Goal: Task Accomplishment & Management: Complete application form

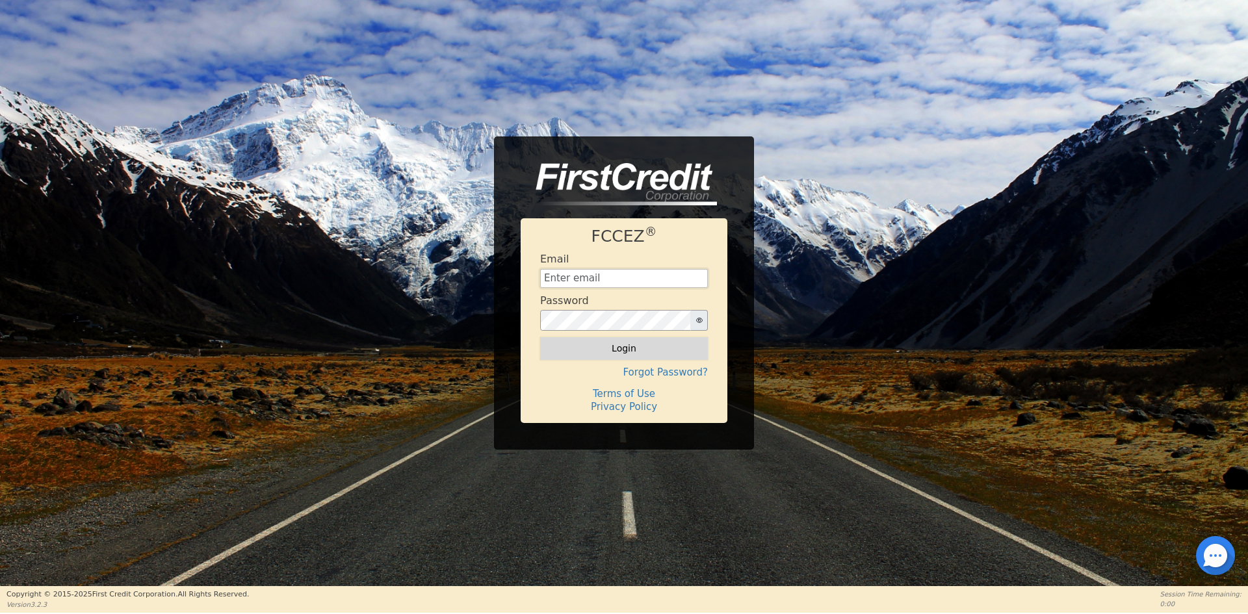
type input "[EMAIL_ADDRESS][DOMAIN_NAME]"
click at [653, 349] on button "Login" at bounding box center [624, 348] width 168 height 22
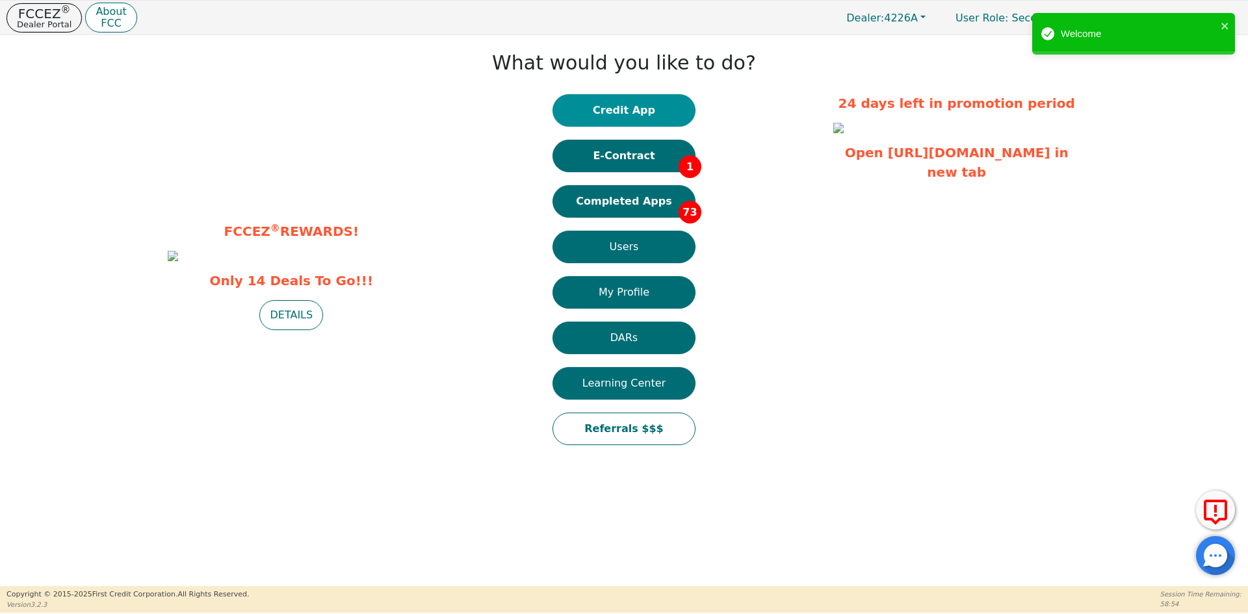
click at [631, 109] on button "Credit App" at bounding box center [624, 110] width 143 height 33
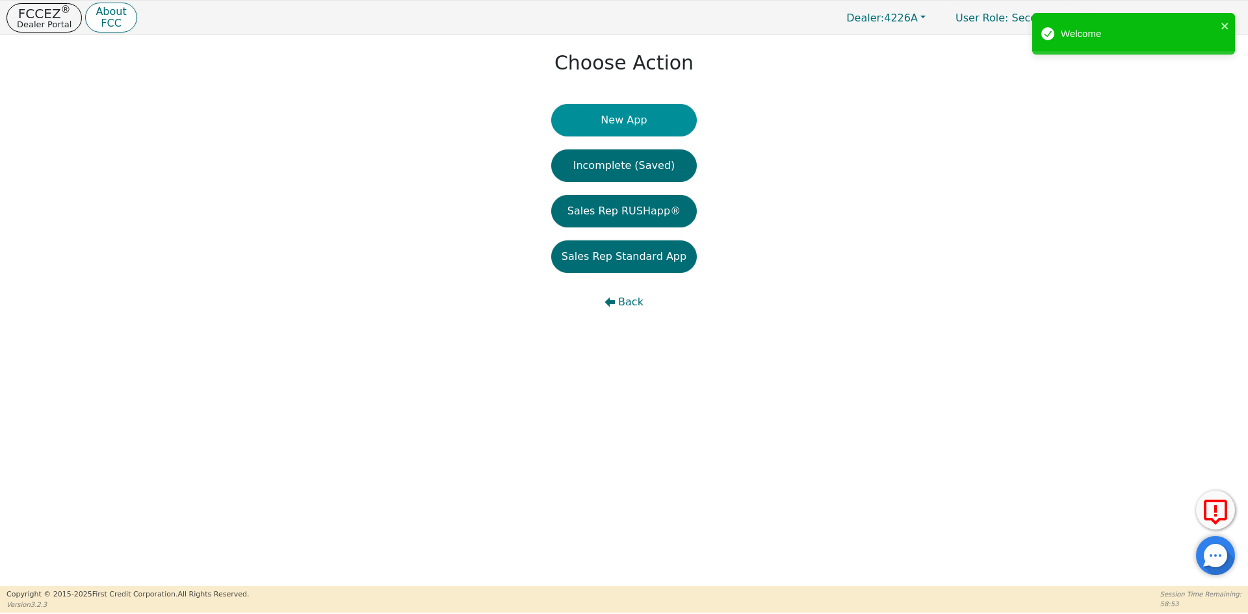
click at [616, 120] on button "New App" at bounding box center [624, 120] width 146 height 33
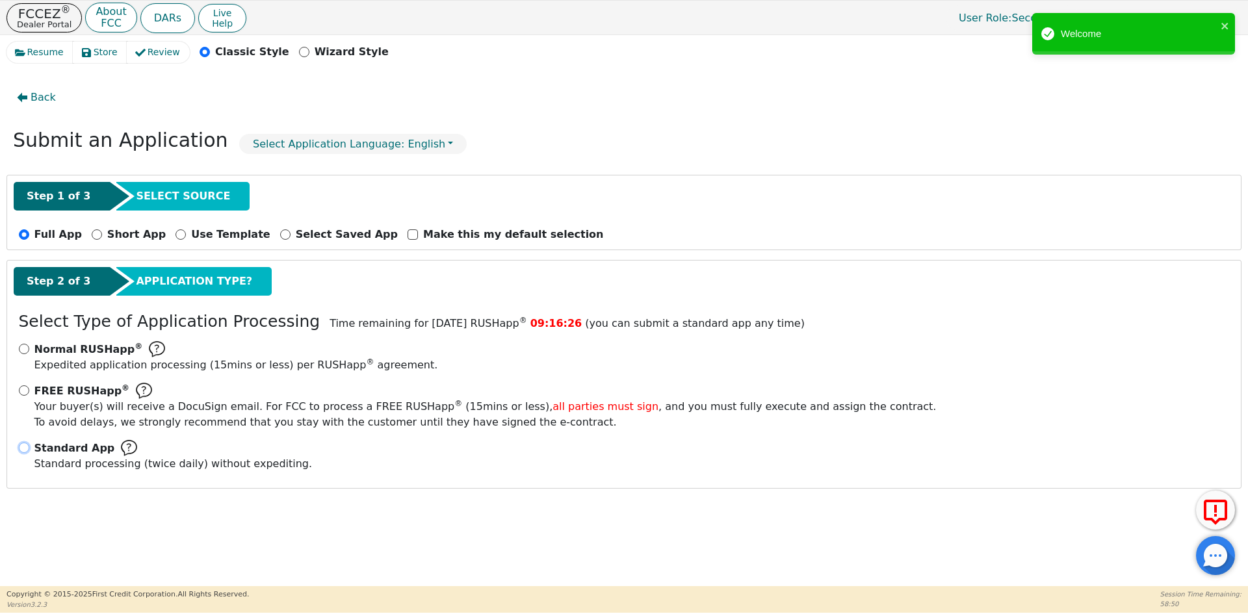
click at [21, 449] on input "Standard App Standard processing (twice daily) without expediting." at bounding box center [24, 448] width 10 height 10
radio input "true"
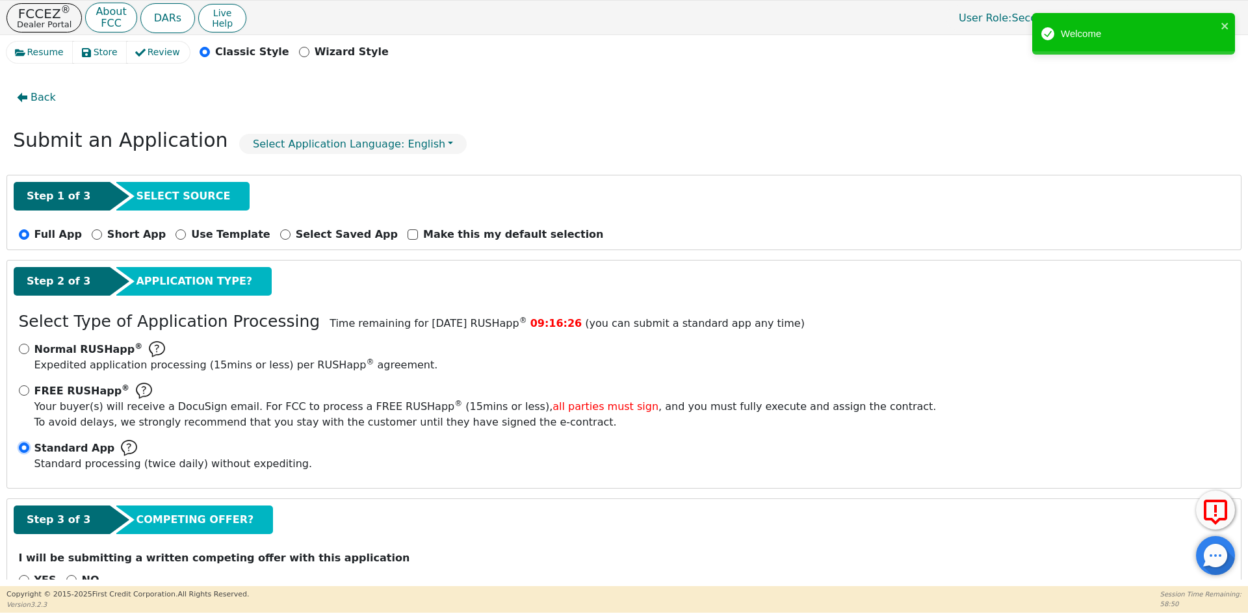
scroll to position [36, 0]
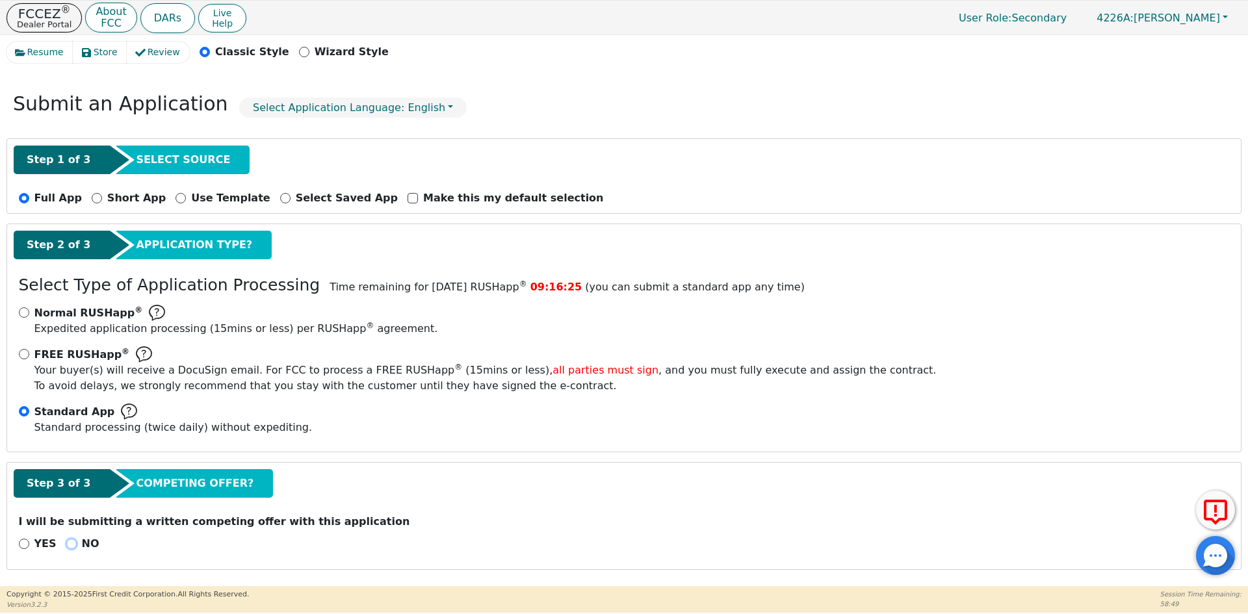
click at [66, 541] on input "NO" at bounding box center [71, 544] width 10 height 10
radio input "true"
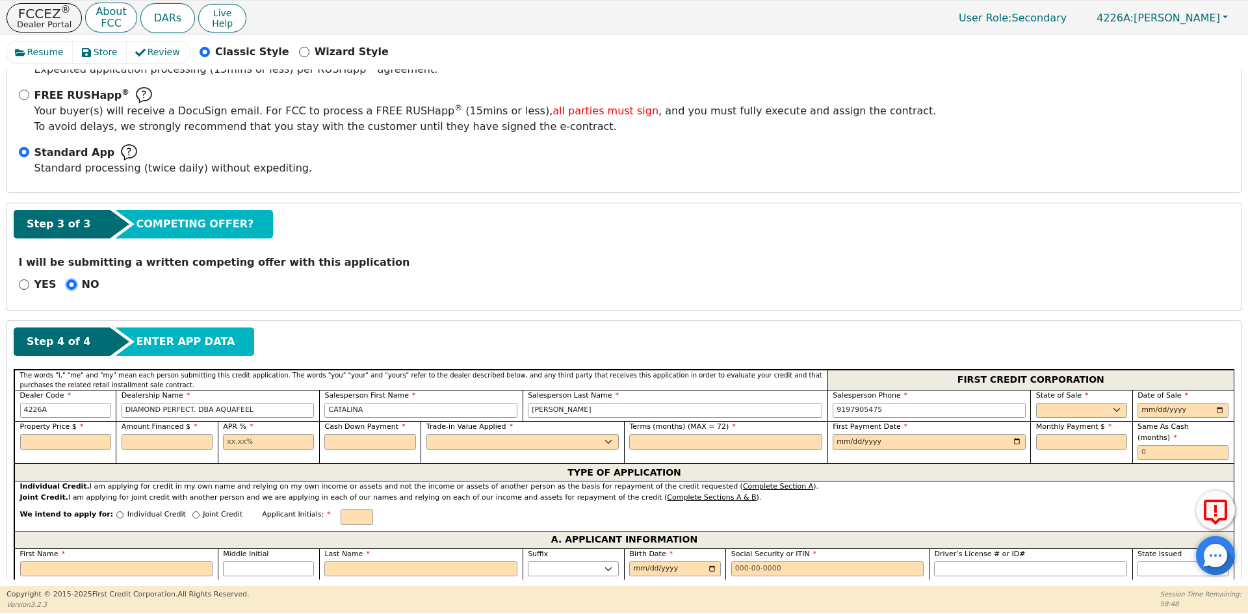
scroll to position [297, 0]
drag, startPoint x: 421, startPoint y: 413, endPoint x: 319, endPoint y: 412, distance: 102.7
click at [319, 412] on div "Salesperson First Name [PERSON_NAME]" at bounding box center [421, 405] width 204 height 32
type input "EDISON"
type input "[PERSON_NAME]"
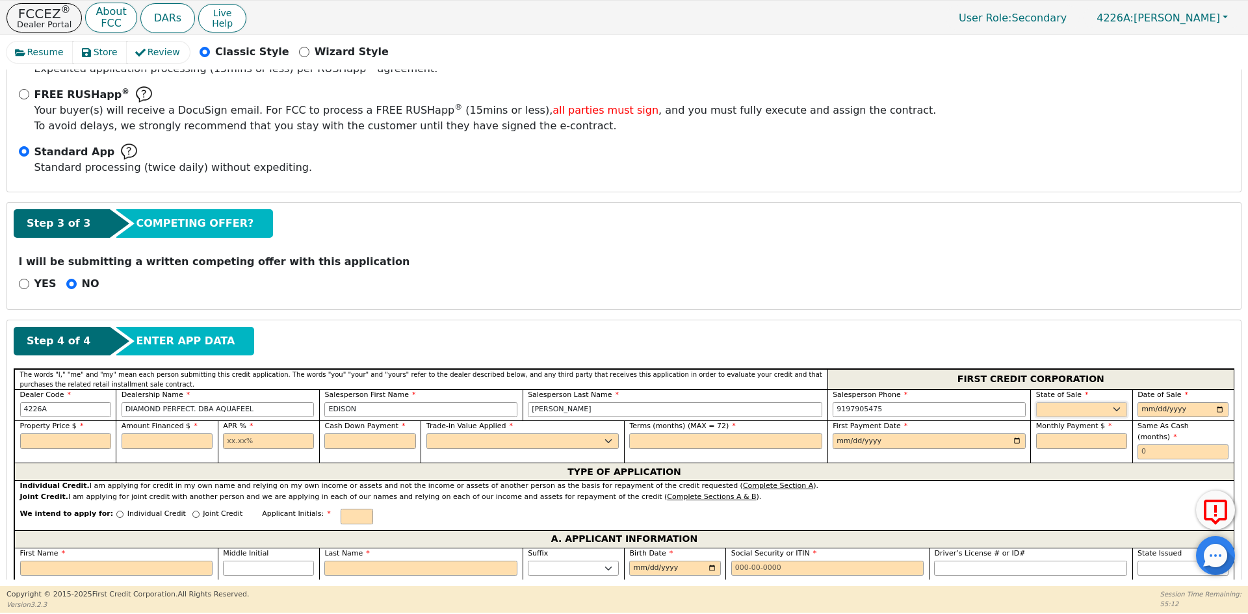
click at [1090, 404] on select "AK AL AR AZ CA CO CT DC DE FL [GEOGRAPHIC_DATA] HI IA ID IL IN KS [GEOGRAPHIC_D…" at bounding box center [1081, 410] width 91 height 16
select select "NJ"
click at [1036, 402] on select "AK AL AR AZ CA CO CT DC DE FL [GEOGRAPHIC_DATA] HI IA ID IL IN KS [GEOGRAPHIC_D…" at bounding box center [1081, 410] width 91 height 16
click at [1220, 410] on input "date" at bounding box center [1183, 410] width 91 height 16
type input "[DATE]"
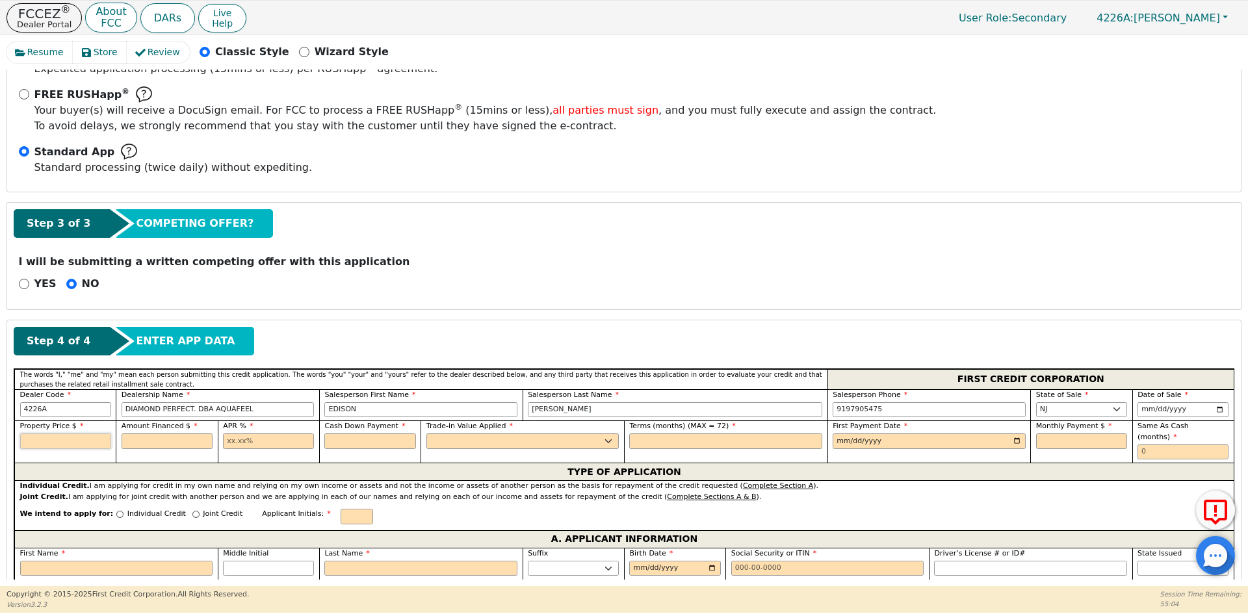
click at [50, 438] on input "text" at bounding box center [65, 442] width 91 height 16
type input "8790.00"
click at [174, 445] on input "text" at bounding box center [167, 442] width 91 height 16
type input "8790.00"
click at [259, 442] on input "text" at bounding box center [268, 442] width 91 height 16
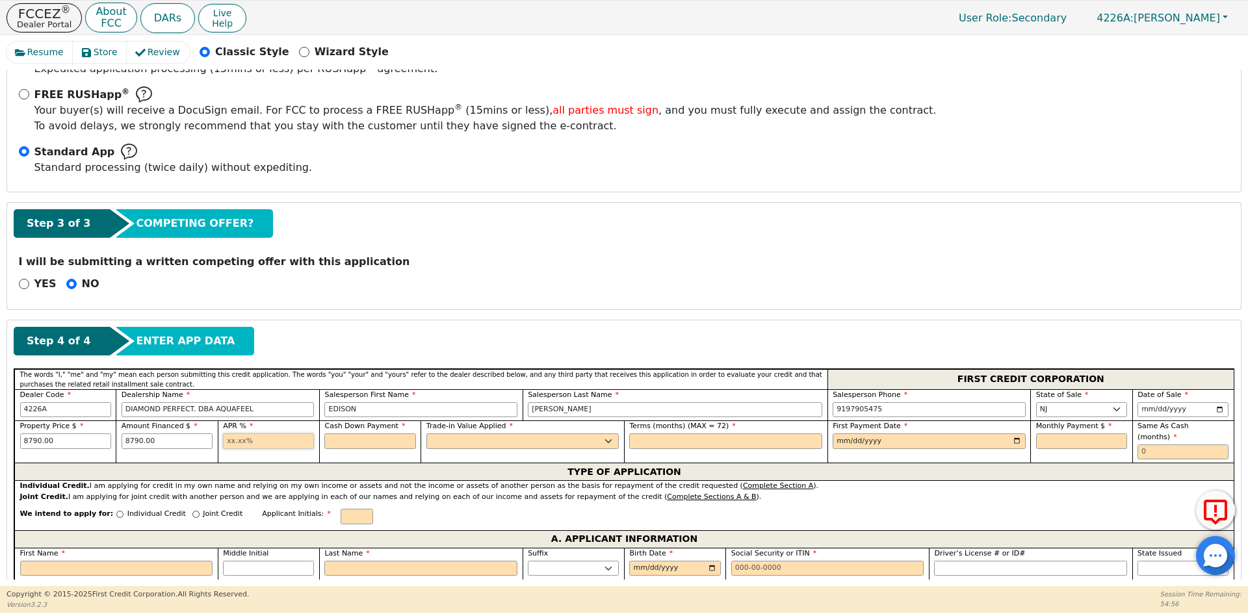
type input "10.99"
click at [353, 438] on input "text" at bounding box center [369, 442] width 91 height 16
type input "0.00"
click at [453, 441] on select "Yes No" at bounding box center [523, 442] width 193 height 16
select select "n"
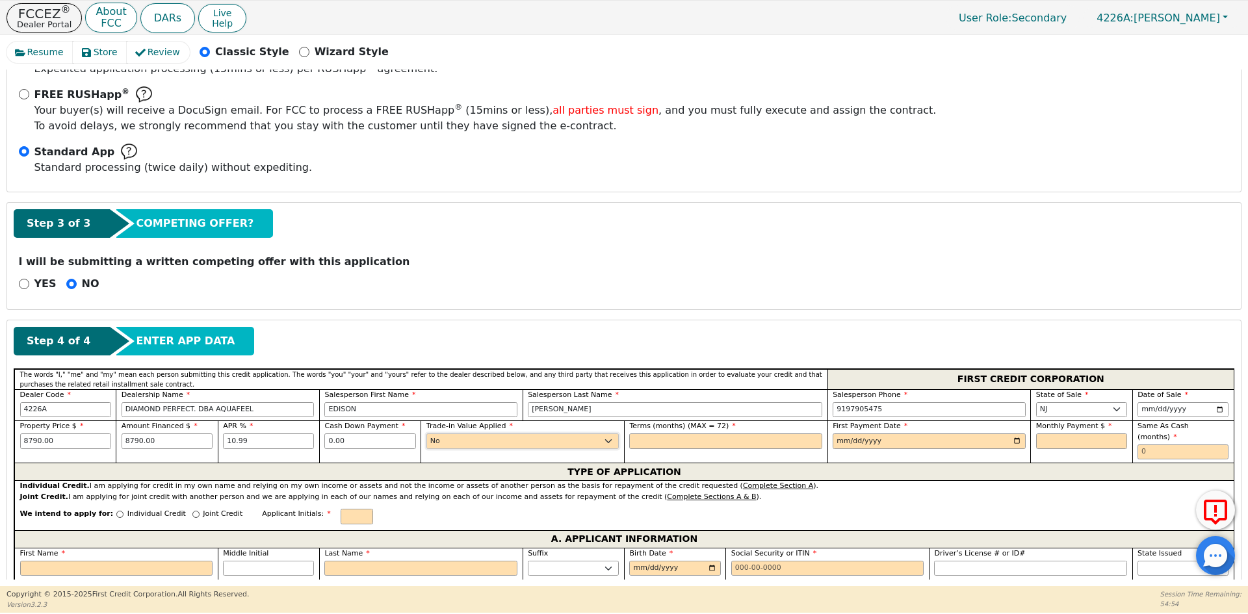
click at [427, 434] on select "Yes No" at bounding box center [523, 442] width 193 height 16
click at [670, 434] on input "text" at bounding box center [725, 442] width 193 height 16
type input "72"
click at [977, 442] on input "date" at bounding box center [929, 442] width 193 height 16
click at [969, 448] on input "date" at bounding box center [929, 442] width 193 height 16
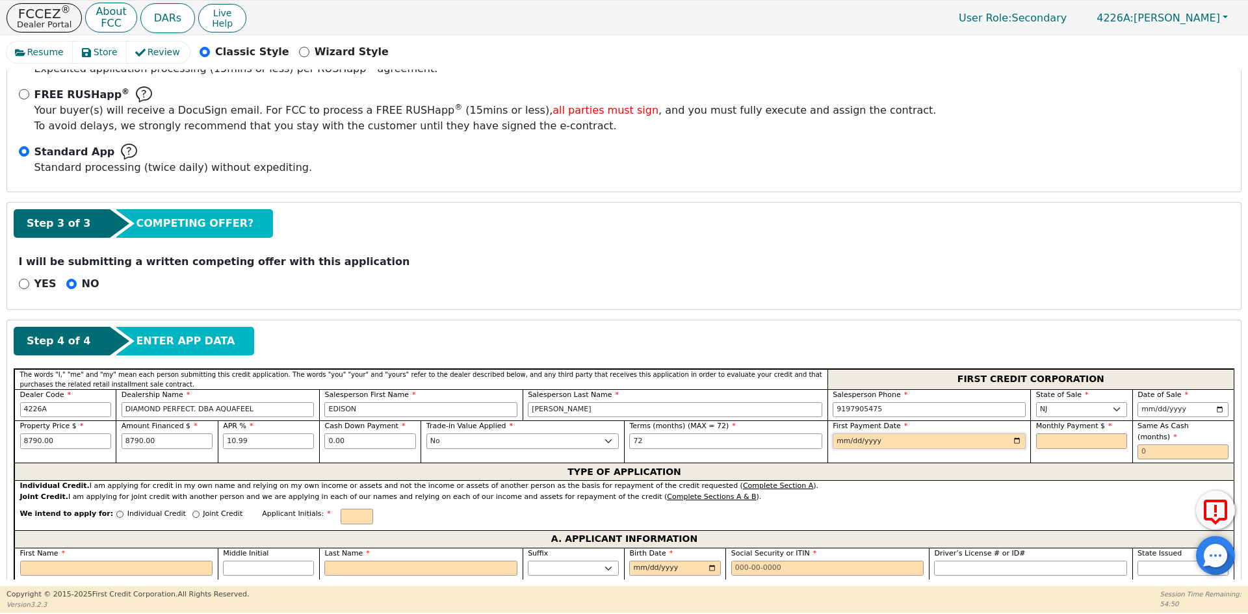
click at [1018, 440] on input "date" at bounding box center [929, 442] width 193 height 16
type input "[DATE]"
click at [1061, 432] on div "Monthly Payment $" at bounding box center [1081, 435] width 91 height 28
click at [1059, 438] on input "text" at bounding box center [1081, 442] width 91 height 16
type input "167.26"
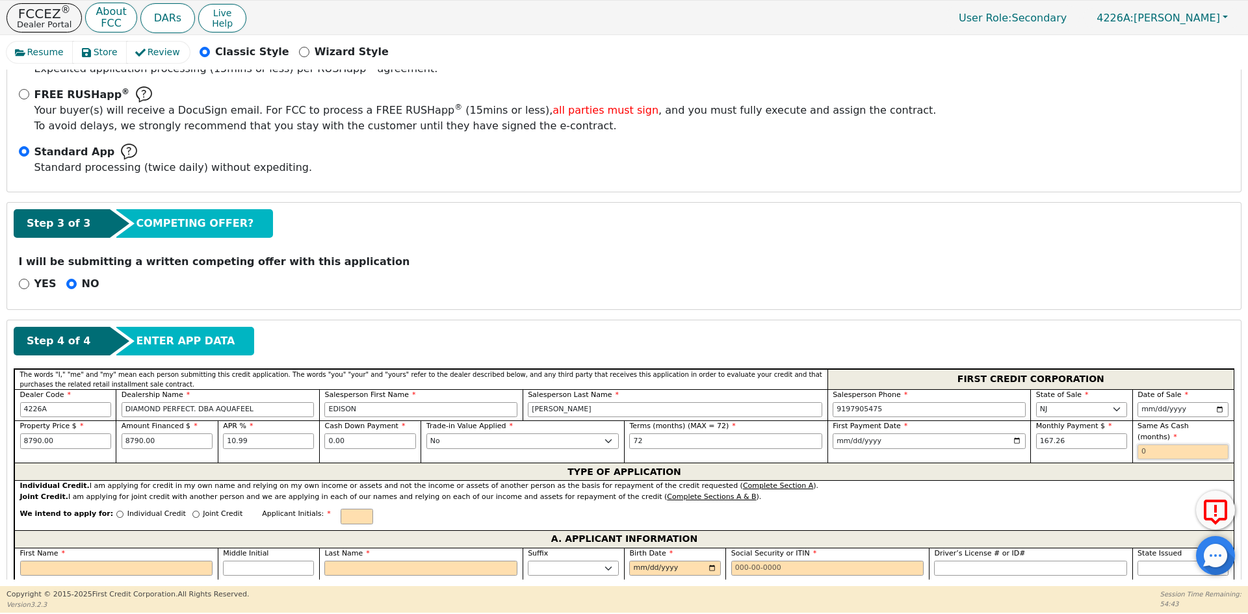
click at [1144, 445] on input "text" at bounding box center [1183, 453] width 91 height 16
type input "0"
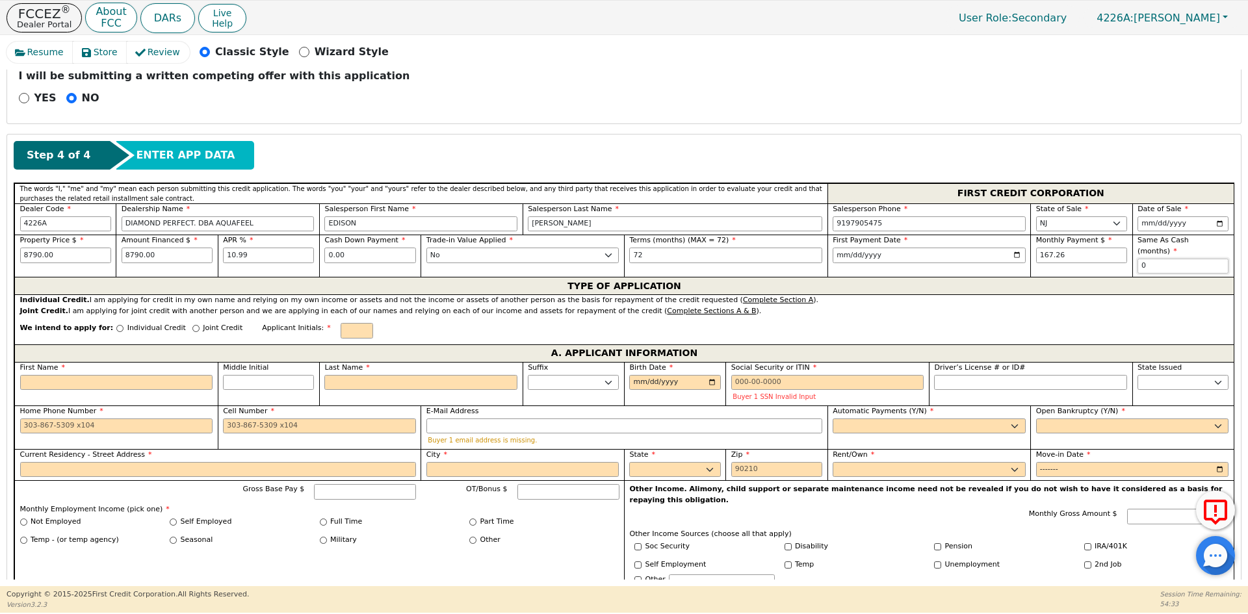
scroll to position [557, 0]
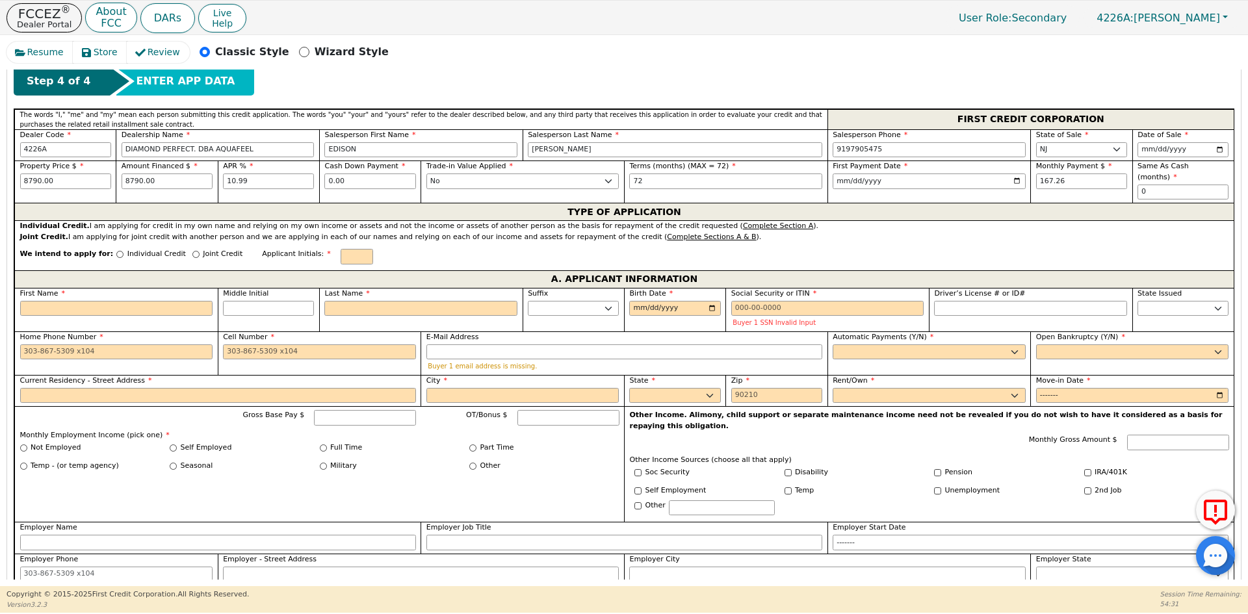
click at [203, 249] on p "Joint Credit" at bounding box center [223, 254] width 40 height 11
click at [192, 251] on input "Joint Credit" at bounding box center [195, 254] width 7 height 7
radio input "true"
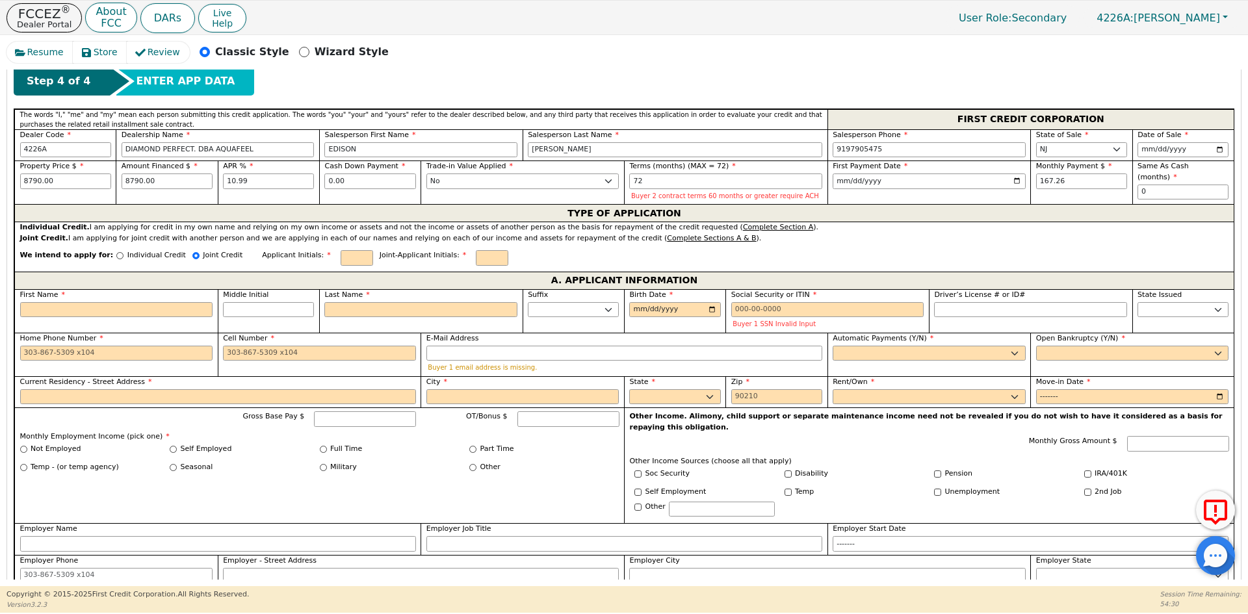
click at [319, 250] on div "We intend to apply for: Individual Credit Joint Credit Applicant Initials: Join…" at bounding box center [624, 258] width 1220 height 28
click at [341, 260] on input "text" at bounding box center [357, 258] width 33 height 16
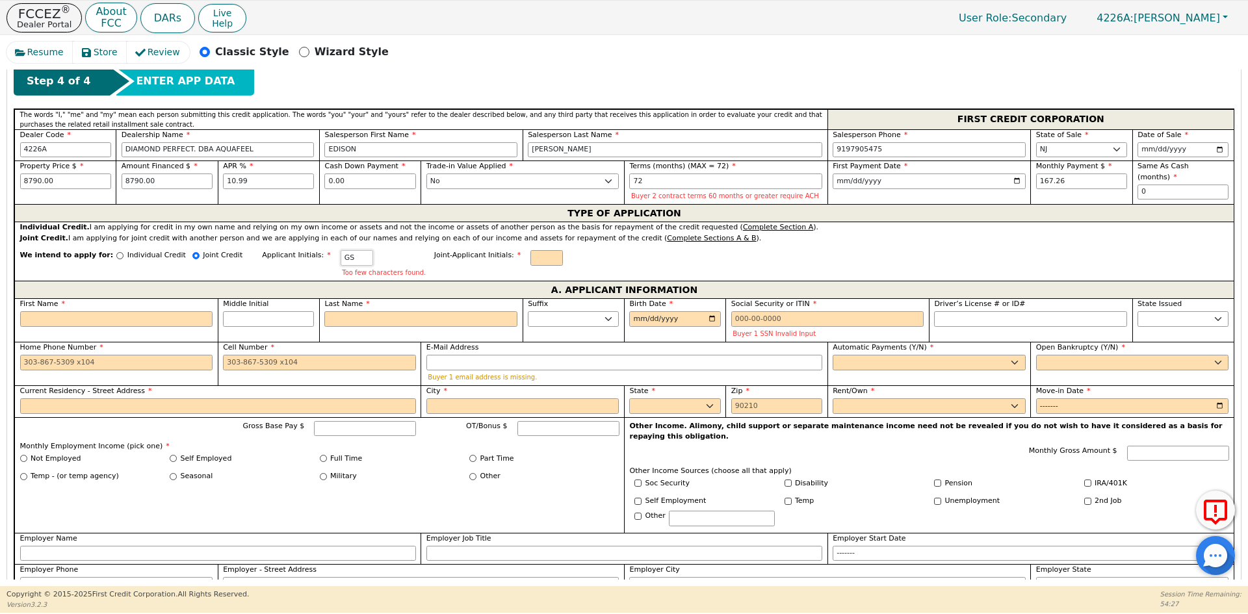
type input "GS"
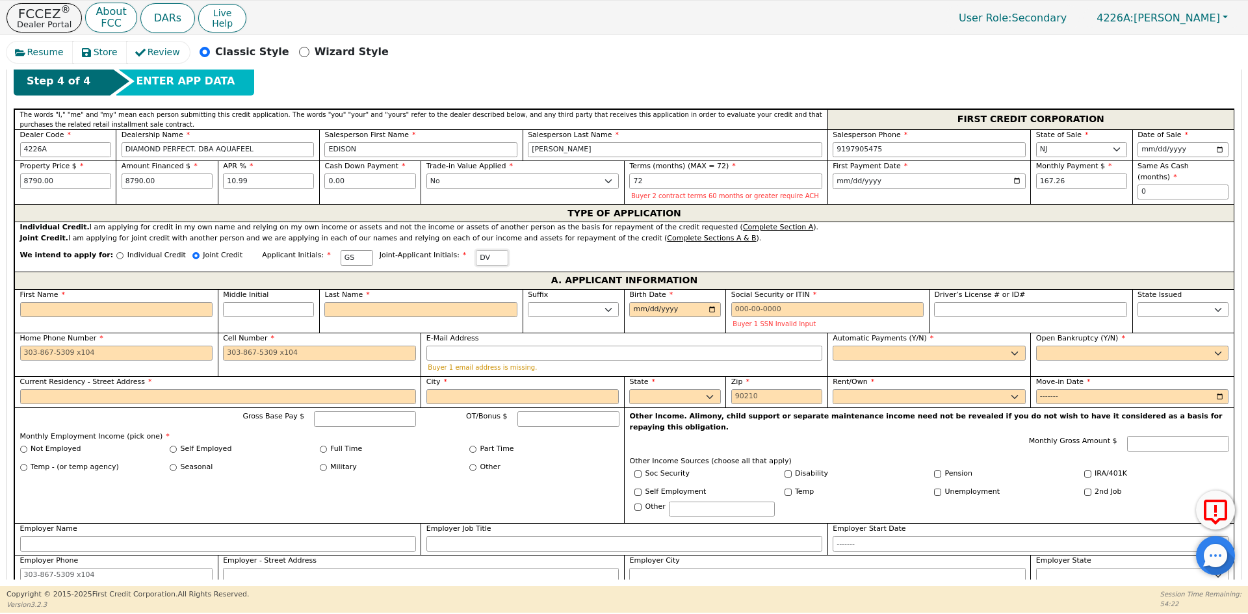
type input "DV"
click at [108, 308] on input "First Name" at bounding box center [116, 310] width 193 height 16
type input "G"
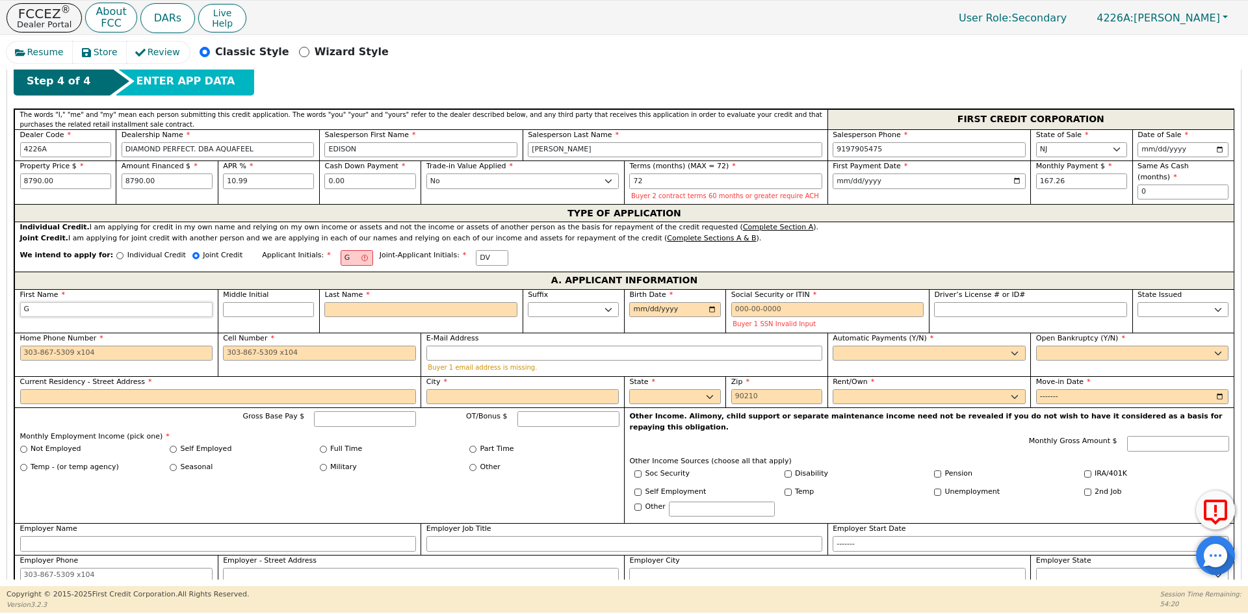
type input "GU"
type input "GUI"
type input "GUIL"
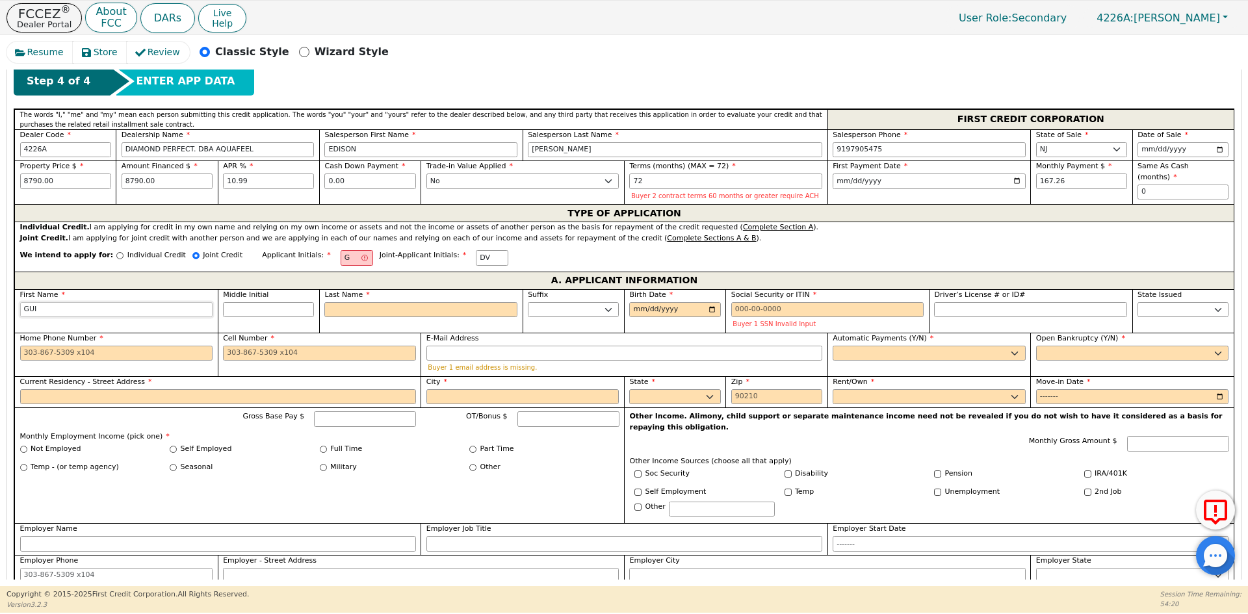
type input "GUIL"
type input "[PERSON_NAME]"
type input "GUILLE"
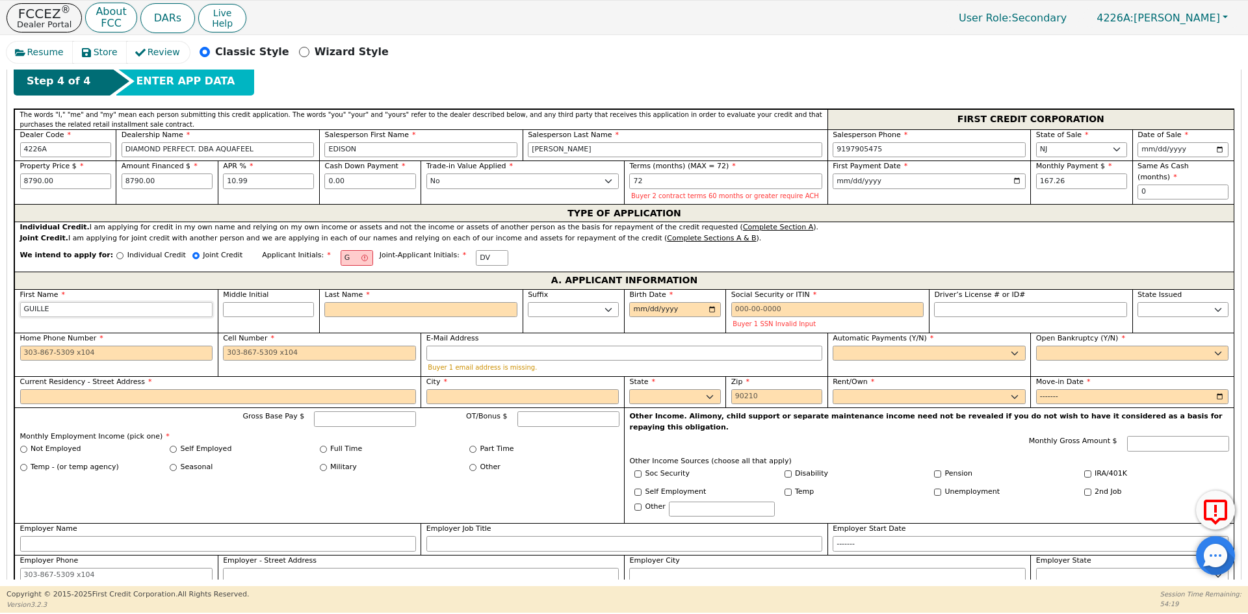
type input "GUILLER"
type input "[PERSON_NAME]"
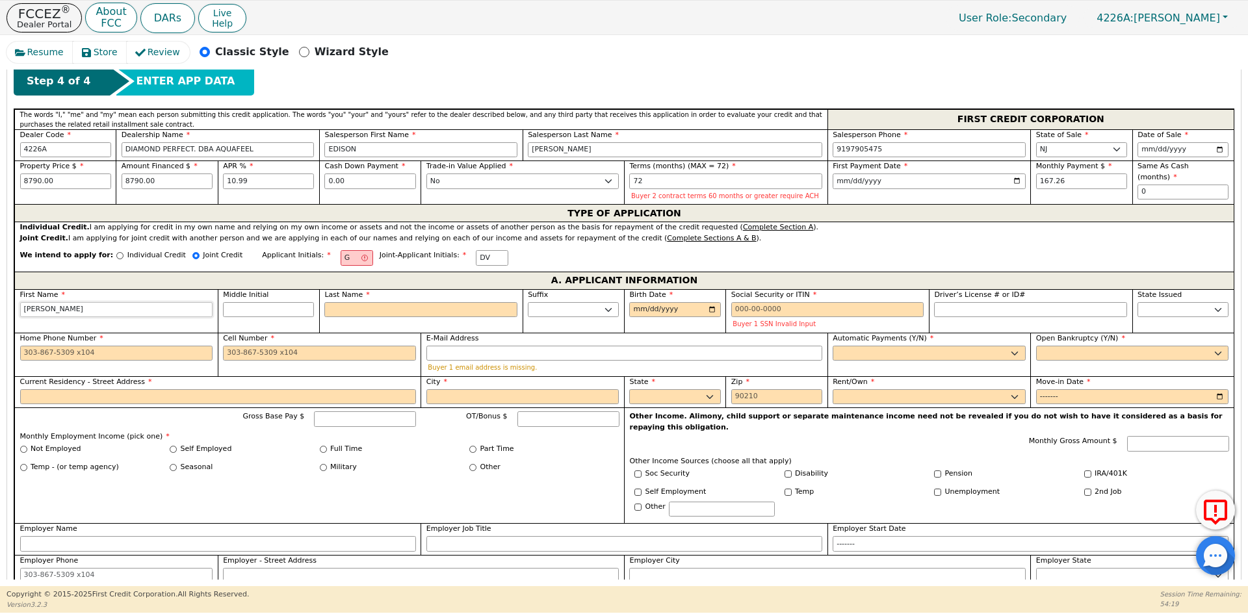
type input "[PERSON_NAME]"
type input "GS"
type input "S"
type input "[PERSON_NAME]"
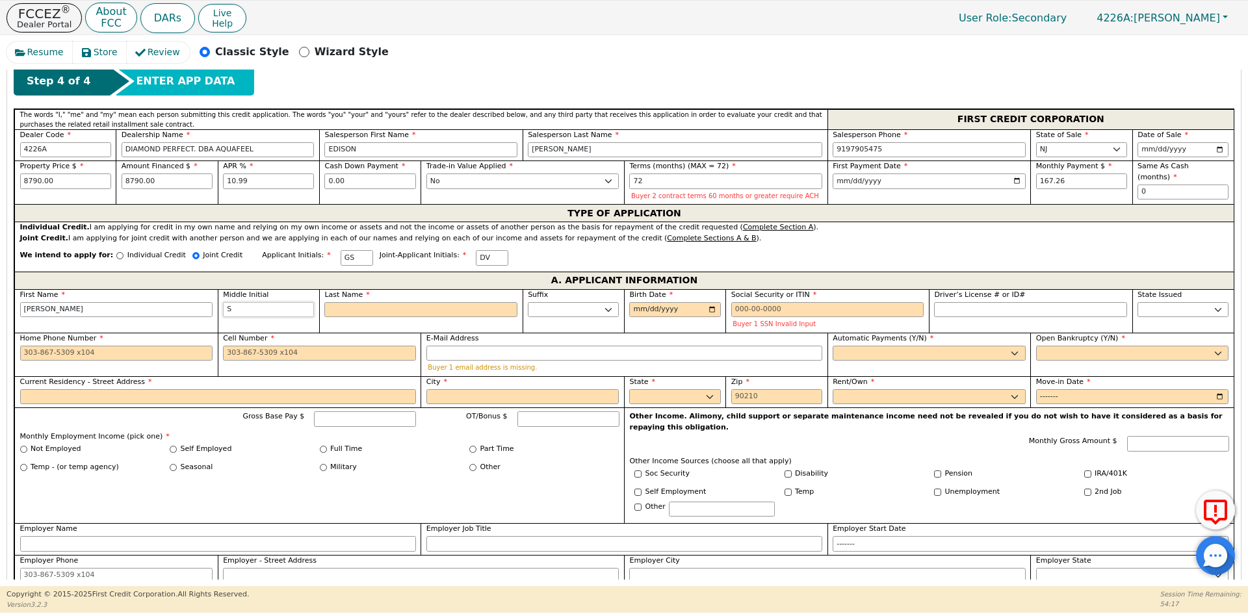
type input "G"
type input "[PERSON_NAME]"
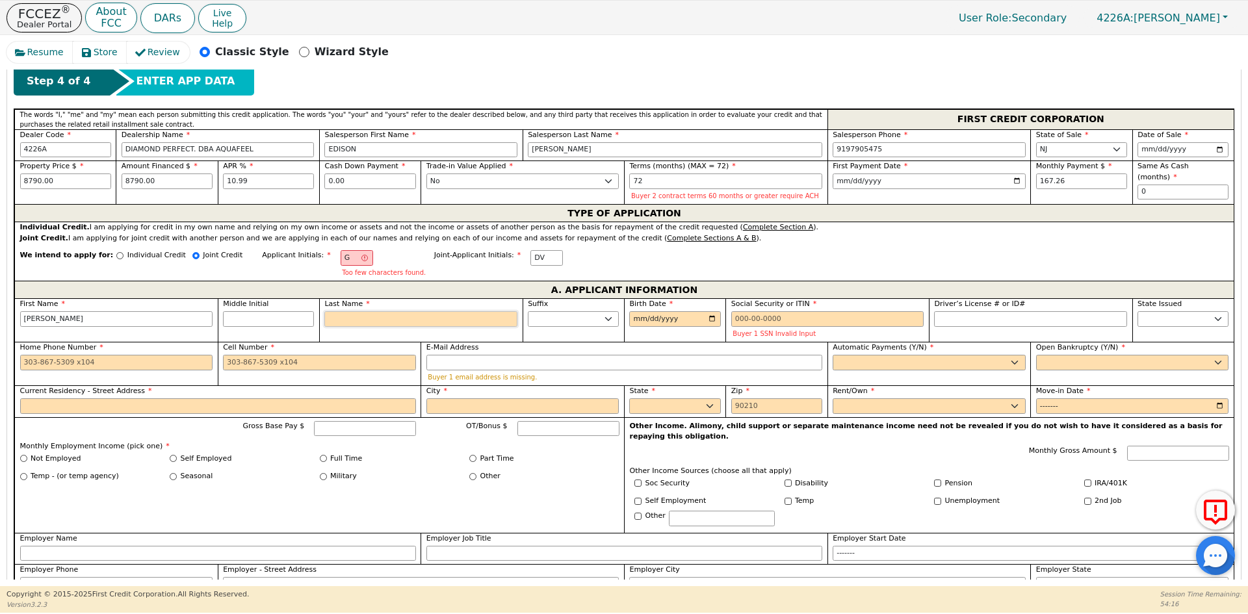
type input "GS"
type input "S"
type input "[PERSON_NAME]"
type input "SA"
type input "[PERSON_NAME]"
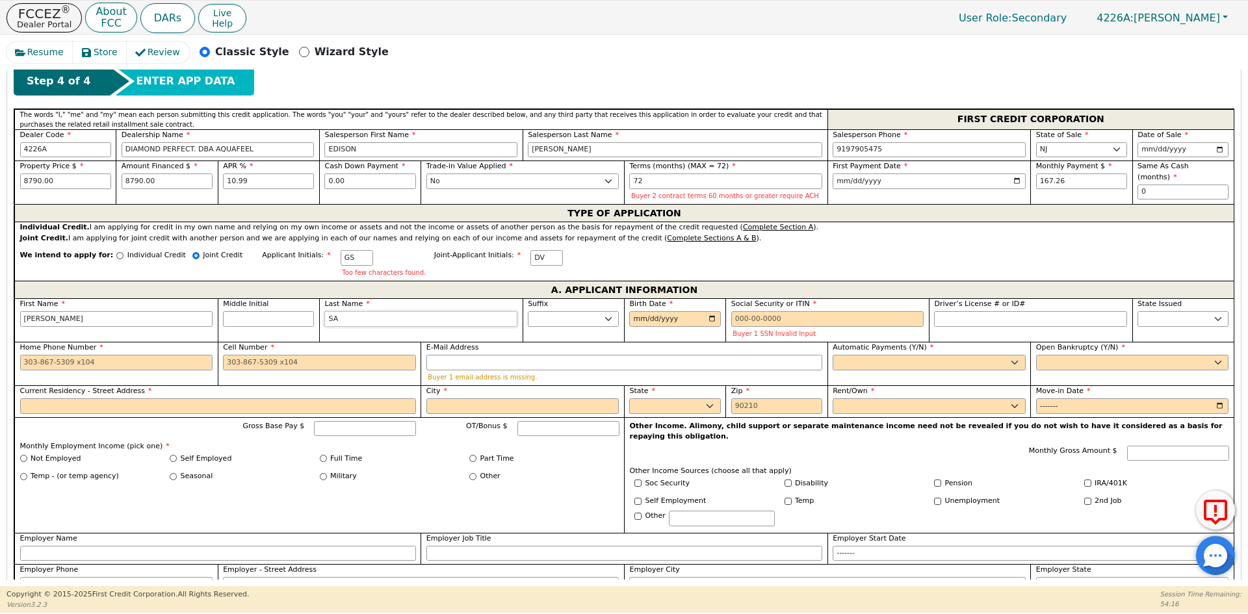
type input "SAN"
type input "[PERSON_NAME]"
type input "SANC"
type input "[PERSON_NAME]"
type input "SANCH"
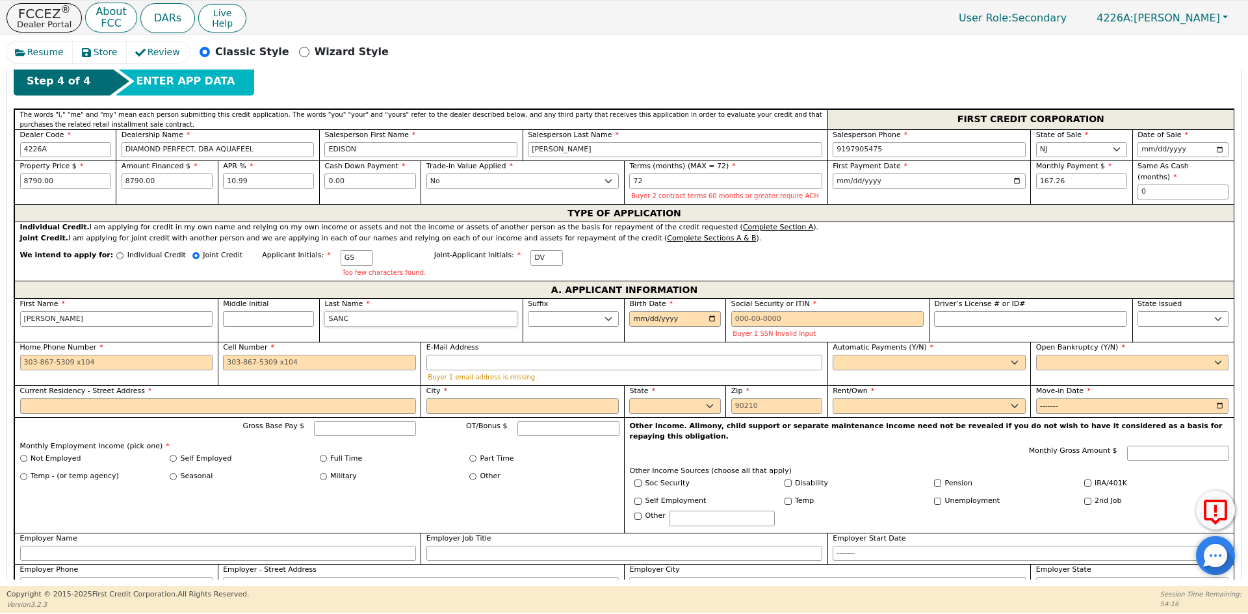
type input "[PERSON_NAME]"
type input "SANCHE"
type input "[PERSON_NAME]"
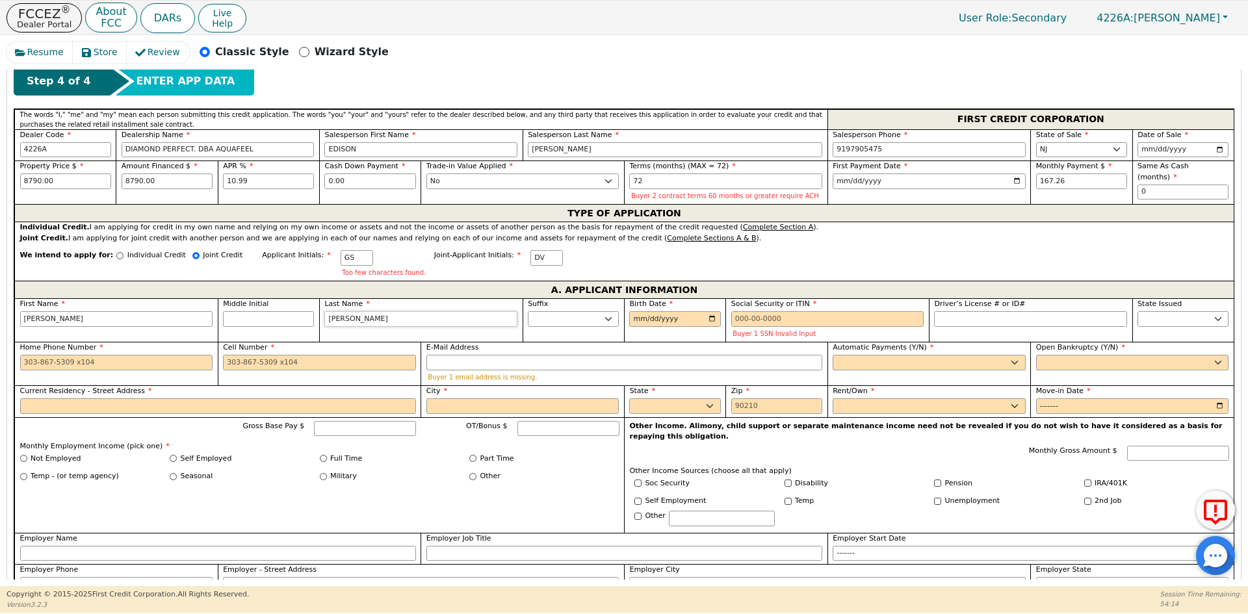
type input "[PERSON_NAME]"
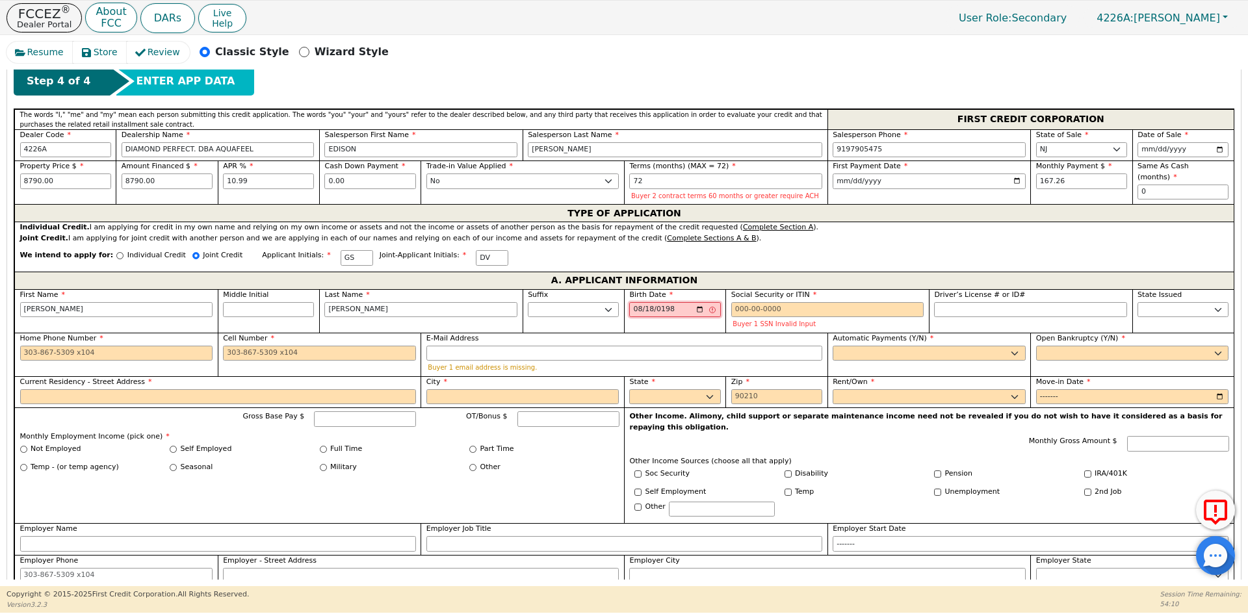
type input "[DATE]"
click at [813, 310] on input "Social Security or ITIN" at bounding box center [828, 310] width 193 height 16
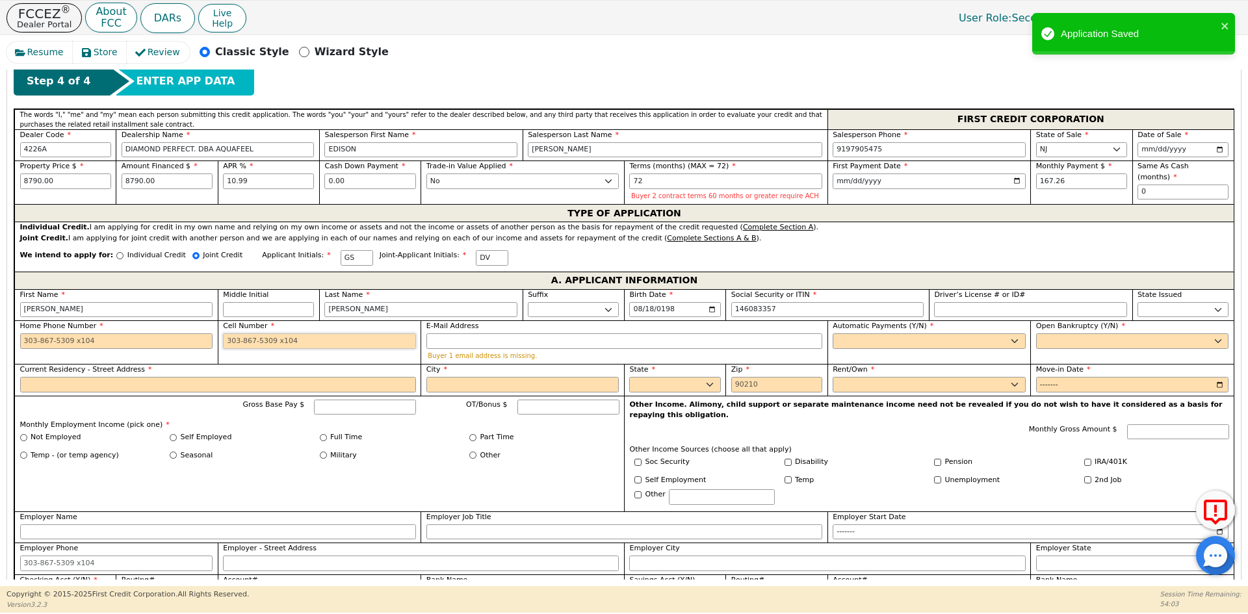
type input "***-**-3357"
click at [269, 342] on input "Cell Number" at bounding box center [319, 342] width 193 height 16
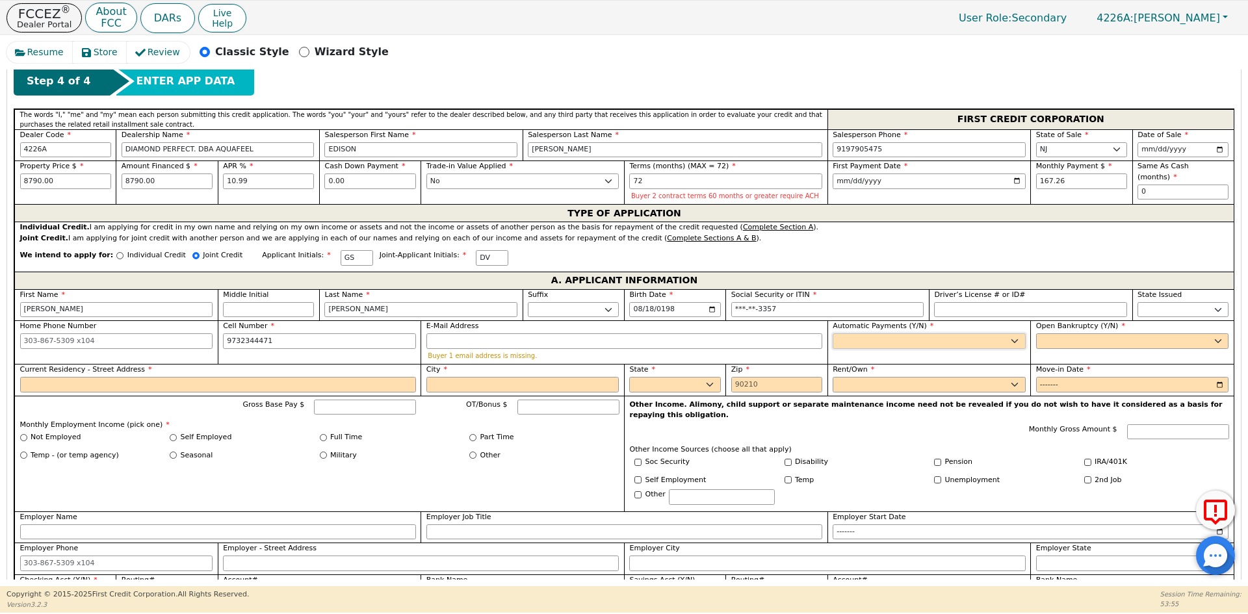
type input "[PHONE_NUMBER]"
click at [877, 336] on select "Yes No" at bounding box center [929, 342] width 193 height 16
select select "y"
click at [833, 334] on select "Yes No" at bounding box center [929, 342] width 193 height 16
type input "[PERSON_NAME]"
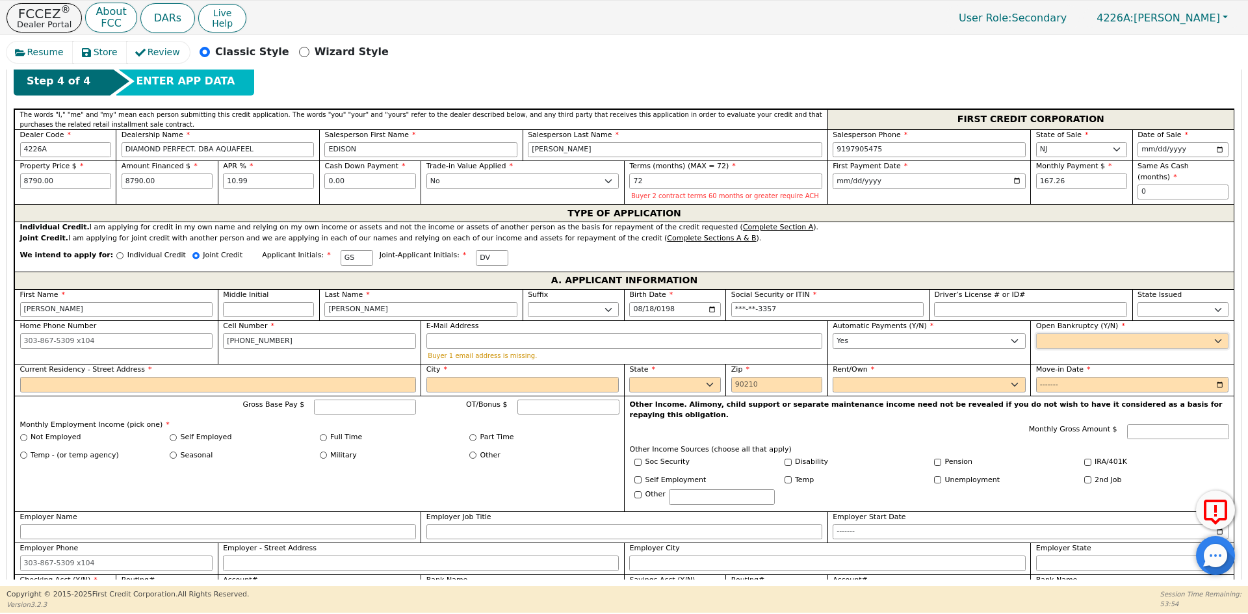
drag, startPoint x: 1044, startPoint y: 336, endPoint x: 1046, endPoint y: 346, distance: 10.7
click at [1044, 336] on select "Yes No" at bounding box center [1132, 342] width 193 height 16
select select "n"
click at [1036, 334] on select "Yes No" at bounding box center [1132, 342] width 193 height 16
click at [96, 388] on input "Current Residency - Street Address" at bounding box center [218, 385] width 396 height 16
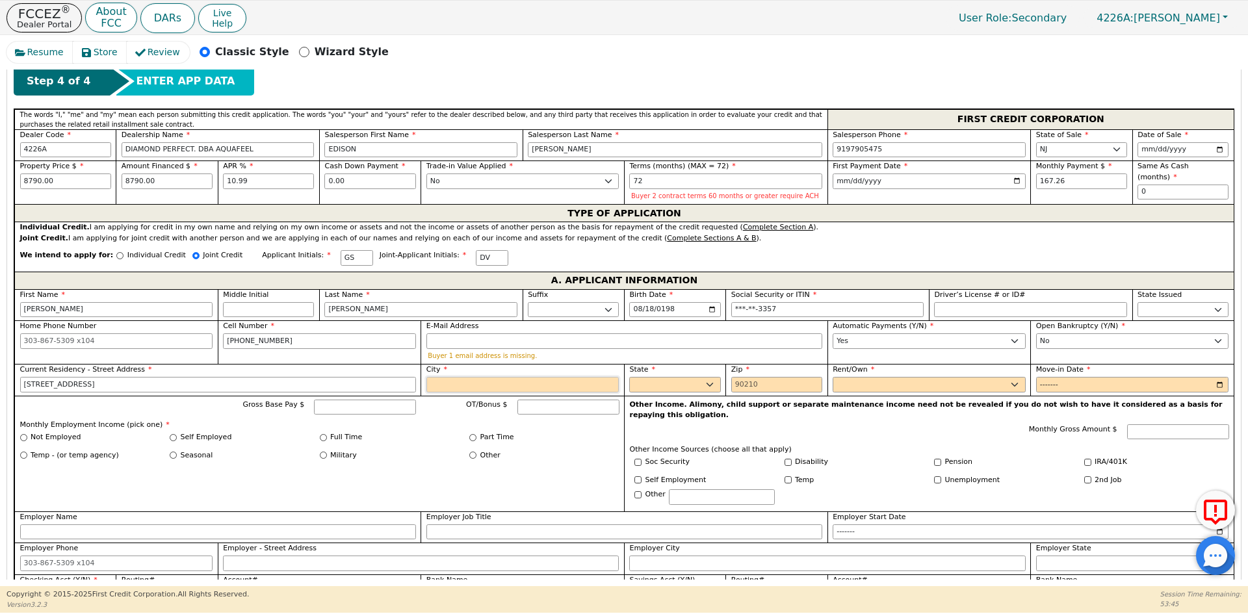
type input "[STREET_ADDRESS]"
type input "ROSELLE"
select select "NJ"
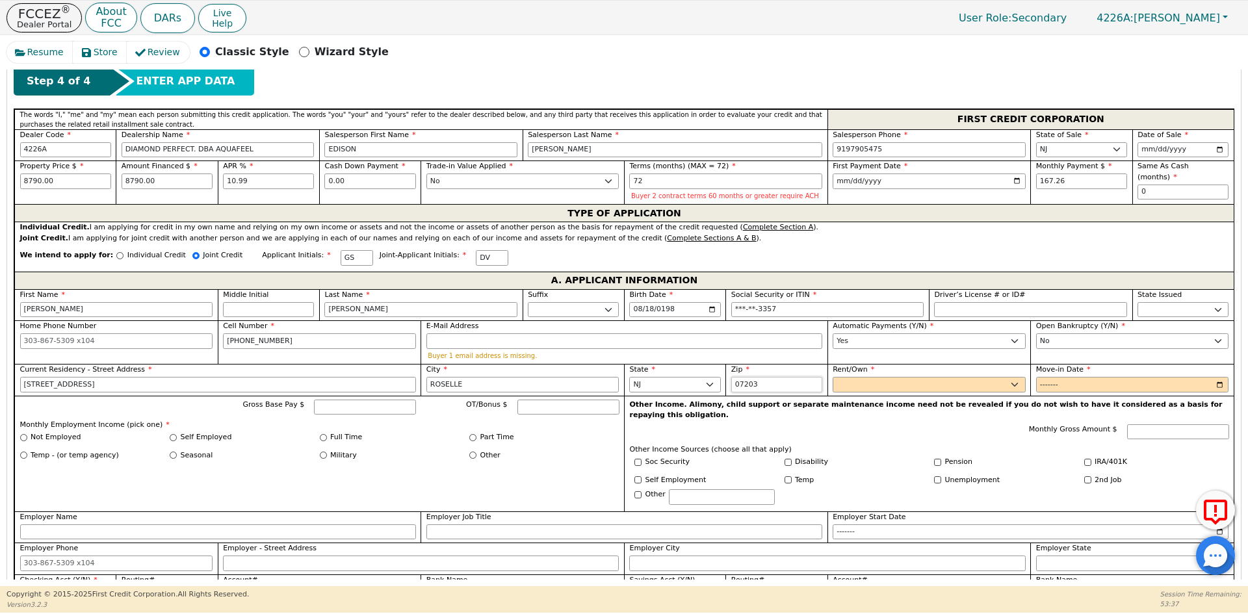
type input "07203"
click at [926, 391] on select "Rent Own" at bounding box center [929, 385] width 193 height 16
select select "Own"
click at [833, 377] on select "Rent Own" at bounding box center [929, 385] width 193 height 16
click at [1040, 381] on input "Move-in Date" at bounding box center [1132, 385] width 193 height 16
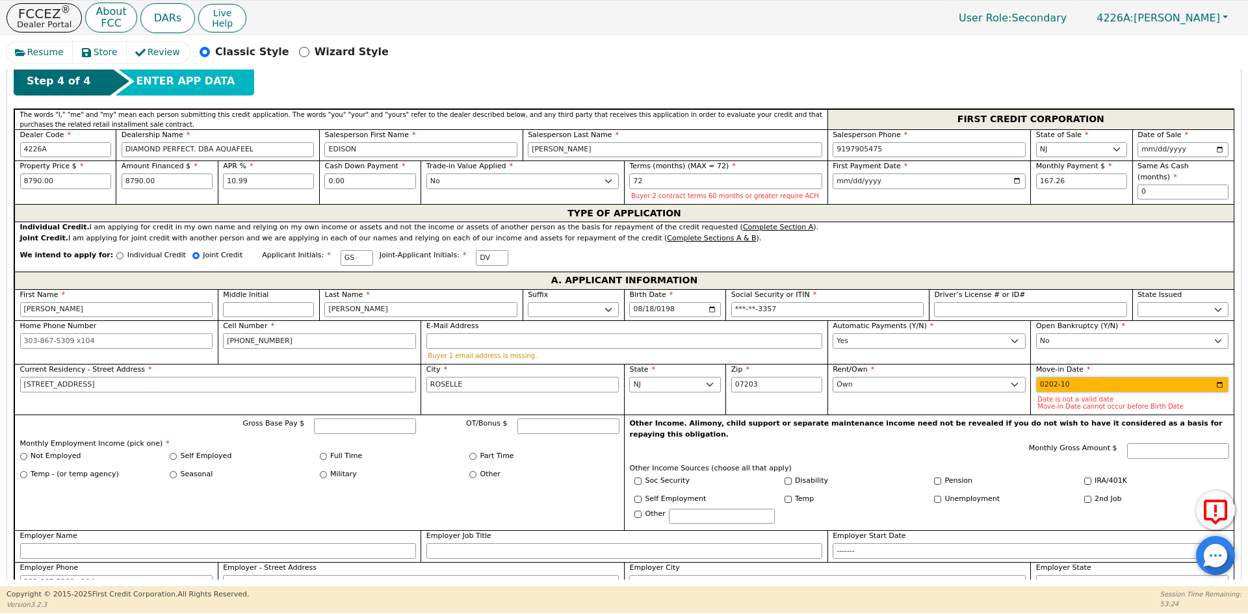
type input "2020-10"
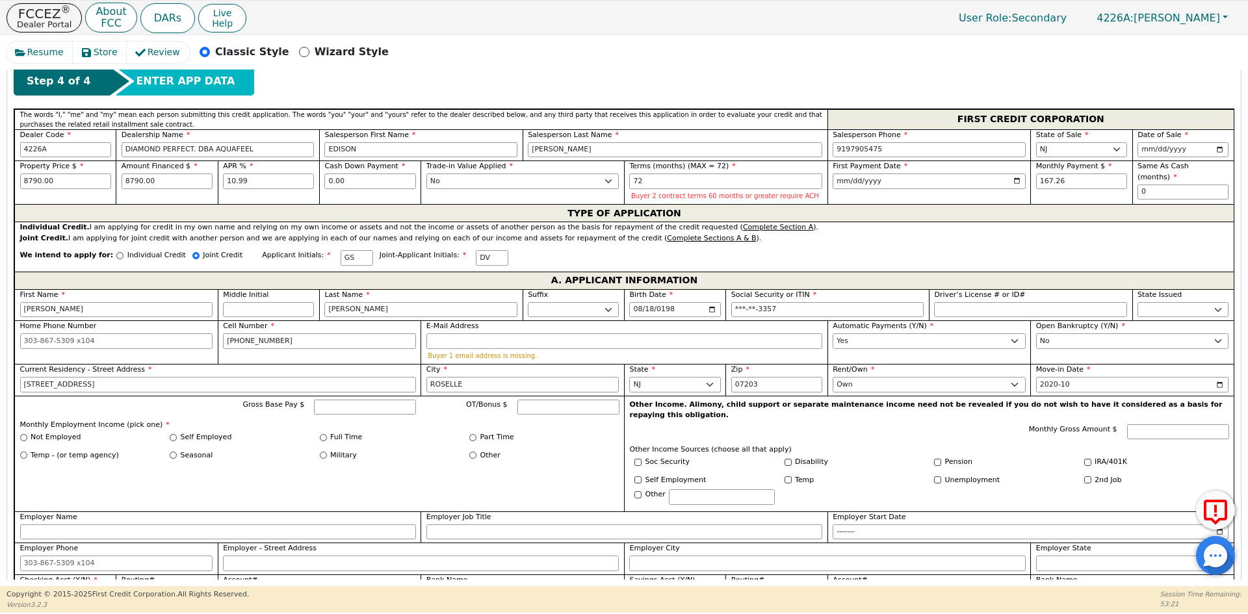
click at [338, 436] on label "Full Time" at bounding box center [346, 437] width 32 height 11
click at [327, 436] on input "Full Time" at bounding box center [323, 437] width 7 height 7
radio input "true"
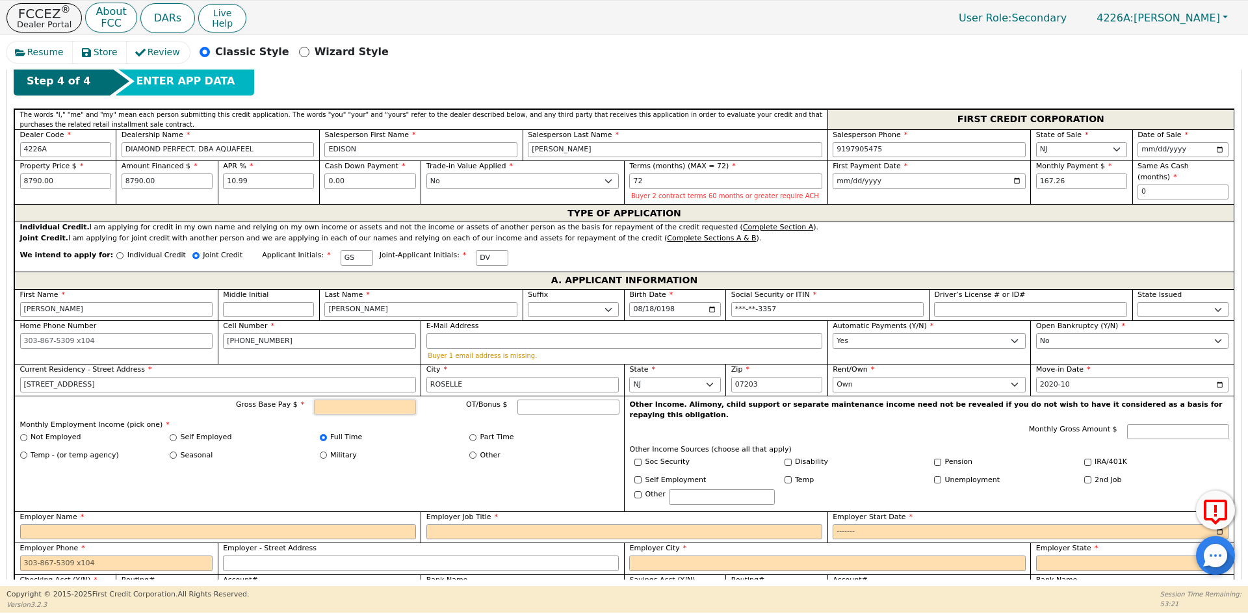
click at [364, 406] on input "Gross Base Pay $" at bounding box center [365, 408] width 102 height 16
type input "12300.00"
click at [166, 525] on input "Employer Name" at bounding box center [218, 533] width 396 height 16
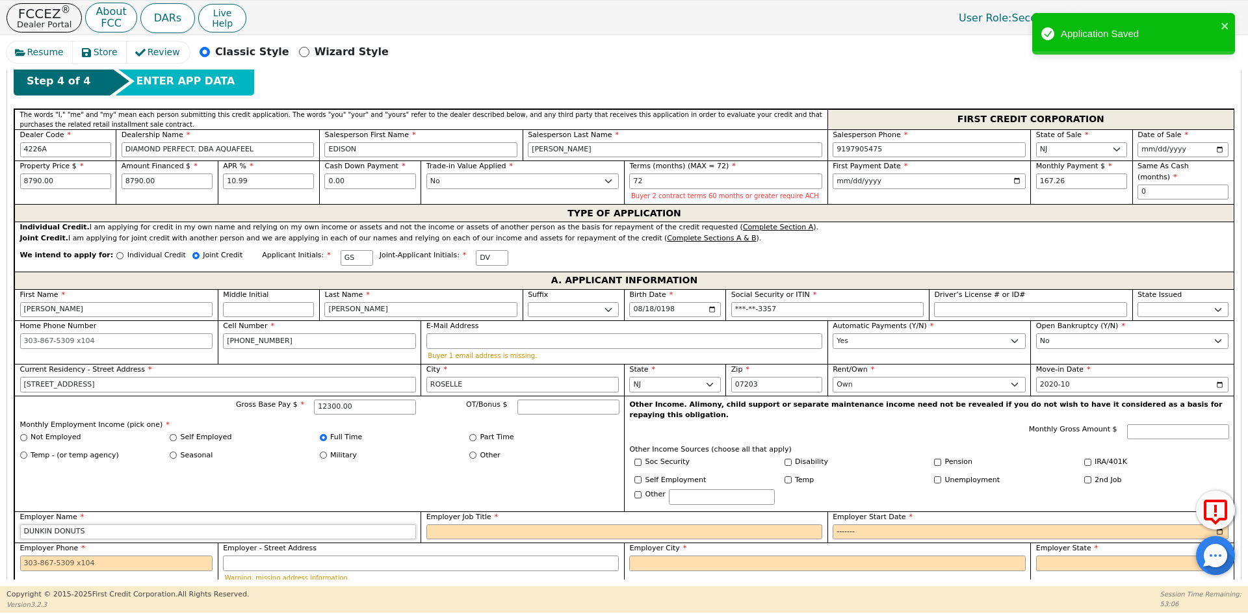
type input "DUNKIN DONUTS"
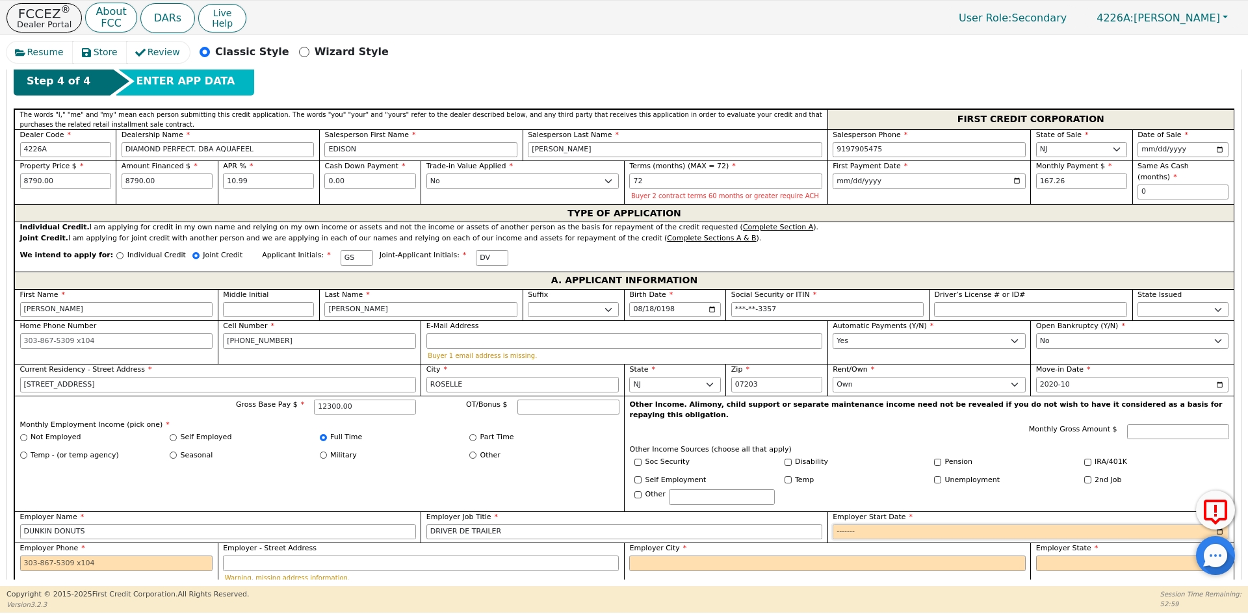
type input "DRIVER DE TRAILER"
type input "2024-10"
click at [120, 557] on input "Employer Phone" at bounding box center [116, 564] width 193 height 16
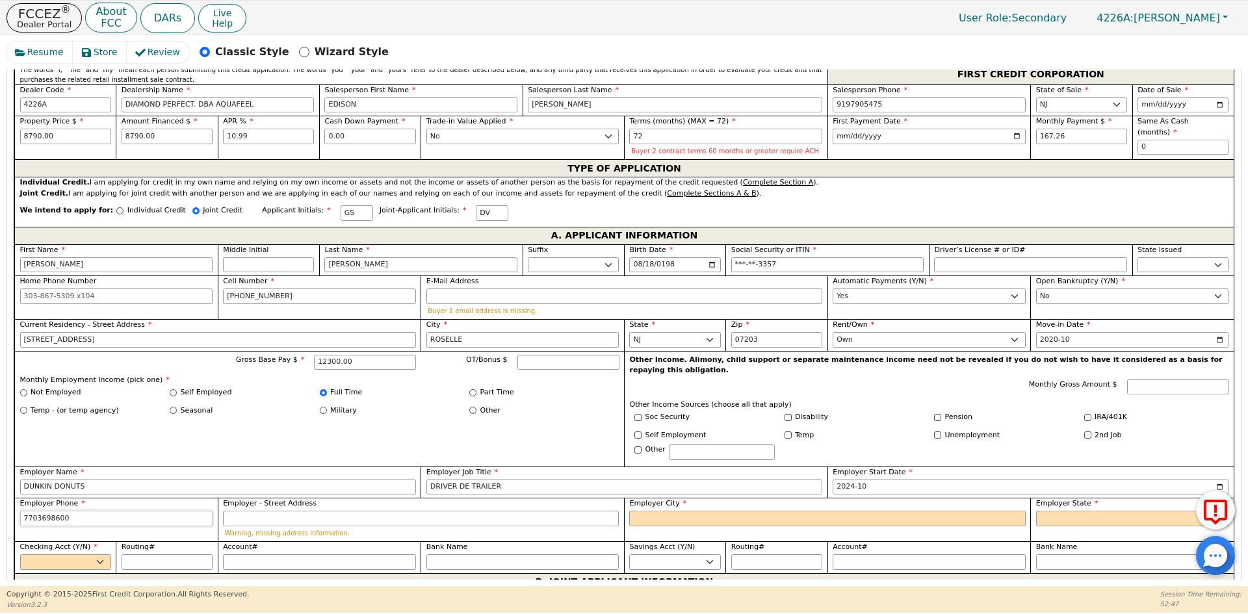
scroll to position [687, 0]
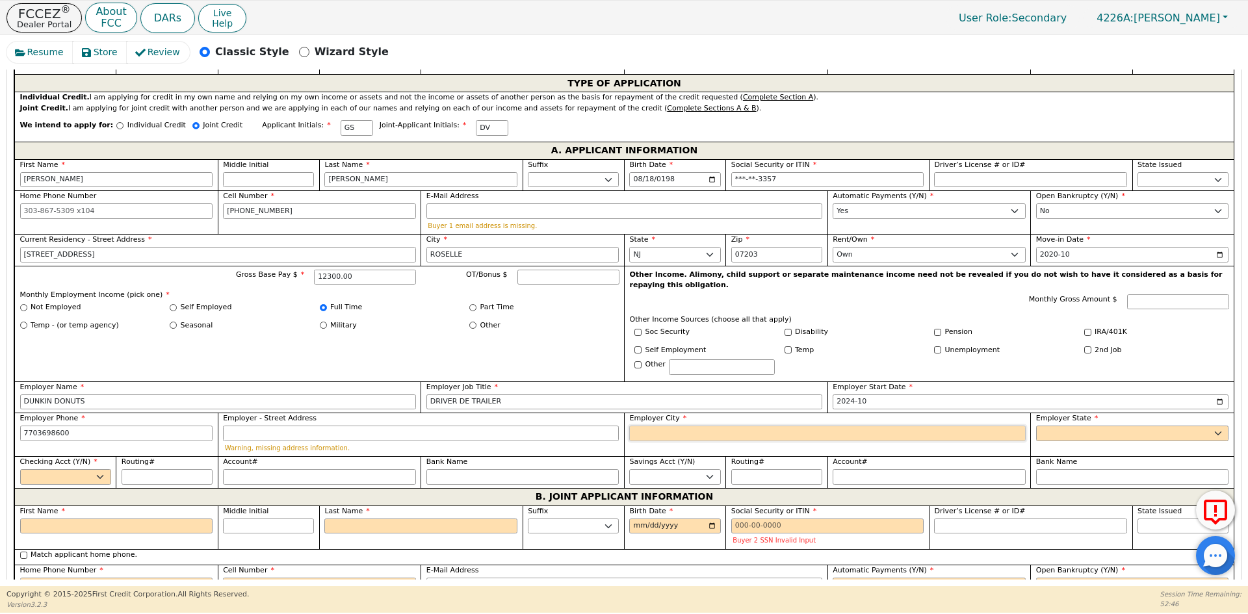
type input "[PHONE_NUMBER]"
click at [662, 426] on input "Employer City" at bounding box center [827, 434] width 396 height 16
type input "[GEOGRAPHIC_DATA]"
click at [1159, 426] on select "AK AL AR AZ CA CO CT DC DE FL [GEOGRAPHIC_DATA] HI IA ID [GEOGRAPHIC_DATA] IN K…" at bounding box center [1132, 434] width 193 height 16
select select "NJ"
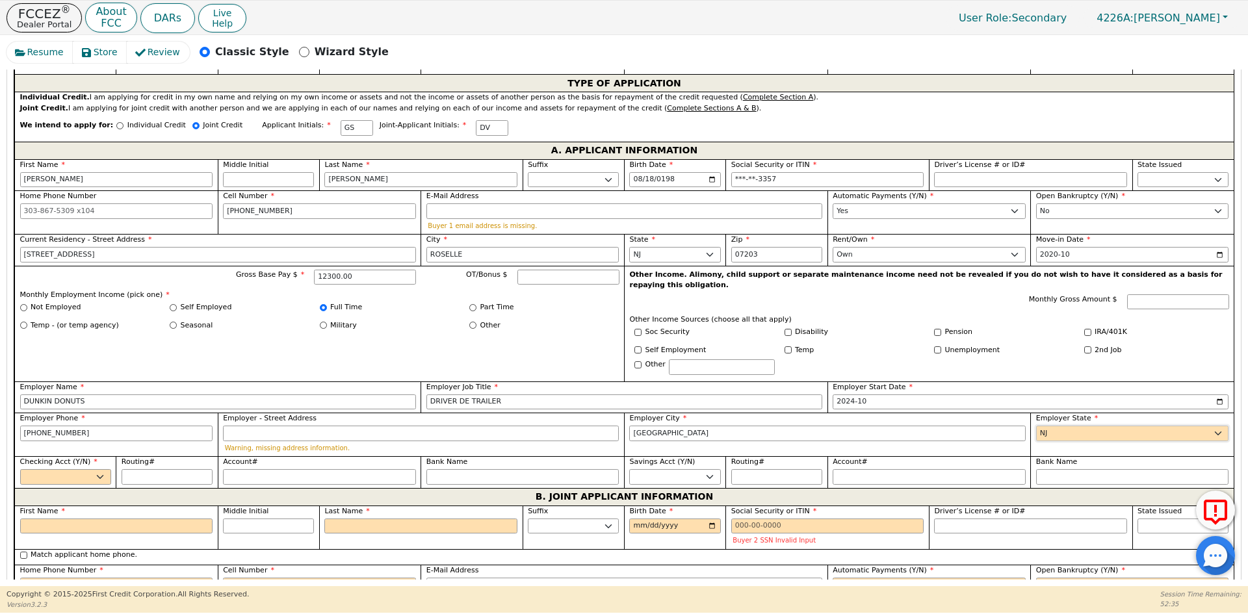
click at [1156, 426] on select "AK AL AR AZ CA CO CT DC DE FL [GEOGRAPHIC_DATA] HI IA ID [GEOGRAPHIC_DATA] IN K…" at bounding box center [1132, 434] width 193 height 16
click at [105, 470] on select "Yes No" at bounding box center [65, 477] width 91 height 16
select select "y"
click at [20, 469] on select "Yes No" at bounding box center [65, 477] width 91 height 16
click at [161, 469] on input "Routing#" at bounding box center [167, 477] width 91 height 16
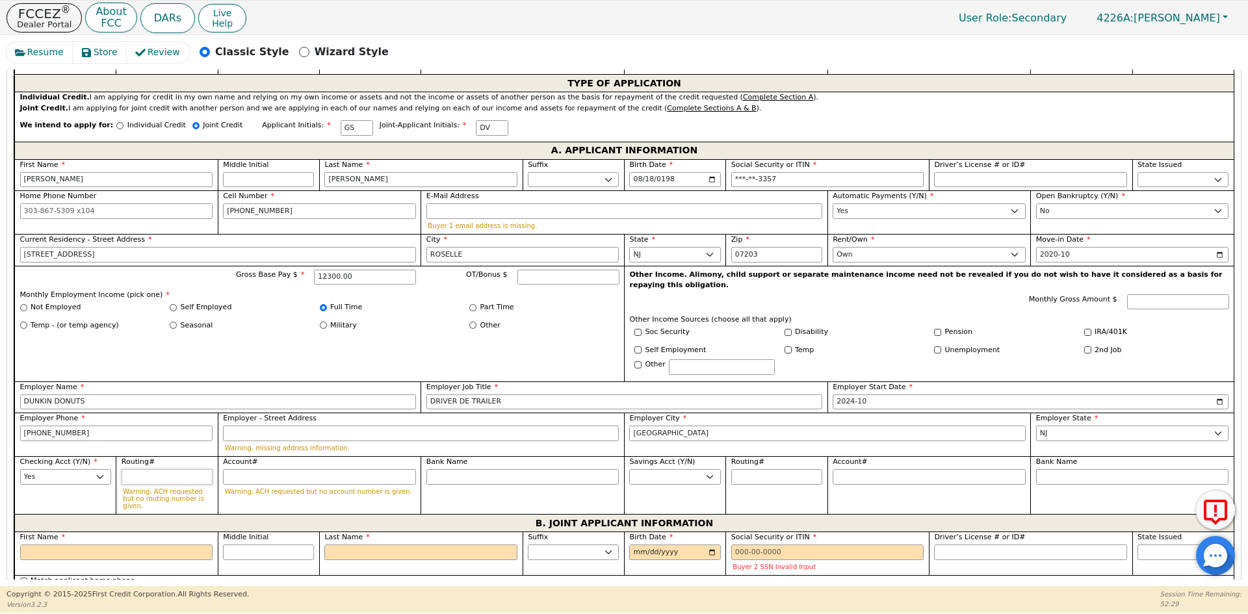
type input "0"
type input "*"
type input "03"
type input "**"
type input "031"
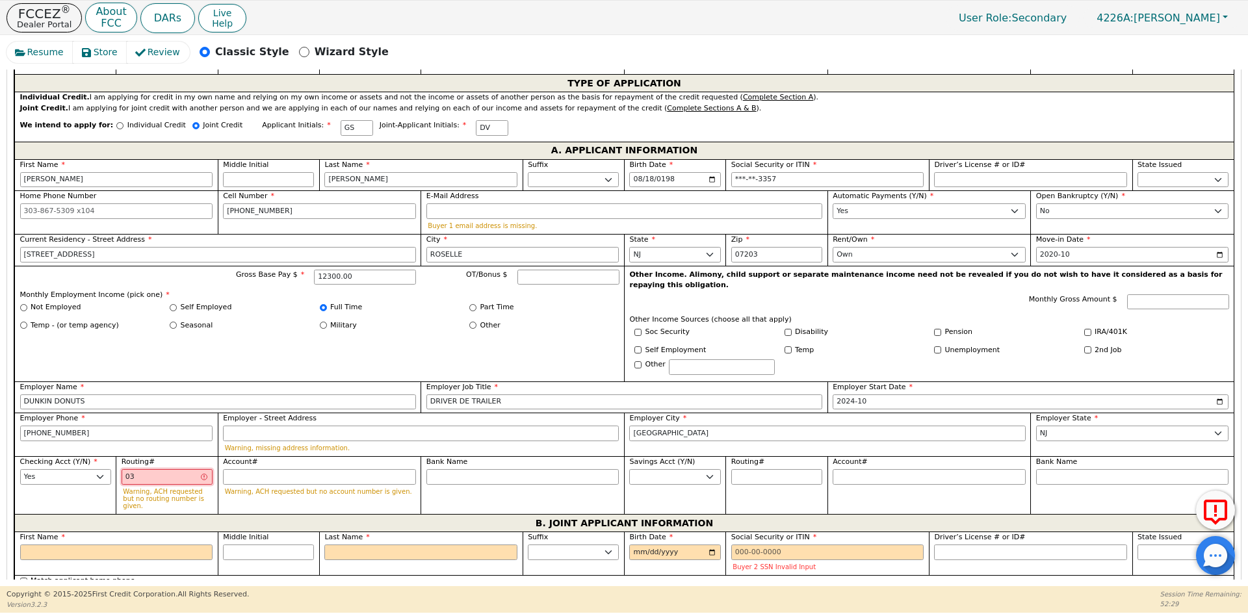
type input "***"
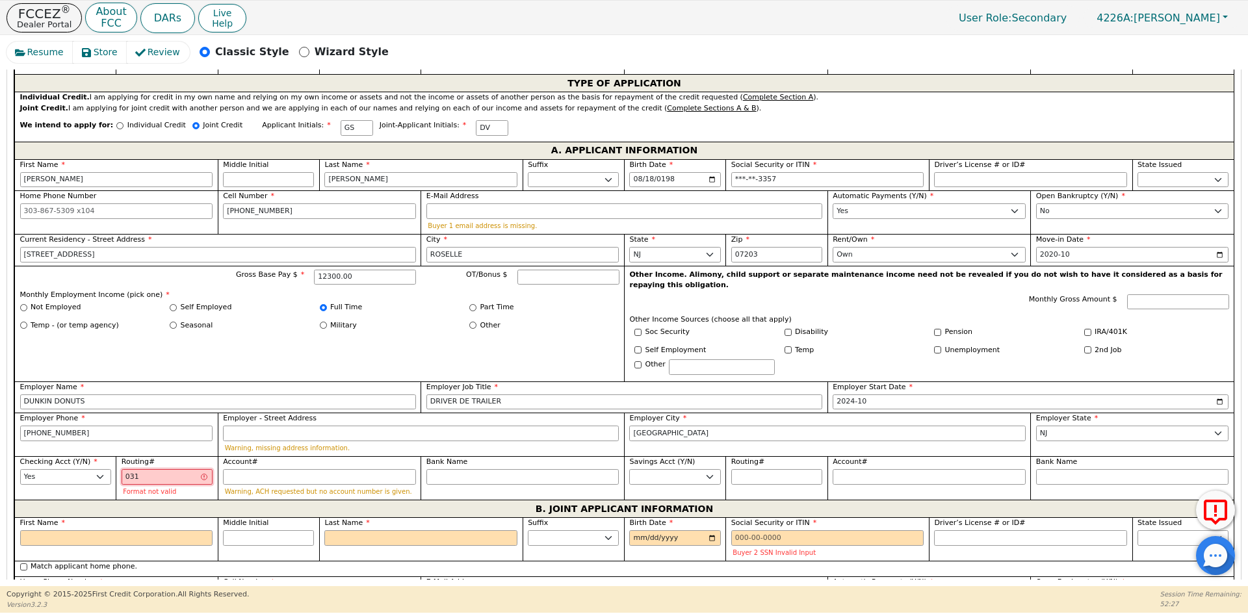
type input "0311"
type input "****"
type input "03117"
type input "*****"
type input "031176"
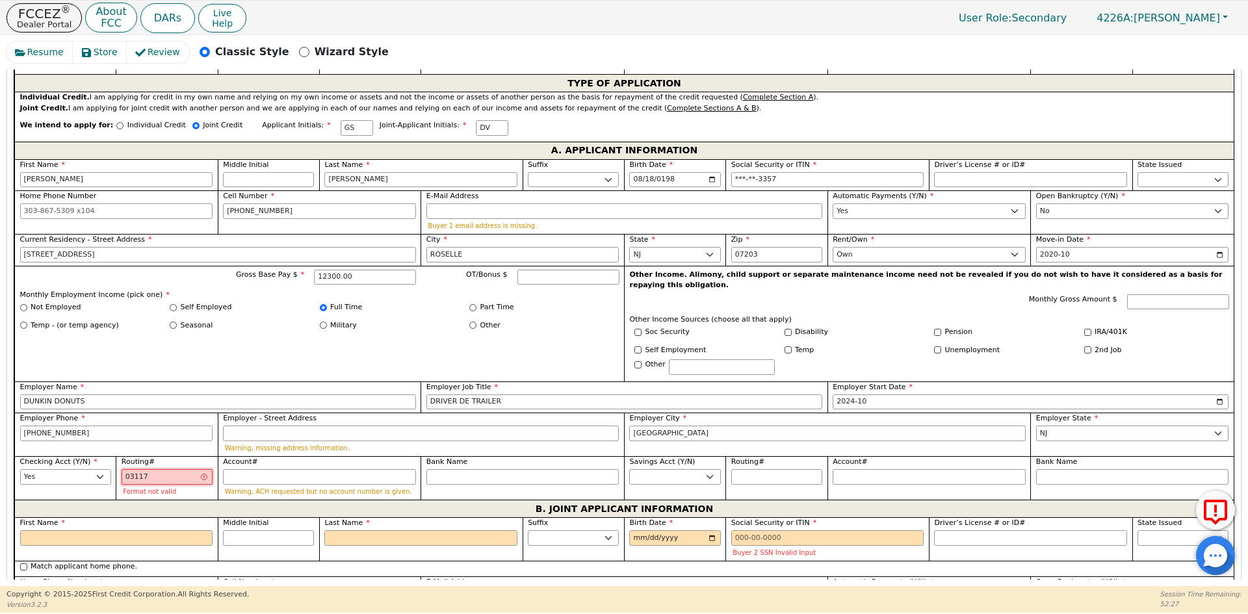
type input "******"
type input "0311761"
type input "*******"
type input "03117611"
type input "********"
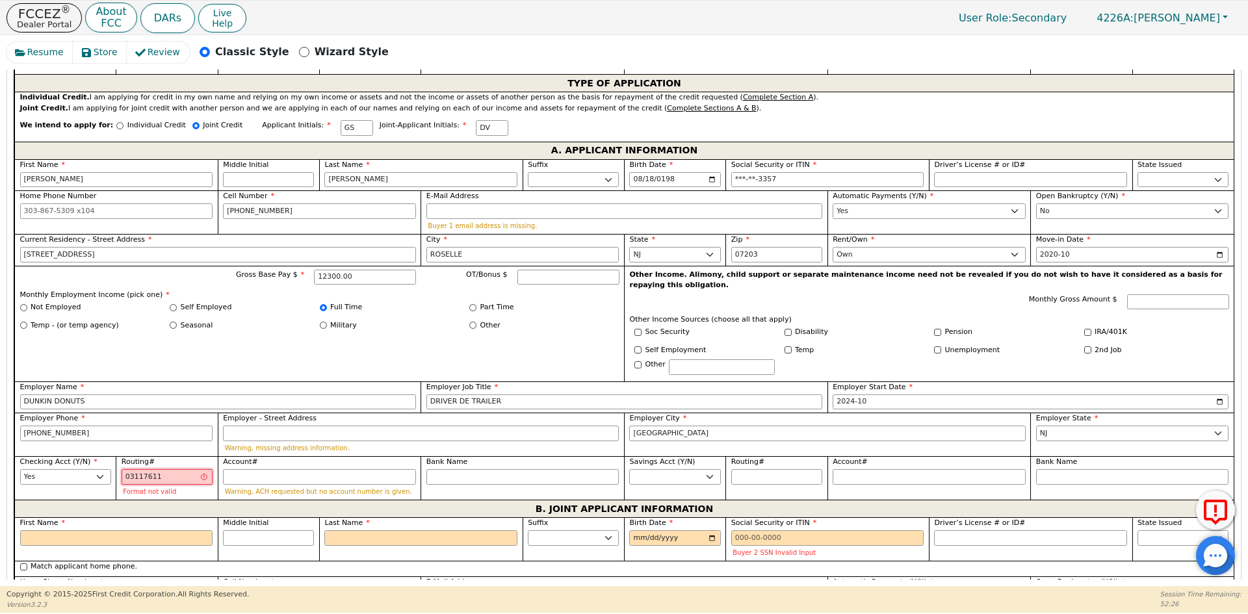
type input "031176110"
type input "*********"
click at [239, 469] on input "Account#" at bounding box center [319, 477] width 193 height 16
type input "3"
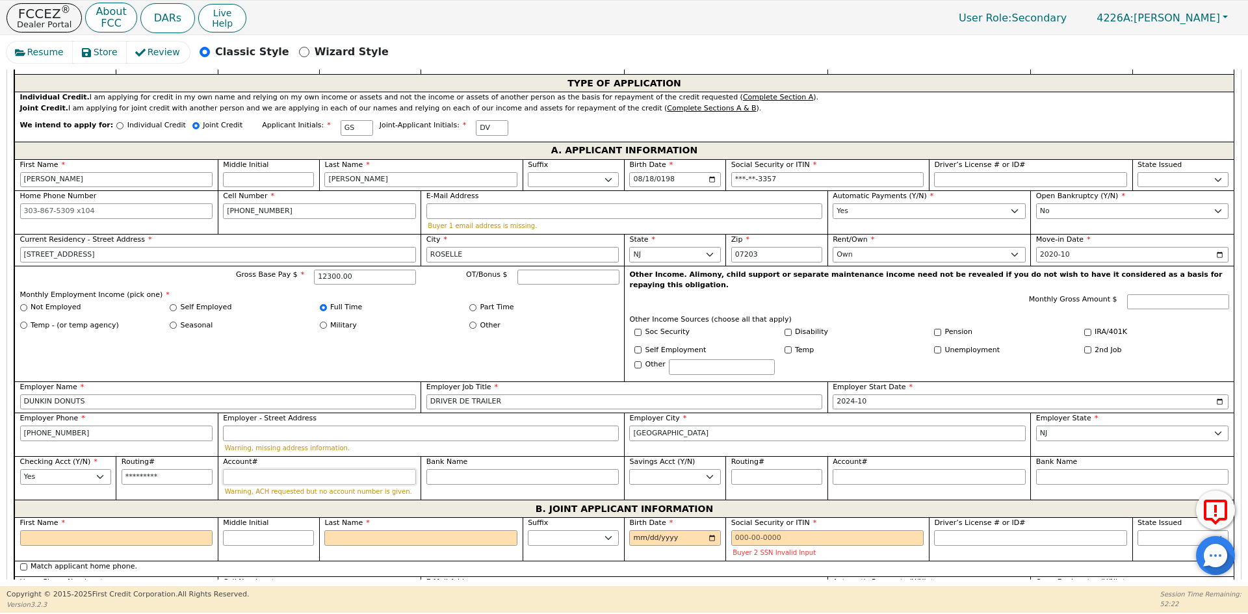
type input "*"
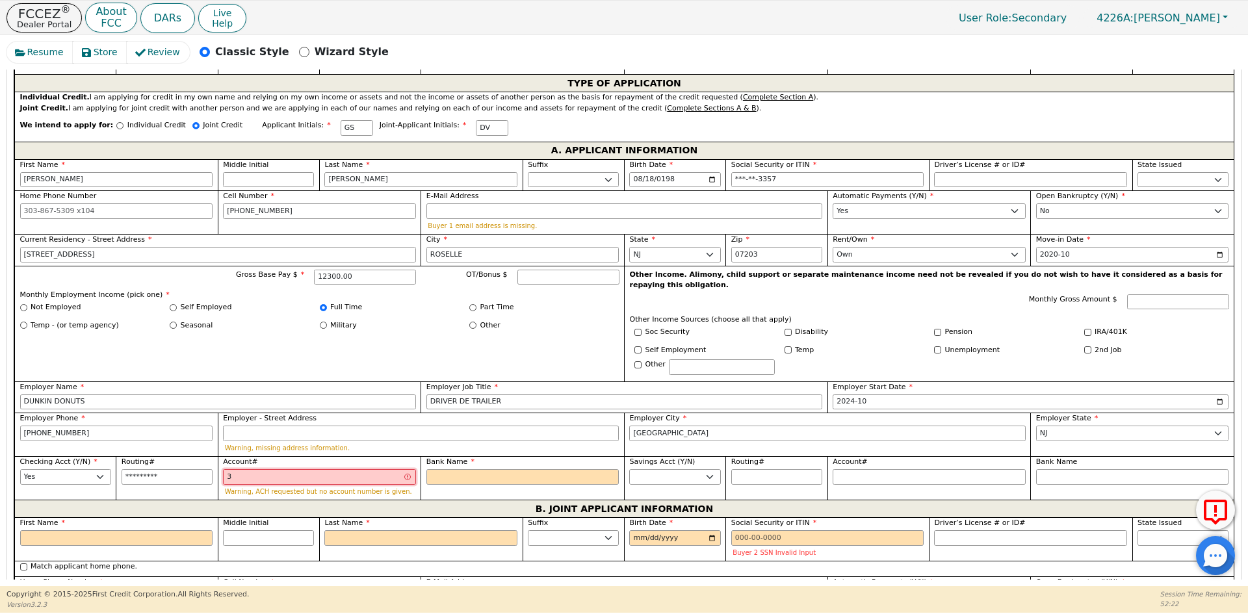
type input "36"
type input "**"
type input "363"
type input "***"
type input "3631"
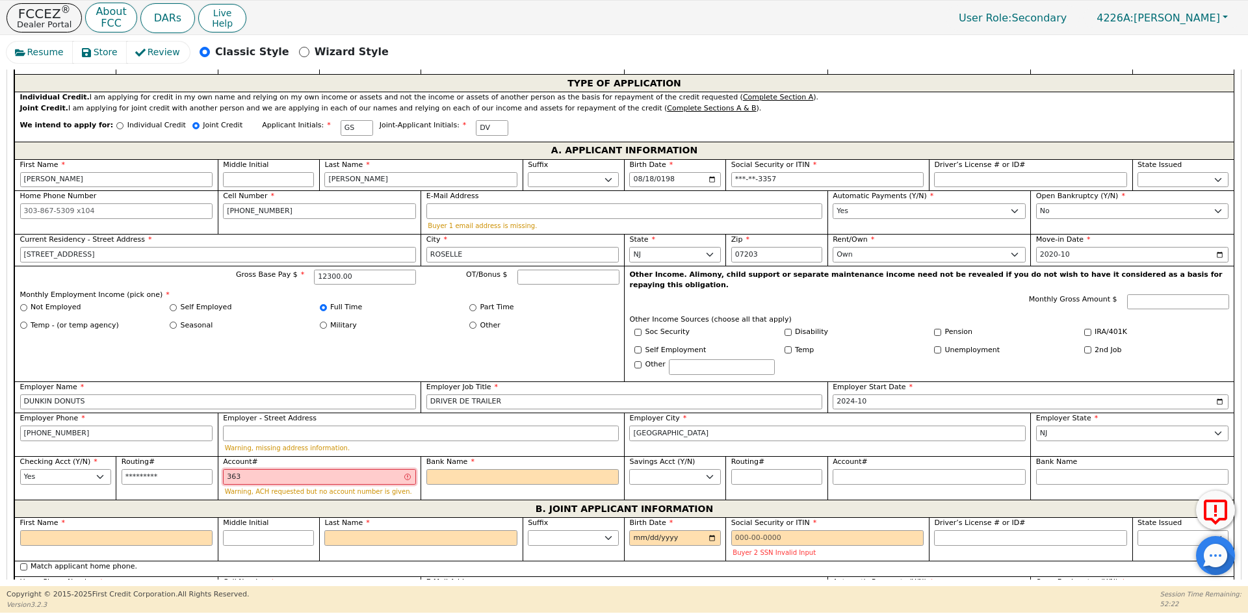
type input "****"
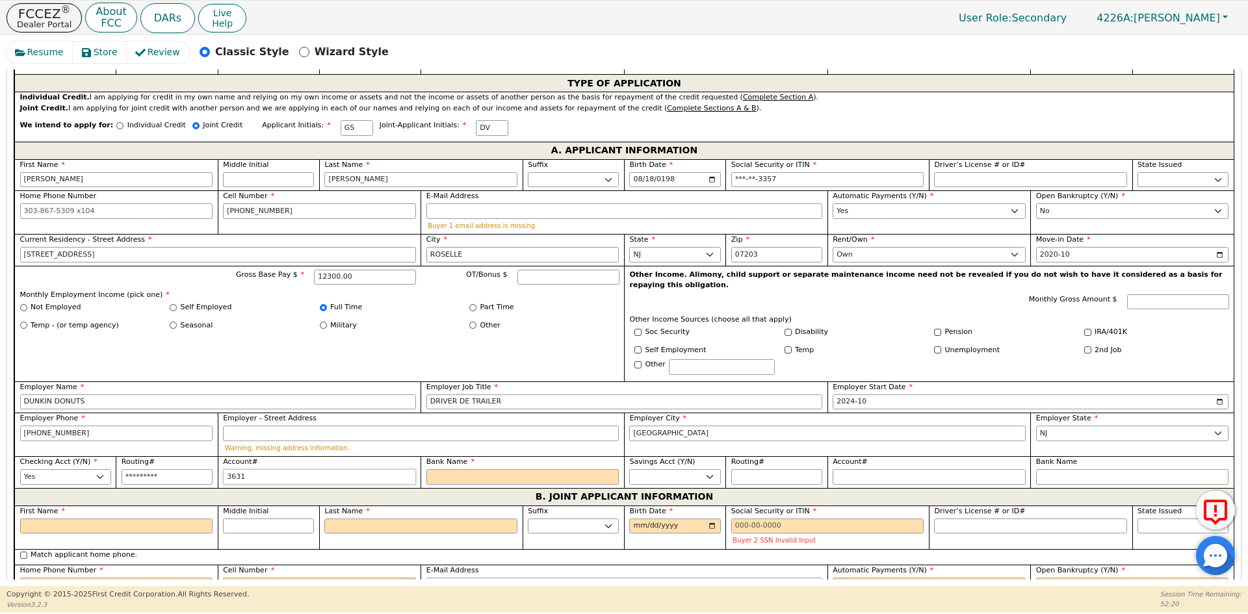
type input "36317"
type input "*****"
type input "363179"
type input "******"
type input "3631793"
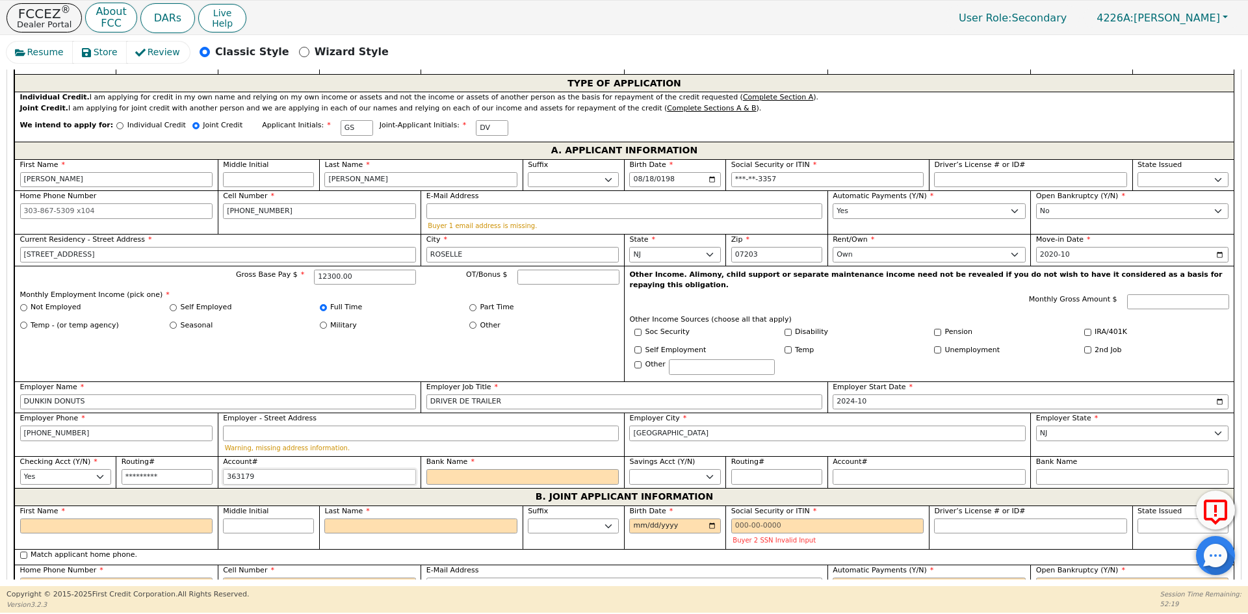
type input "*******"
type input "36317932"
type input "********"
type input "363179326"
type input "*********"
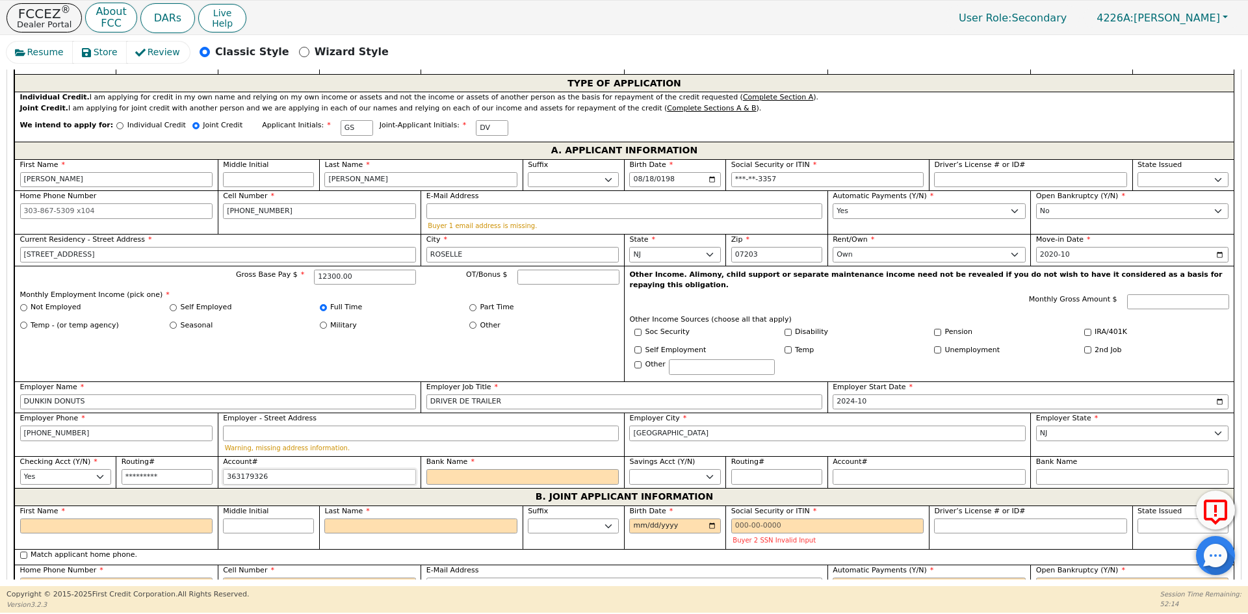
type input "3631793268"
type input "**********"
type input "36317932684"
type input "**********"
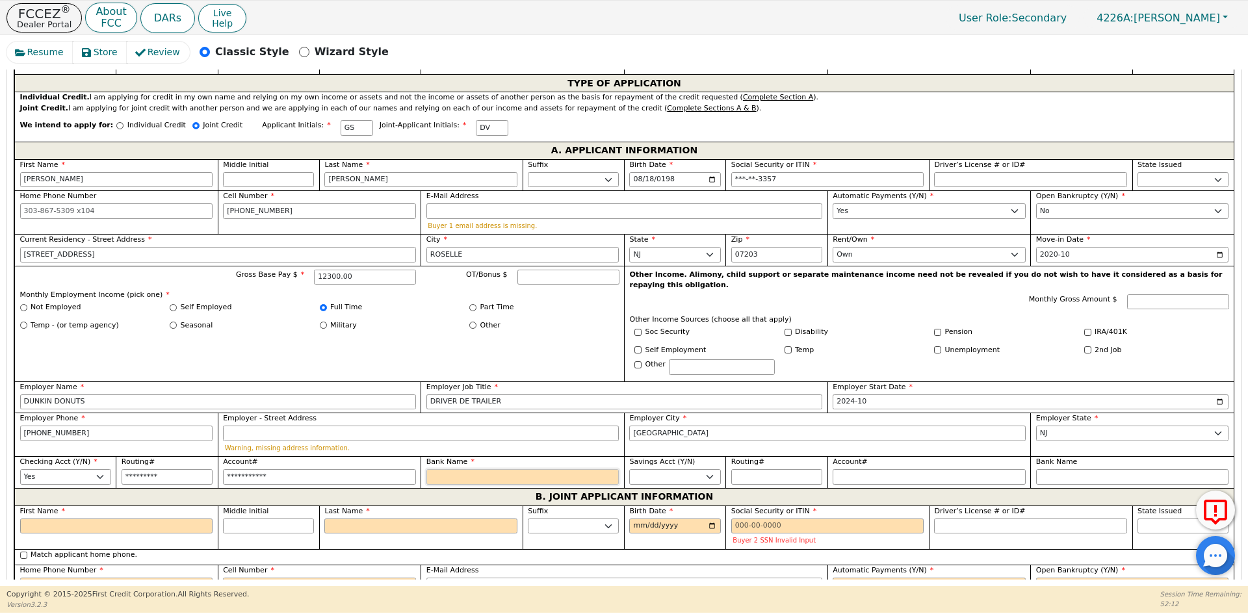
click at [492, 469] on input "Bank Name" at bounding box center [523, 477] width 193 height 16
type input "C"
type input "CA"
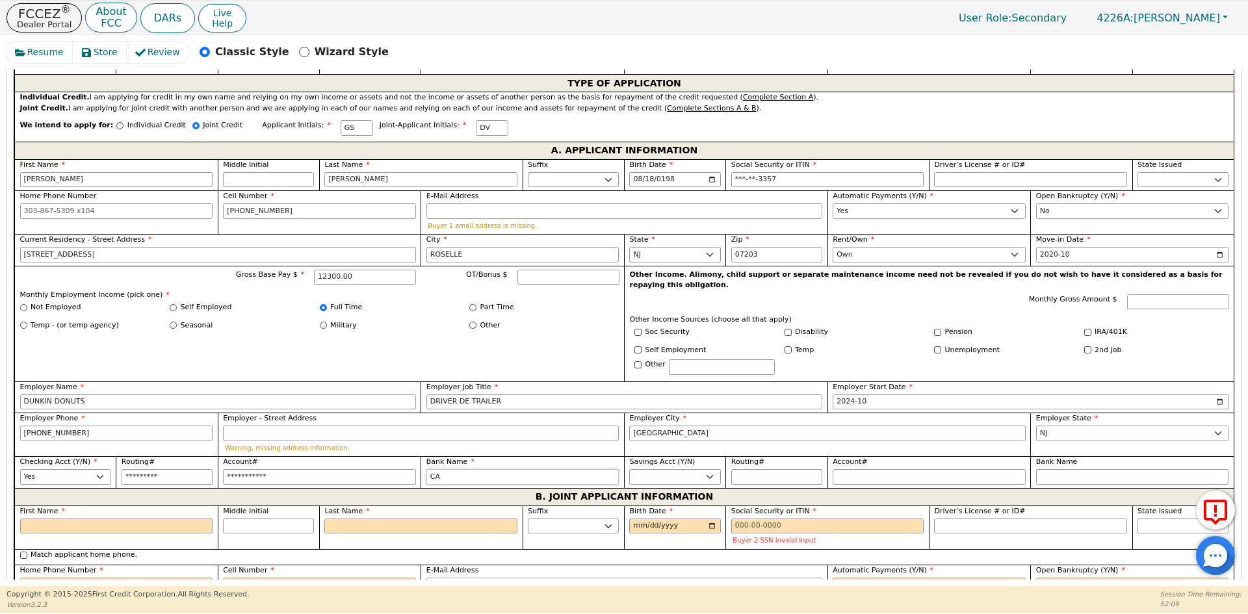
type input "CAP"
type input "CAPI"
type input "CAPIT"
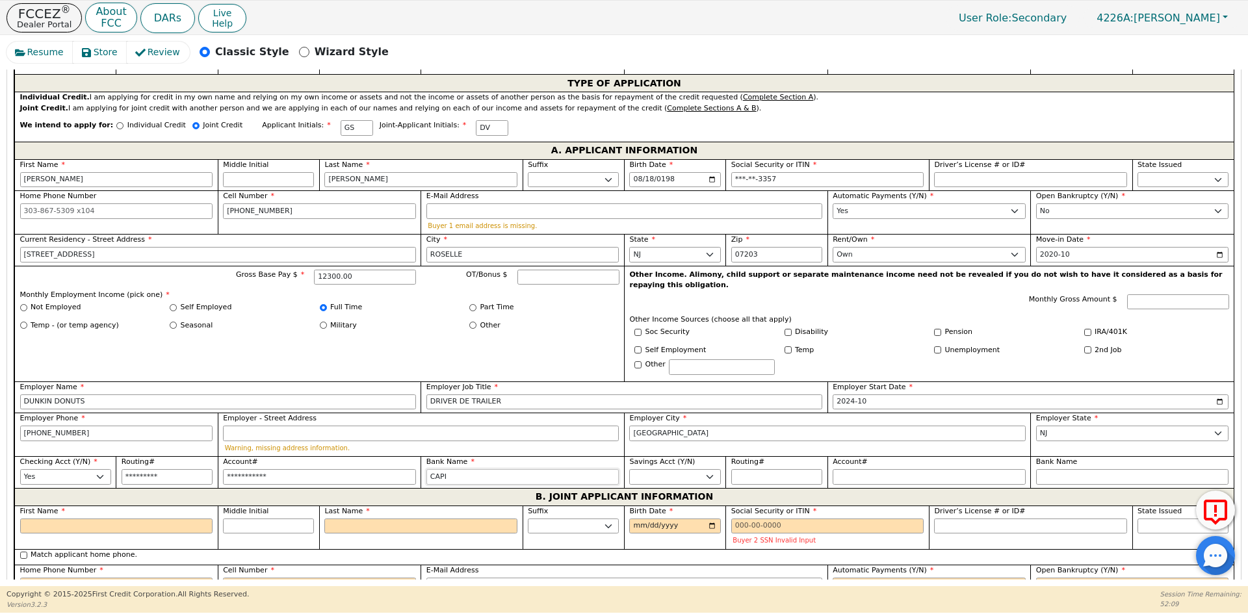
type input "CAPIT"
type input "CAPITA"
type input "CAPITAL"
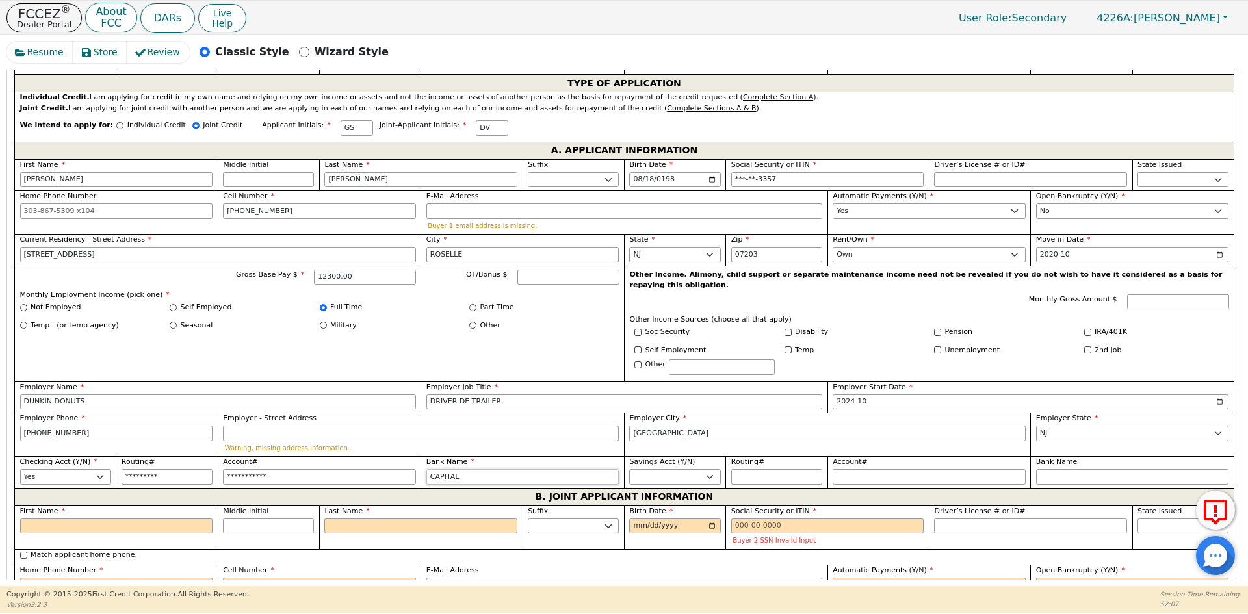
type input "CAPITAL"
type input "CAPITAL I"
type input "CAPITAL"
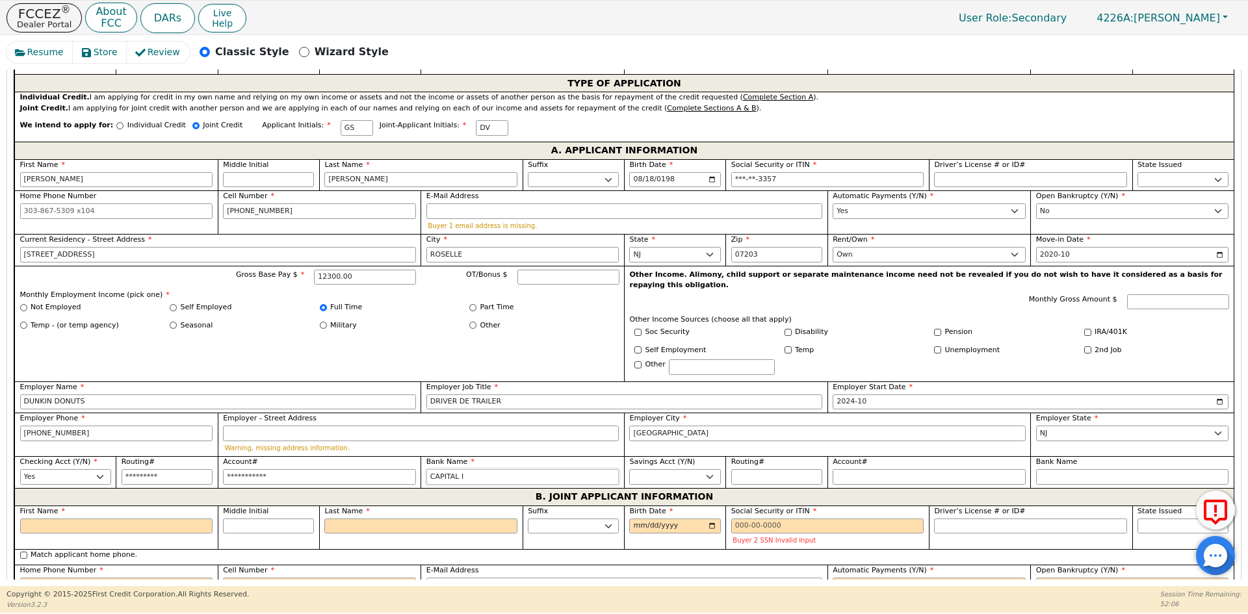
type input "CAPITAL"
type input "CAPITAL O"
type input "CAPITAL ON"
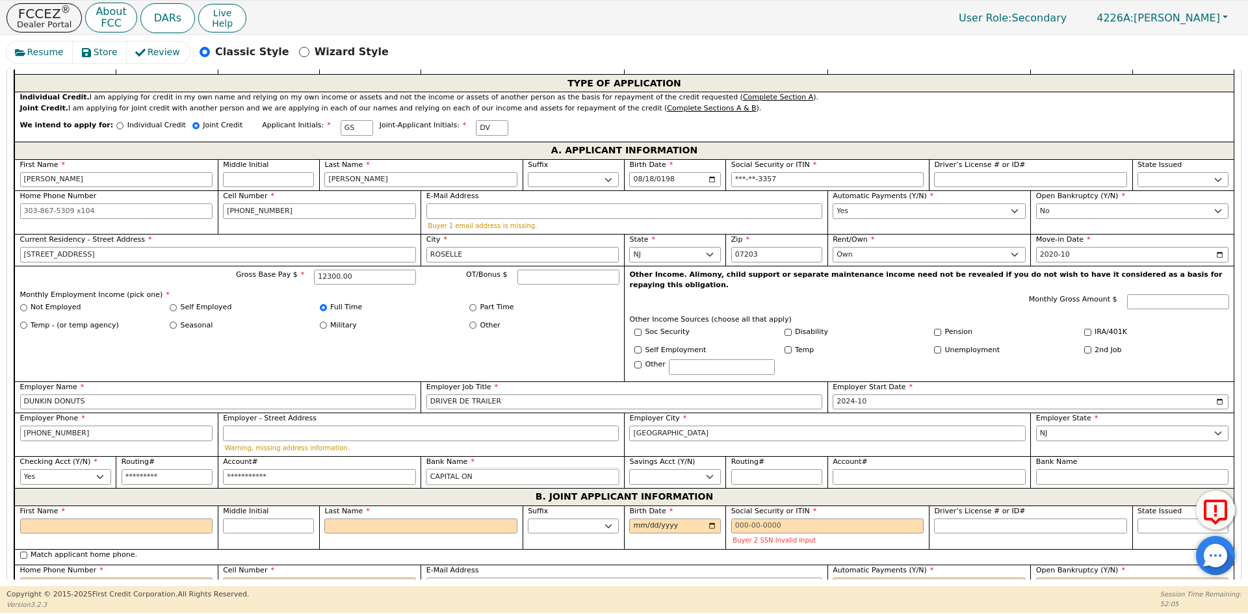
type input "CAPITAL ONE"
type input "CAPITAL ONE B"
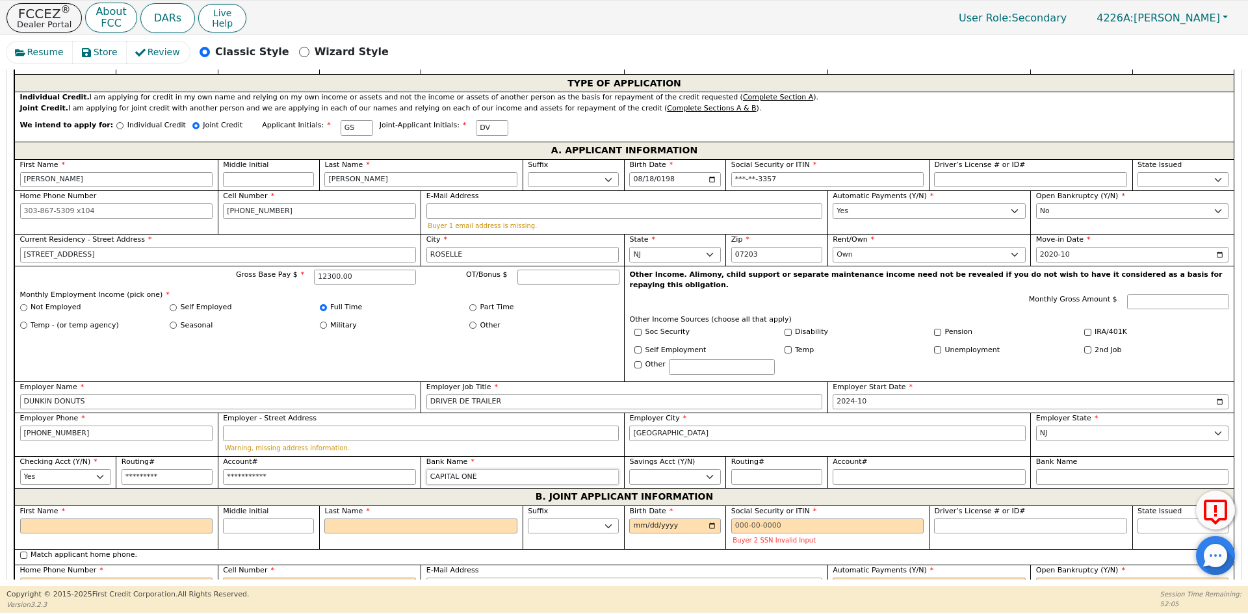
type input "CAPITAL ONE B"
type input "CAPITAL ONE BA"
type input "CAPITAL ONE BAN"
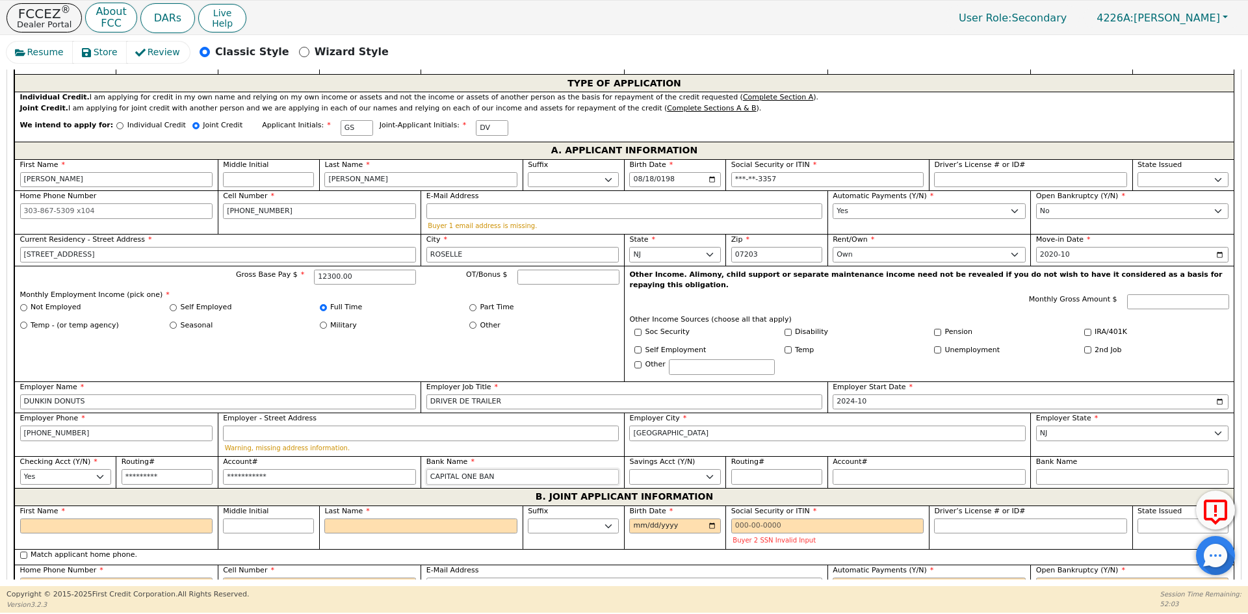
type input "CAPITAL ONE BANK"
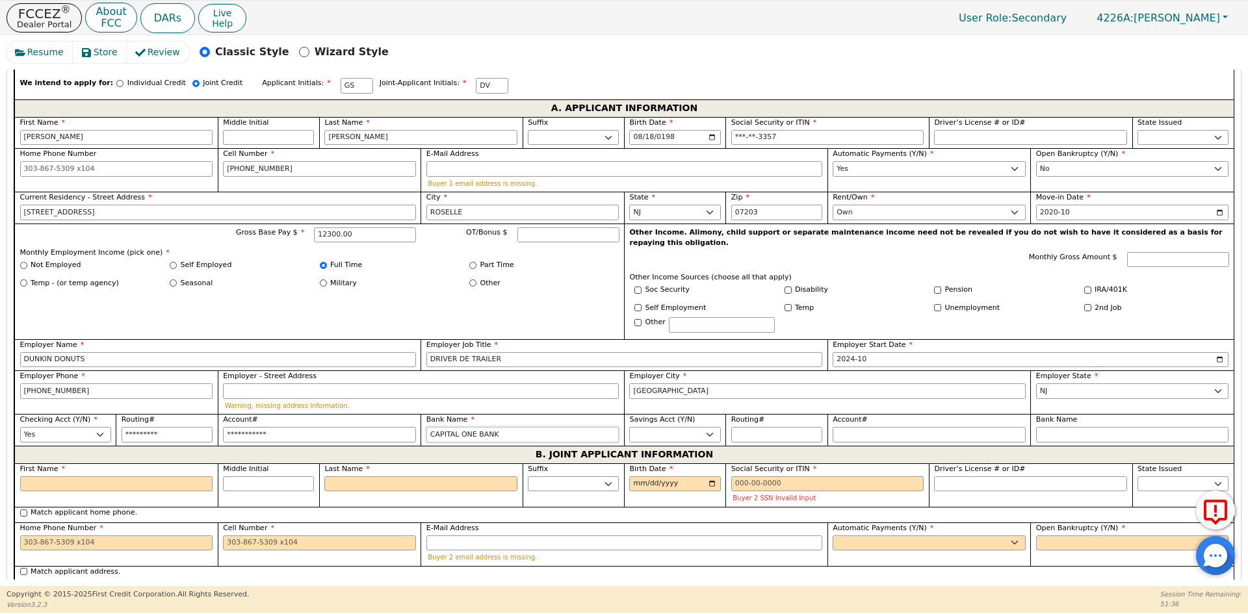
scroll to position [752, 0]
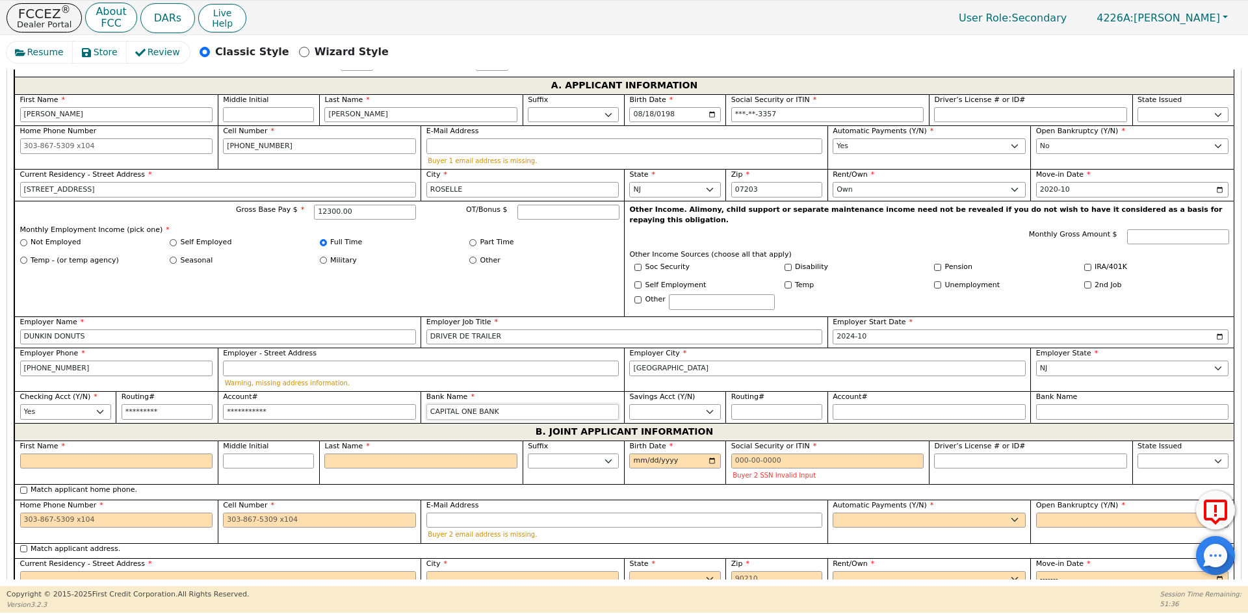
type input "CAPITAL ONE BANK"
click at [109, 455] on input "First Name" at bounding box center [116, 462] width 193 height 16
type input "D"
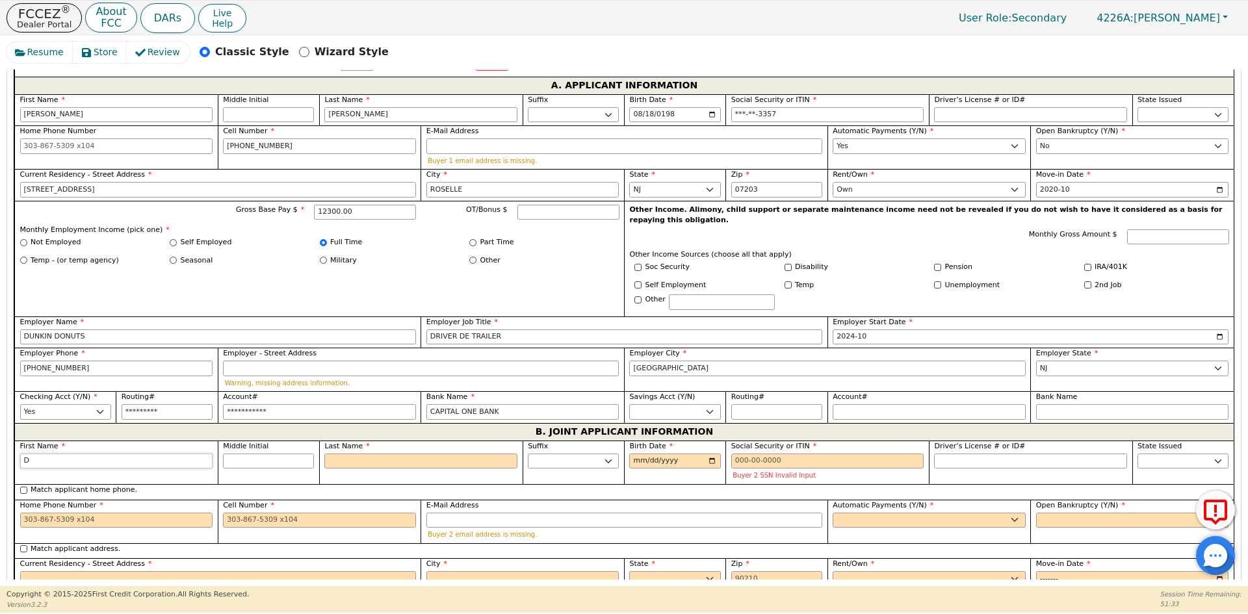
type input "DI"
type input "DIA"
type input "[PERSON_NAME]"
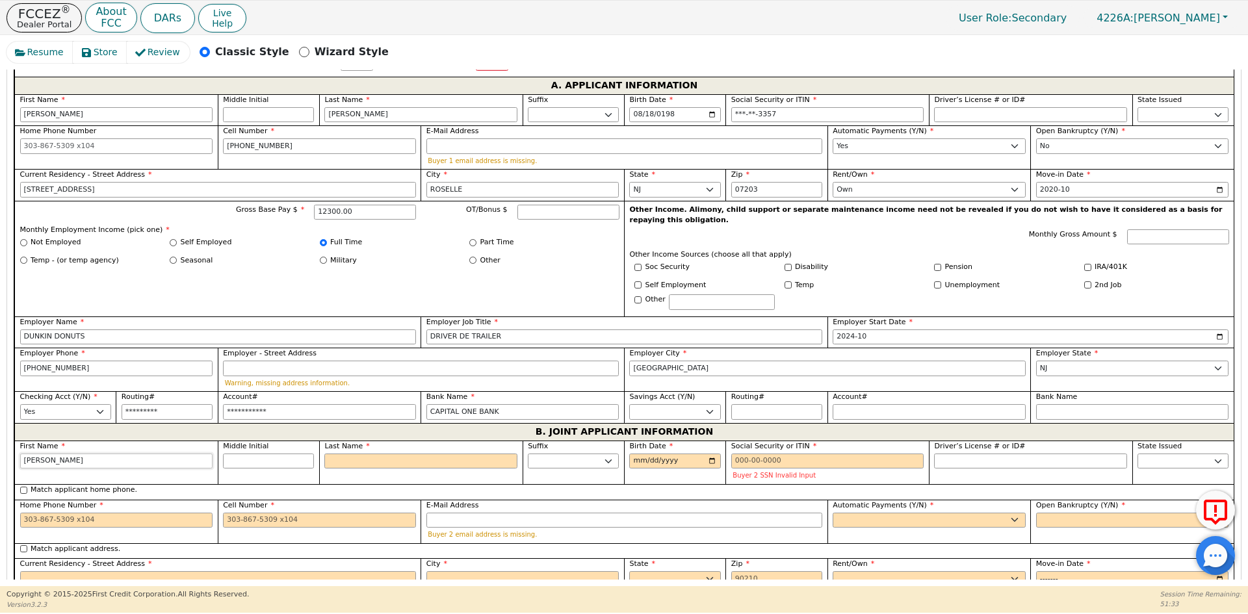
type input "[PERSON_NAME]"
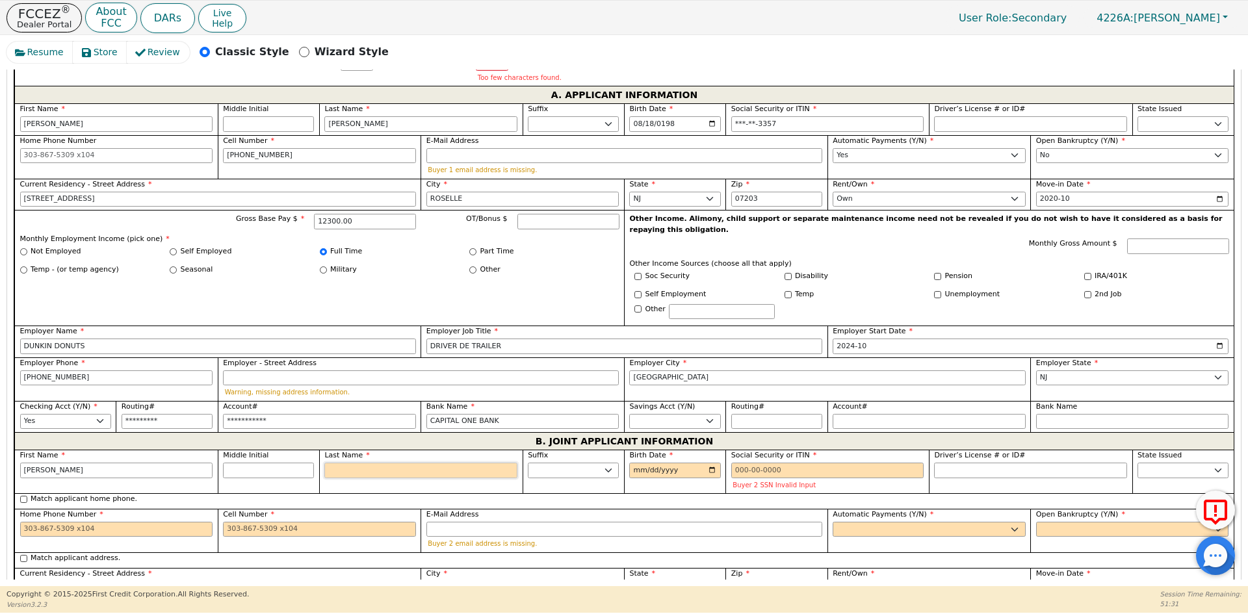
type input "V"
type input "DV"
type input "[PERSON_NAME]"
type input "VA"
type input "[PERSON_NAME] VA"
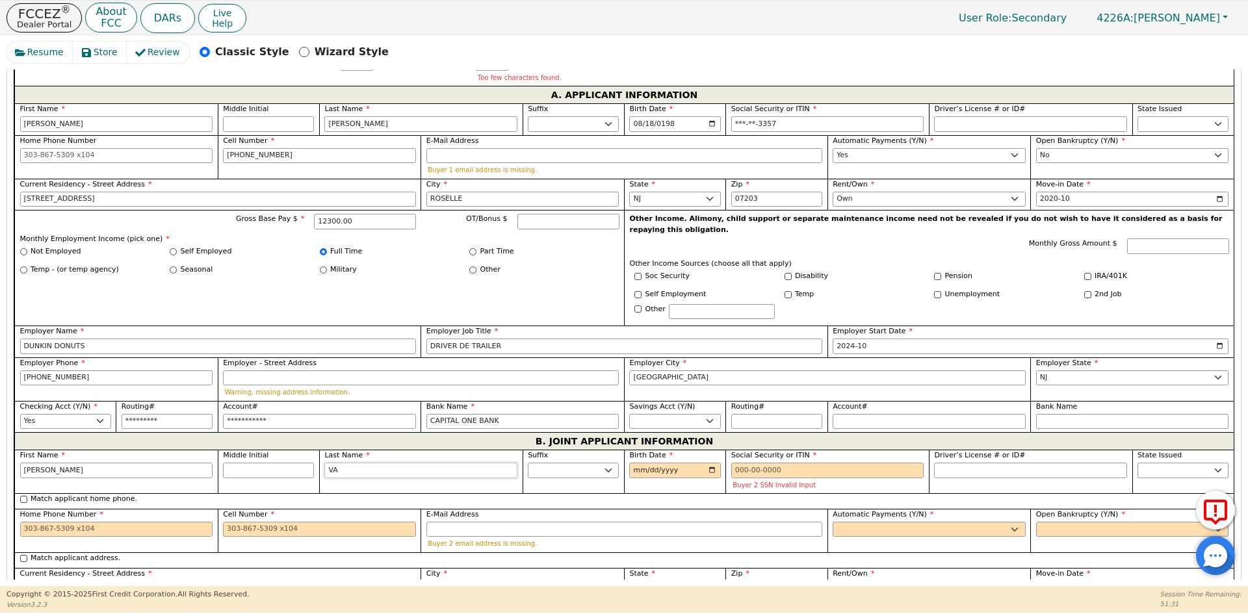
type input "VAL"
type input "[PERSON_NAME]"
type input "VALL"
type input "[PERSON_NAME]"
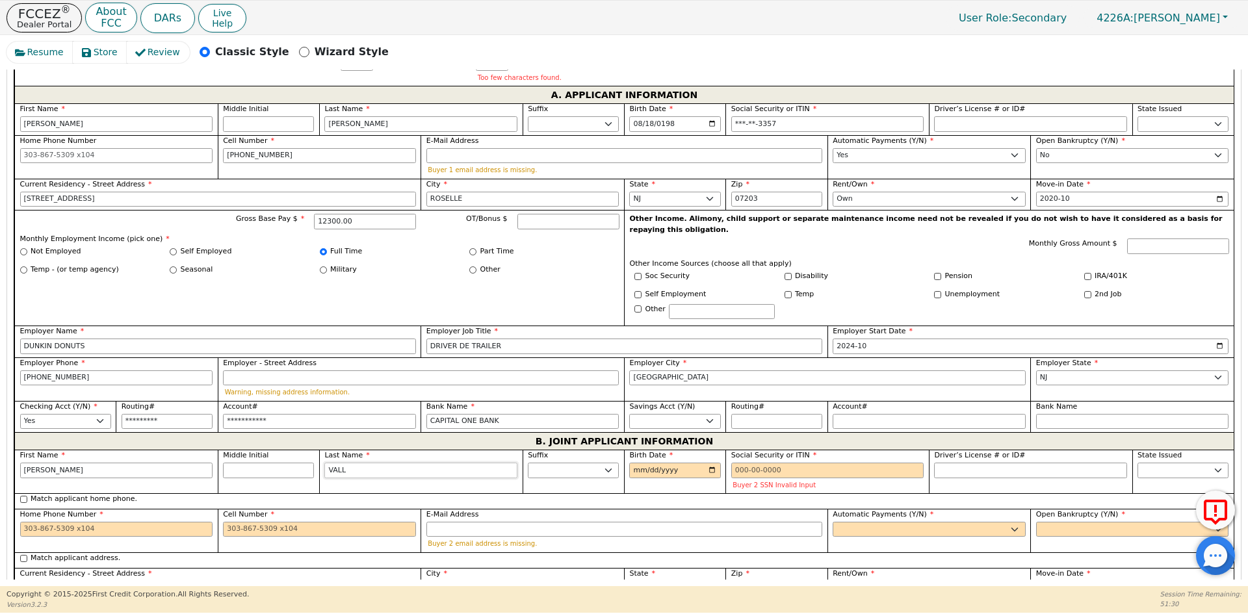
type input "[PERSON_NAME]"
type input "VALLEJ"
type input "[PERSON_NAME]"
type input "VALLEJO"
type input "[PERSON_NAME]"
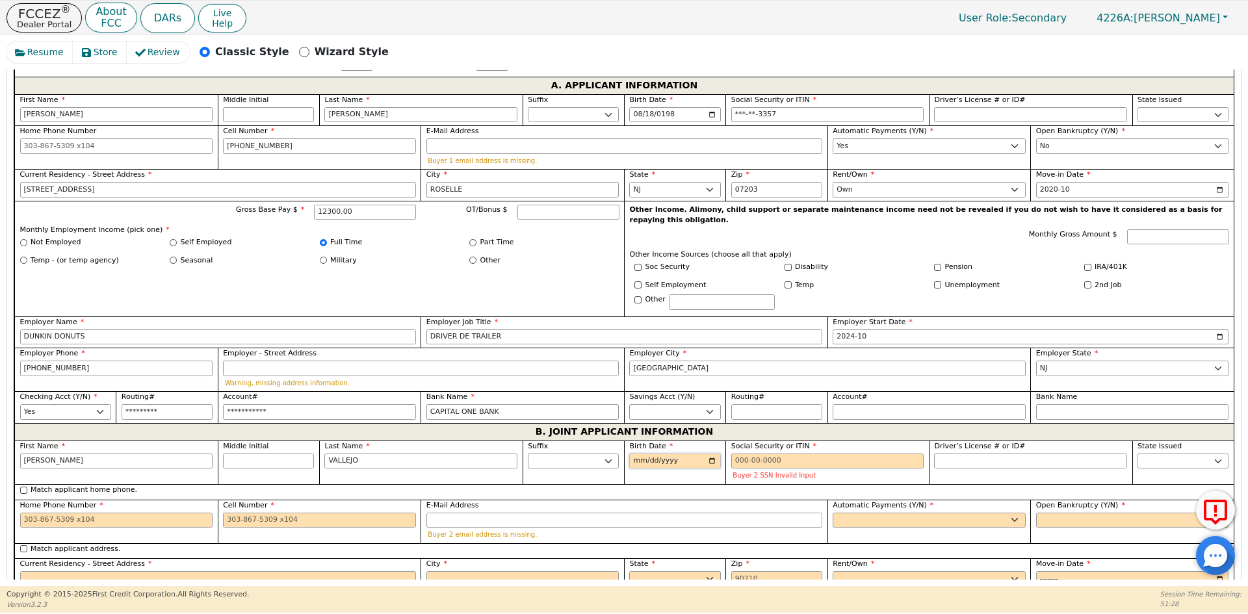
type input "VALLEJO"
click at [637, 454] on input "Birth Date" at bounding box center [674, 462] width 91 height 16
type input "[DATE]"
click at [798, 454] on input "Social Security or ITIN" at bounding box center [828, 462] width 193 height 16
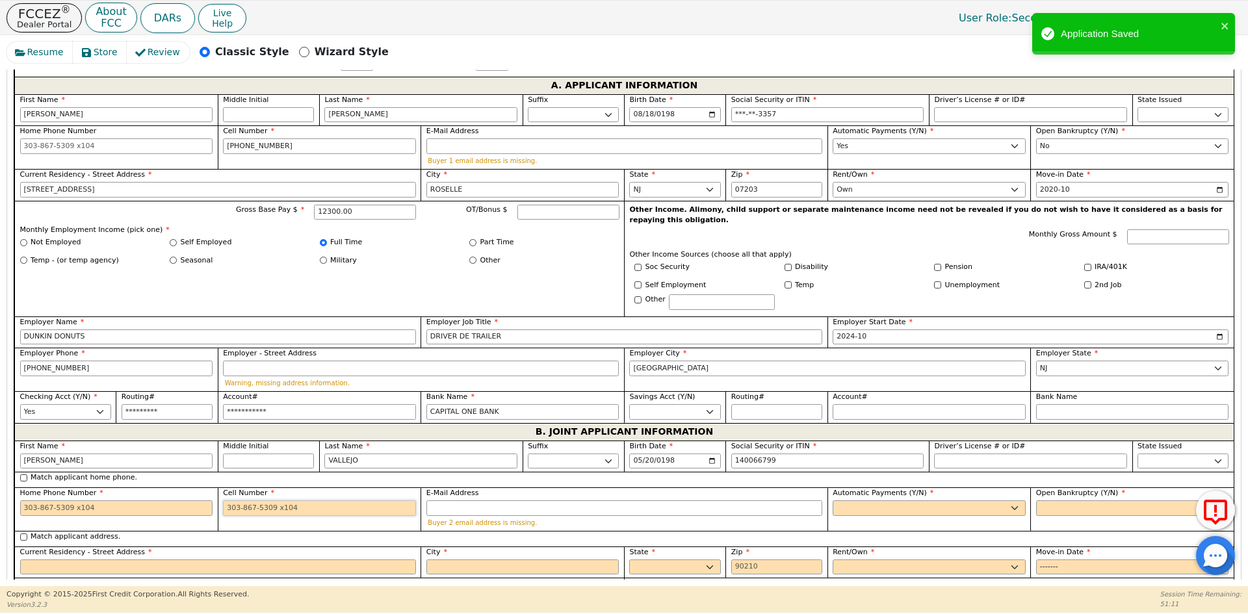
type input "***-**-6799"
click at [241, 503] on input "Cell Number" at bounding box center [319, 509] width 193 height 16
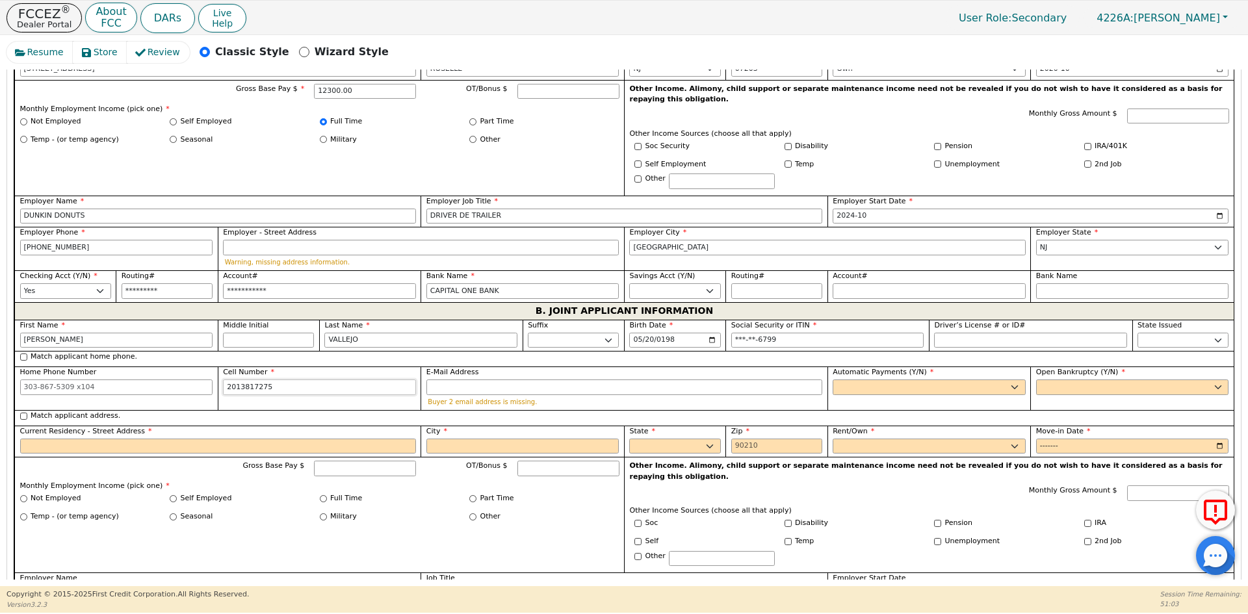
scroll to position [882, 0]
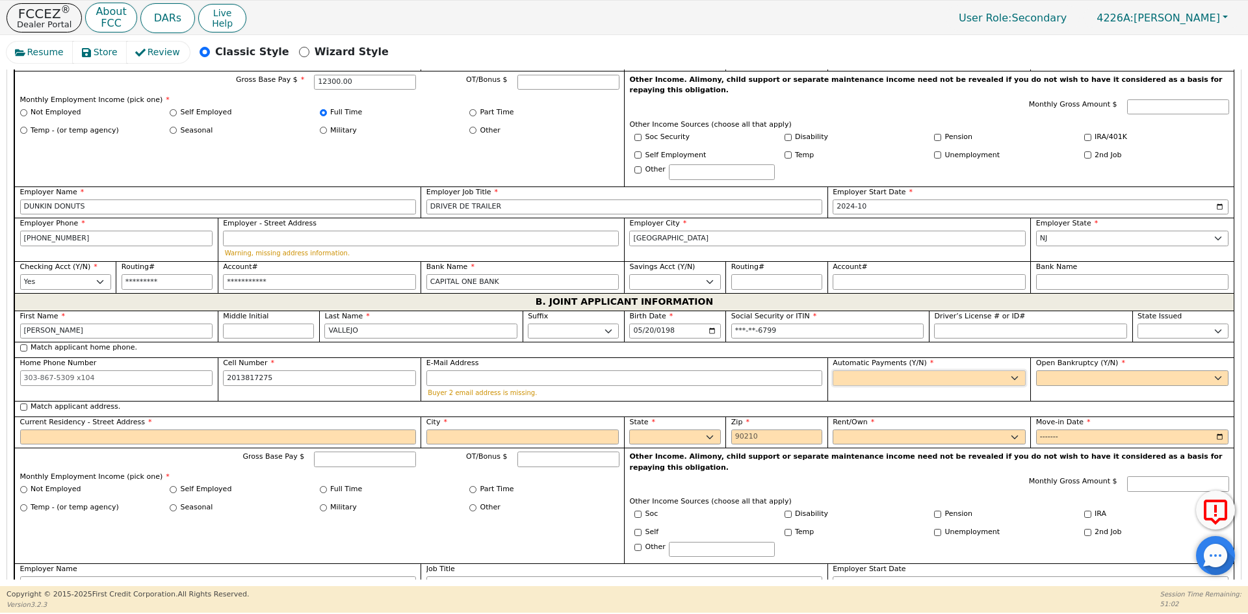
type input "[PHONE_NUMBER]"
click at [929, 371] on select "Yes No" at bounding box center [929, 379] width 193 height 16
select select "y"
click at [833, 371] on select "Yes No" at bounding box center [929, 379] width 193 height 16
type input "[PERSON_NAME]"
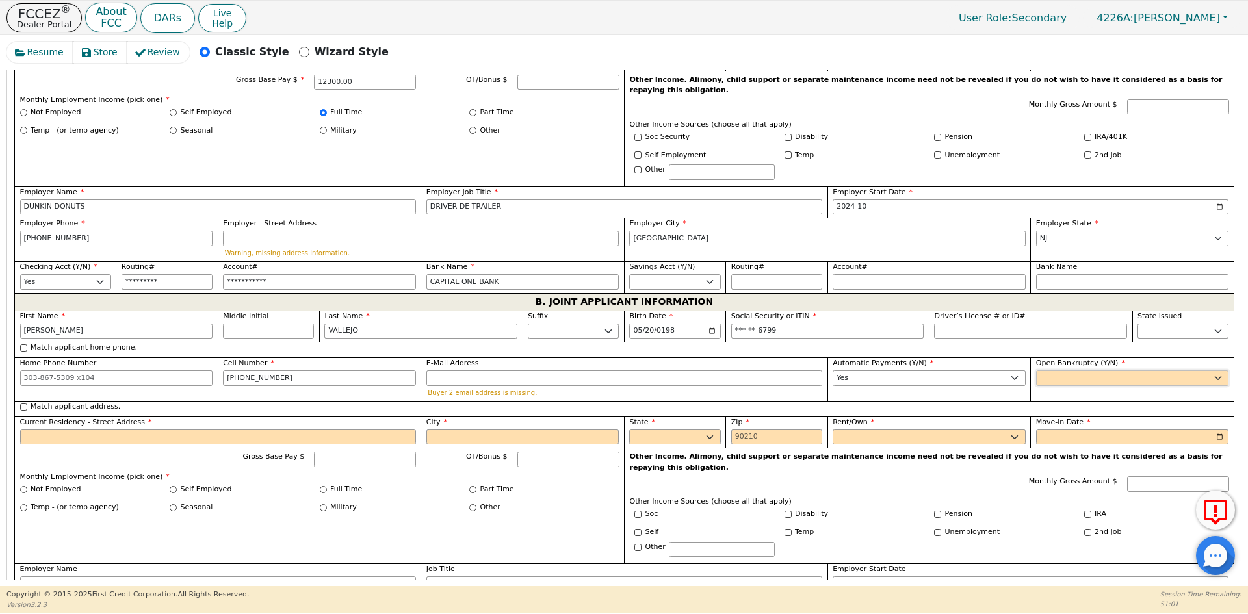
click at [1070, 371] on select "Yes No" at bounding box center [1132, 379] width 193 height 16
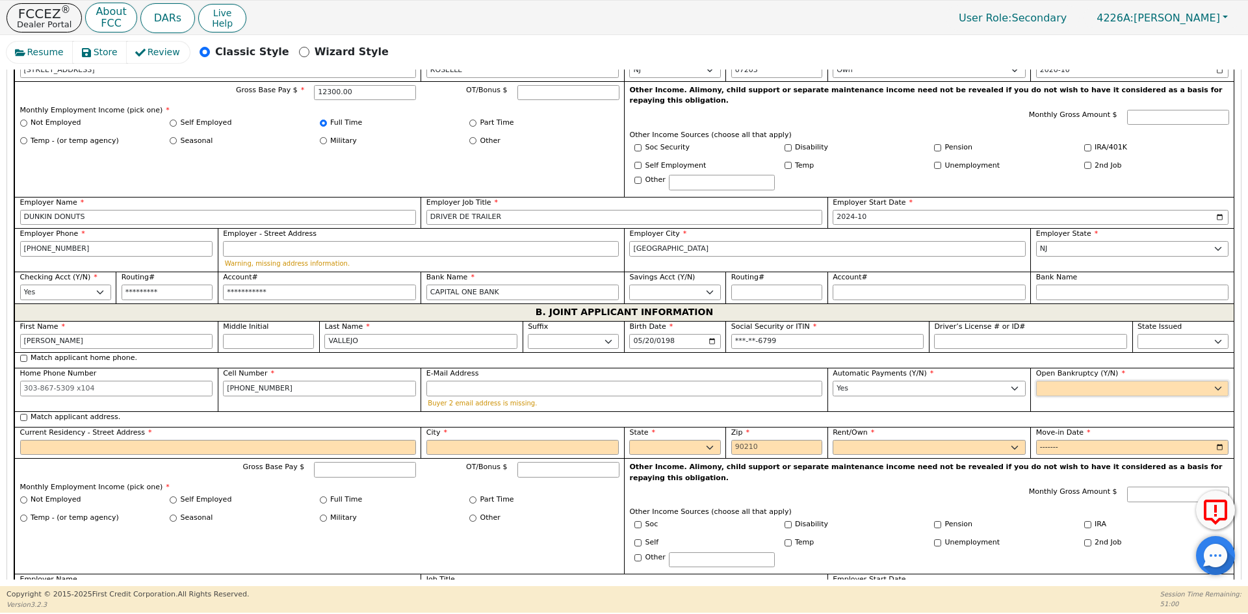
select select "n"
click at [1036, 381] on select "Yes No" at bounding box center [1132, 389] width 193 height 16
click at [76, 412] on label "Match applicant address." at bounding box center [76, 417] width 90 height 11
click at [27, 414] on input "Match applicant address." at bounding box center [23, 417] width 7 height 7
checkbox input "true"
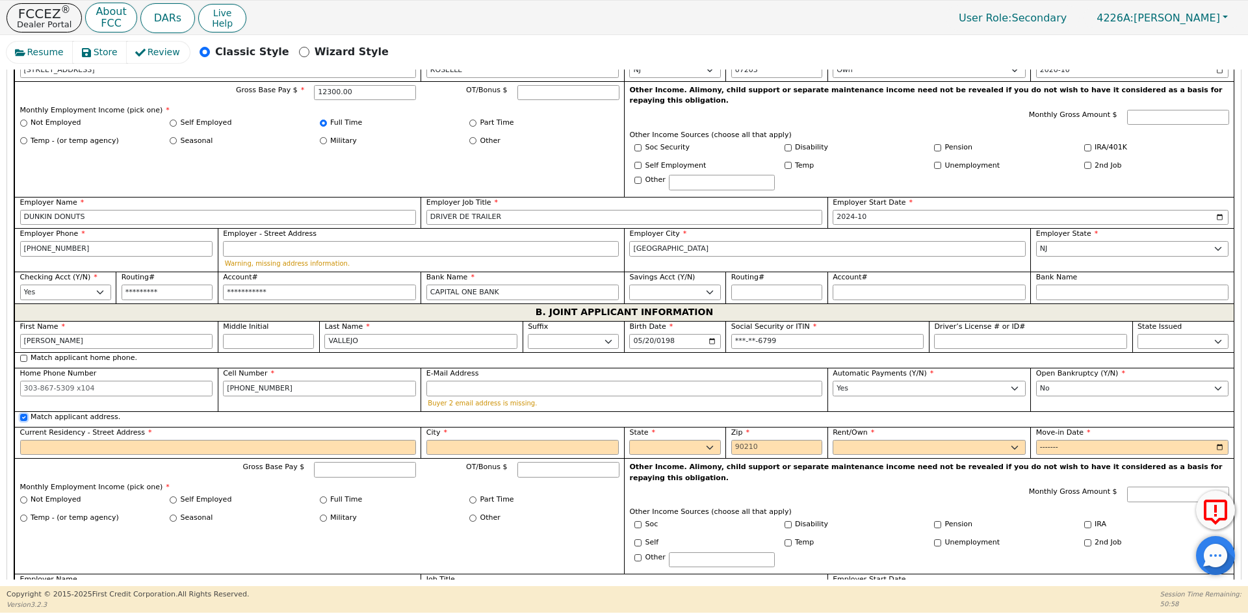
type input "[STREET_ADDRESS]"
type input "ROSELLE"
select select "NJ"
type input "07203"
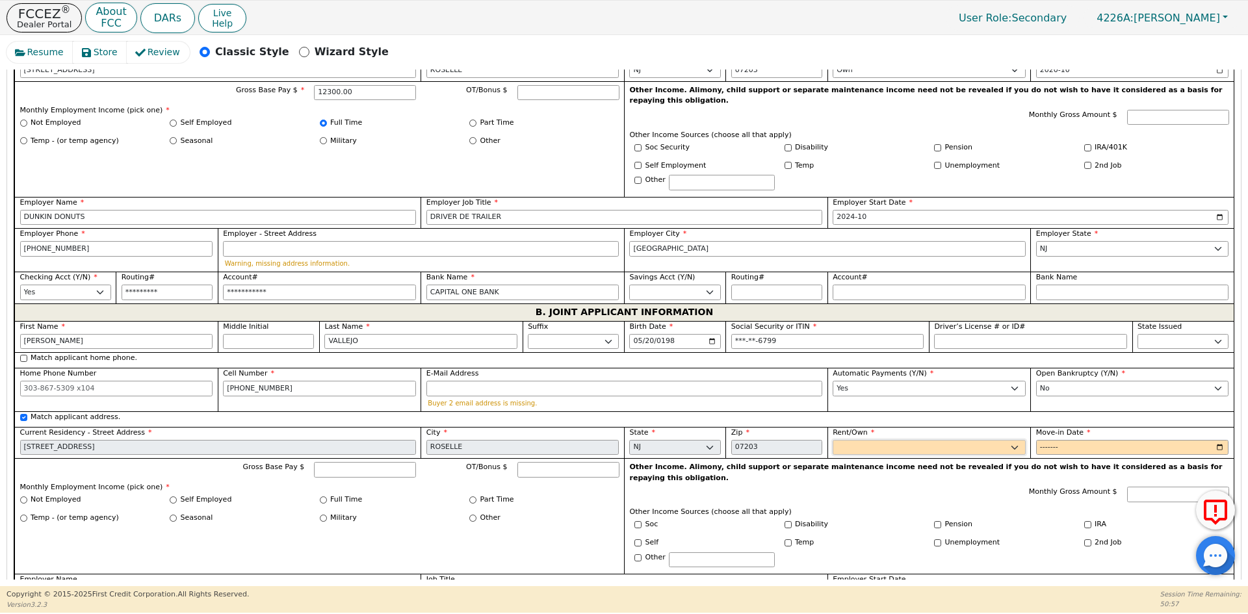
click at [866, 440] on select "Rent Own" at bounding box center [929, 448] width 193 height 16
click at [833, 440] on select "Rent Own" at bounding box center [929, 448] width 193 height 16
click at [1049, 440] on input "Move-in Date" at bounding box center [1132, 448] width 193 height 16
click at [343, 495] on label "Full Time" at bounding box center [346, 500] width 32 height 11
click at [327, 497] on input "Full Time" at bounding box center [323, 500] width 7 height 7
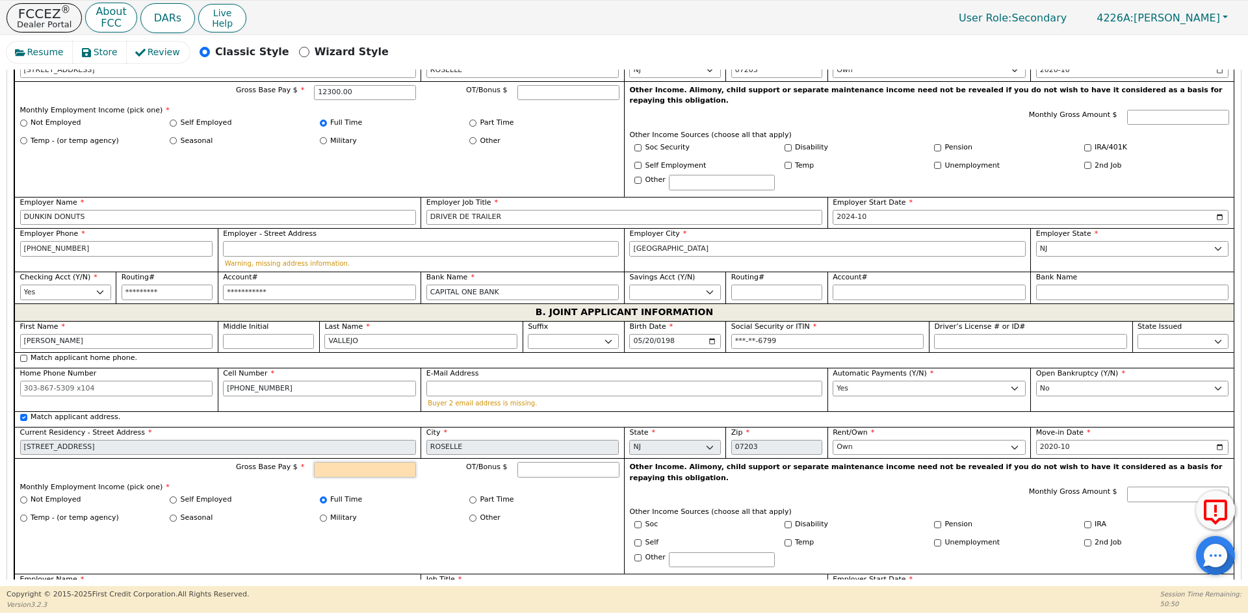
click at [360, 462] on input "Gross Base Pay $" at bounding box center [365, 470] width 102 height 16
click at [205, 495] on label "Self Employed" at bounding box center [206, 500] width 51 height 11
click at [177, 497] on input "Self Employed" at bounding box center [173, 500] width 7 height 7
click at [350, 462] on input "Gross Base Pay $" at bounding box center [365, 470] width 102 height 16
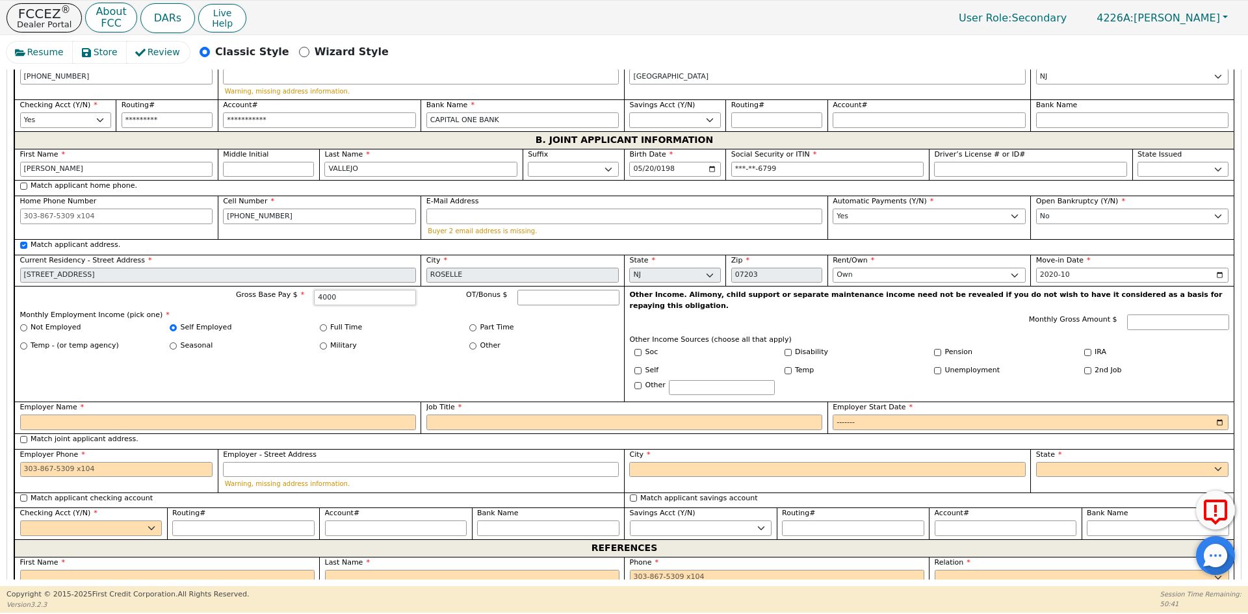
scroll to position [1065, 0]
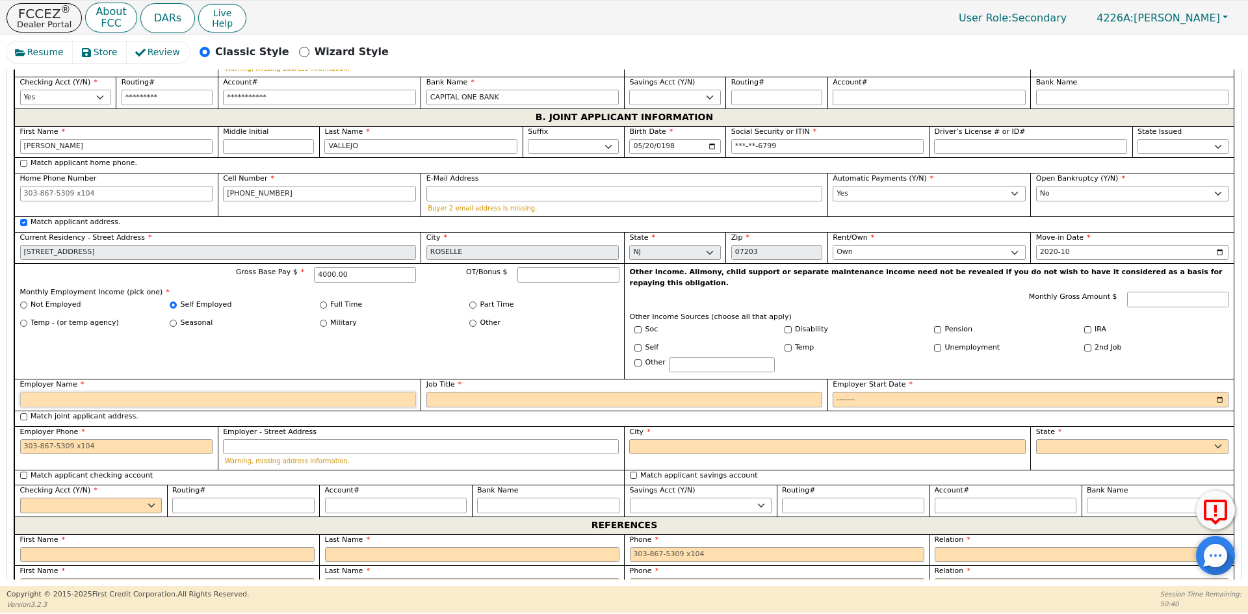
click at [100, 392] on input "Employer Name" at bounding box center [218, 400] width 396 height 16
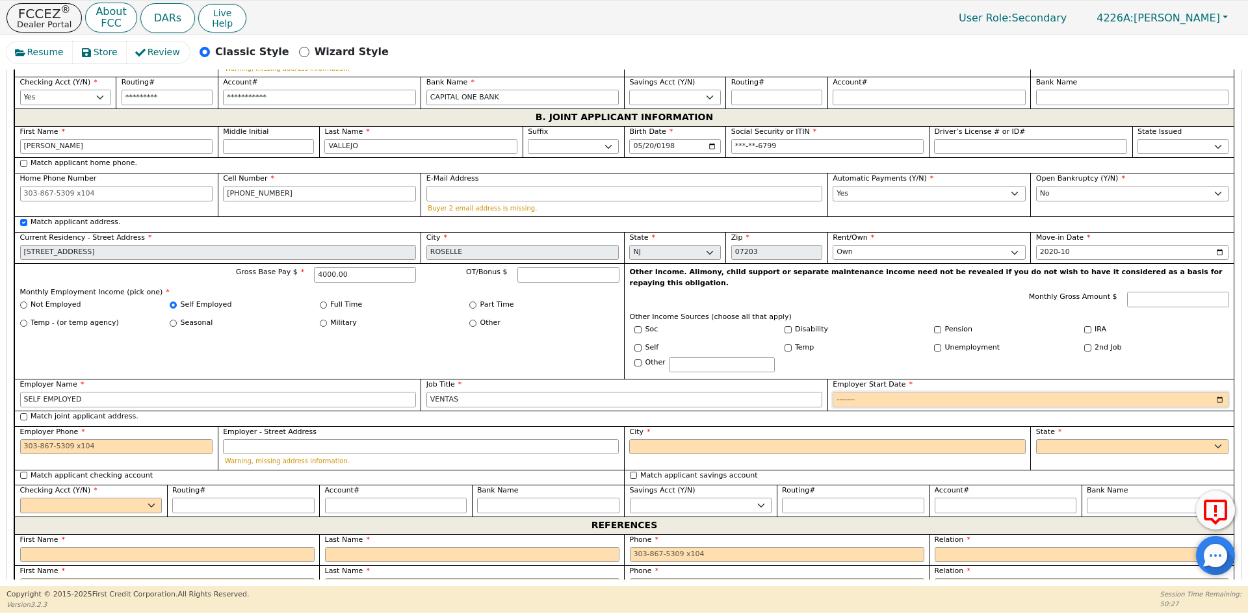
click at [838, 392] on input "Employer Start Date" at bounding box center [1031, 400] width 396 height 16
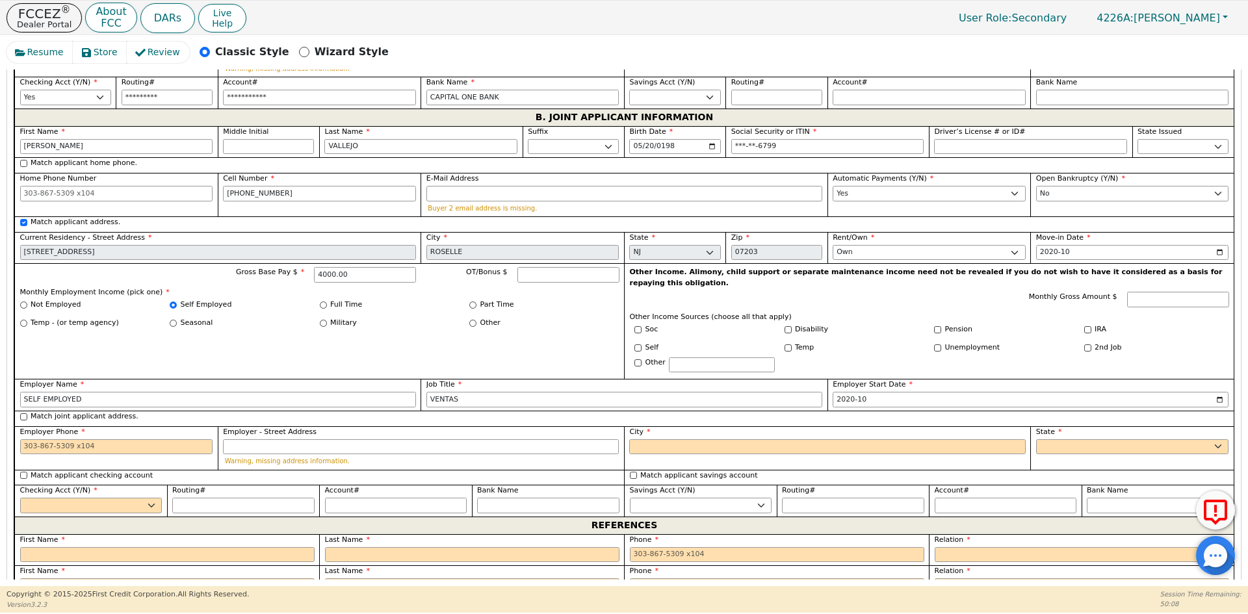
click at [94, 412] on label "Match joint applicant address." at bounding box center [85, 417] width 108 height 11
click at [27, 414] on input "Match joint applicant address." at bounding box center [23, 417] width 7 height 7
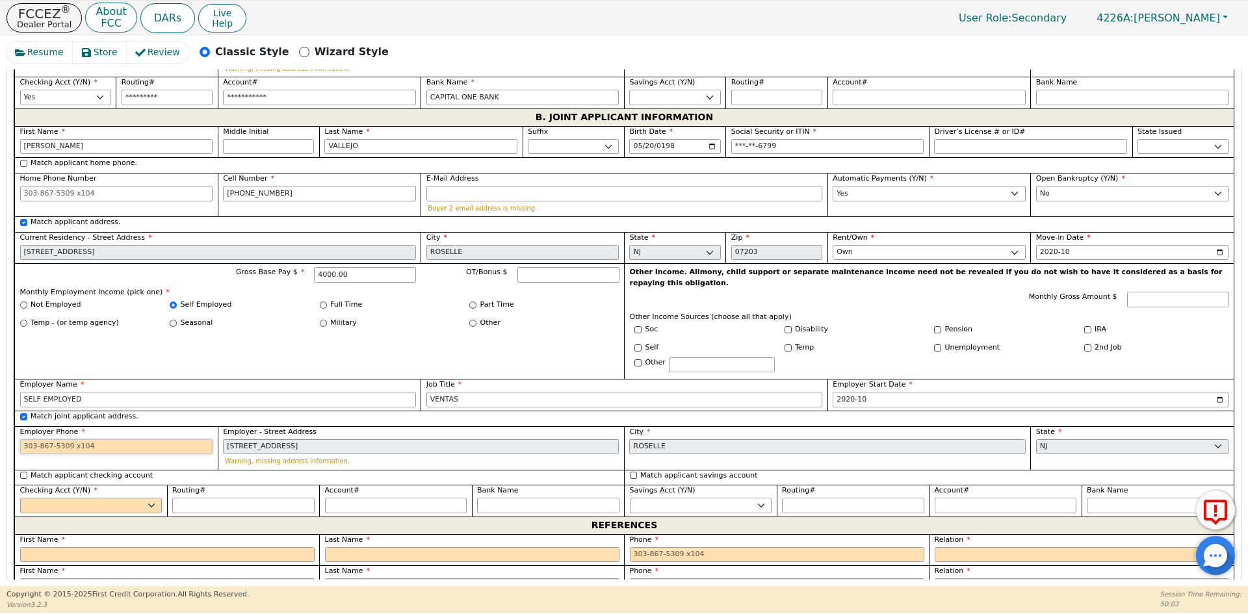
click at [94, 440] on input "Employer Phone" at bounding box center [116, 448] width 193 height 16
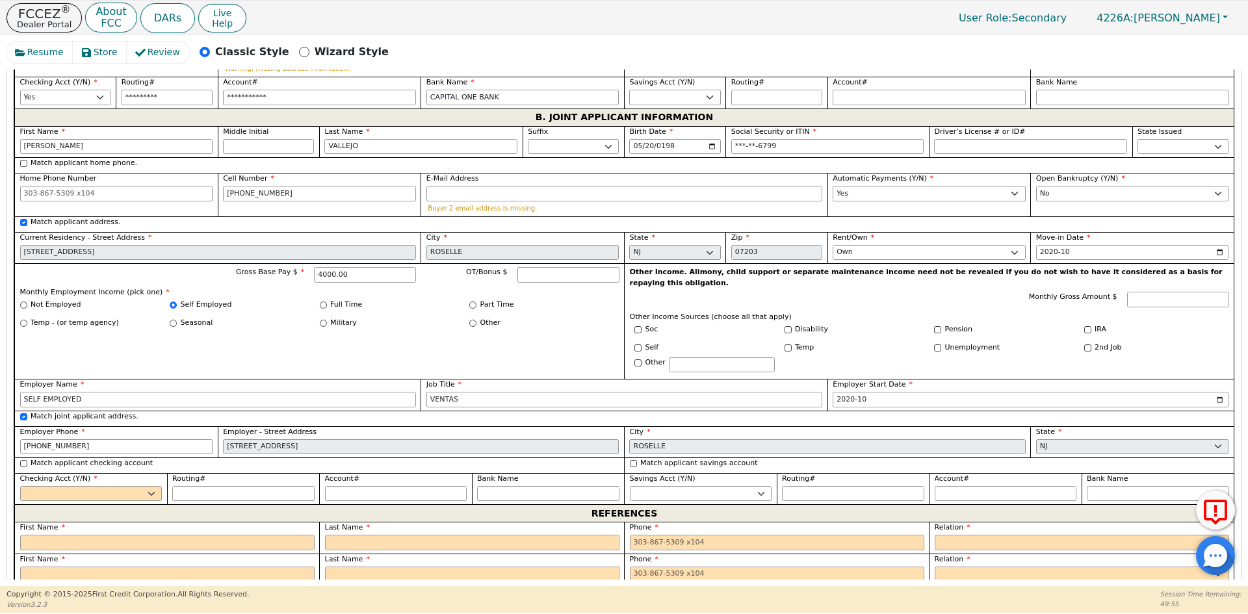
click at [81, 458] on label "Match applicant checking account" at bounding box center [92, 463] width 122 height 11
click at [27, 460] on input "Match applicant checking account" at bounding box center [23, 463] width 7 height 7
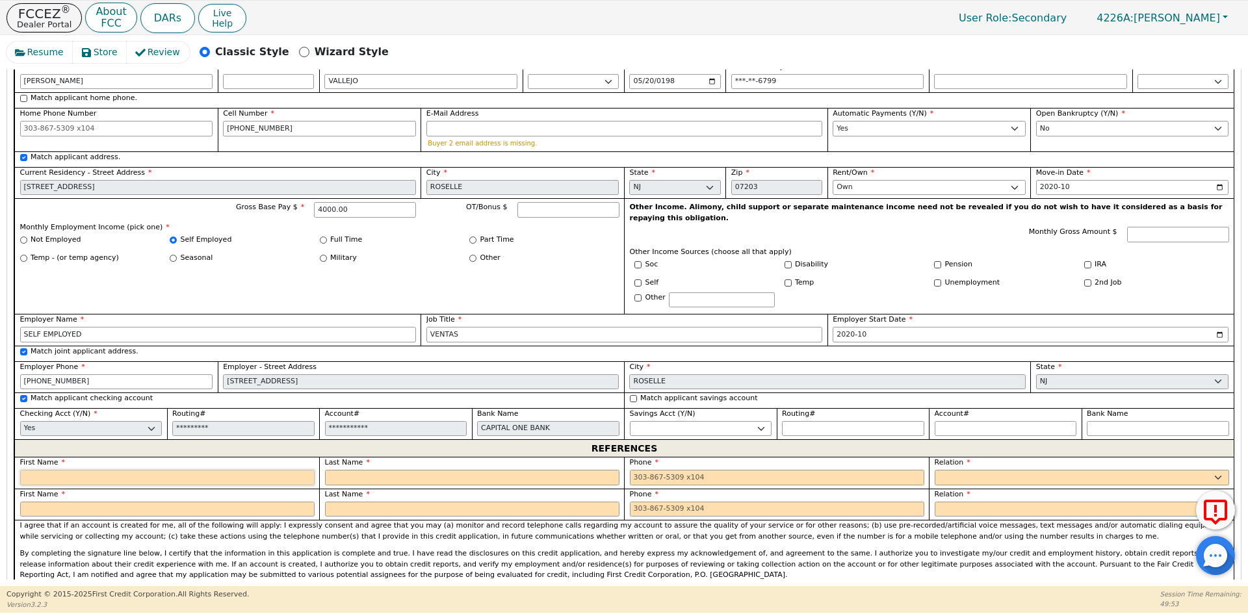
click at [138, 470] on input "text" at bounding box center [167, 478] width 295 height 16
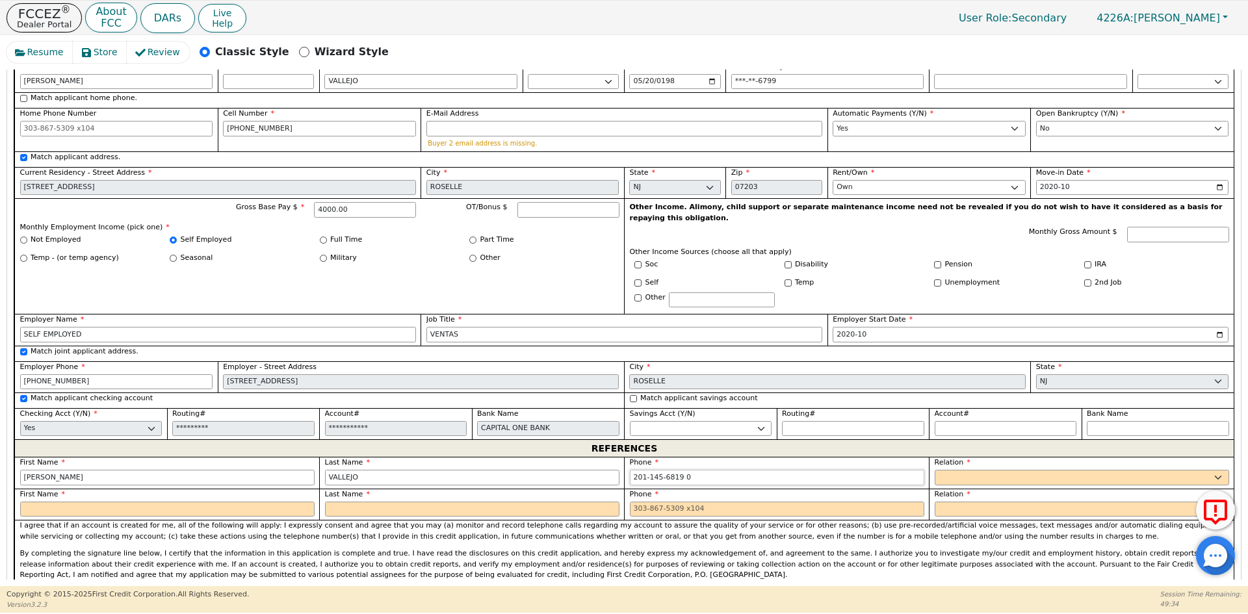
click at [652, 470] on input "201-145-6819 0" at bounding box center [777, 478] width 295 height 16
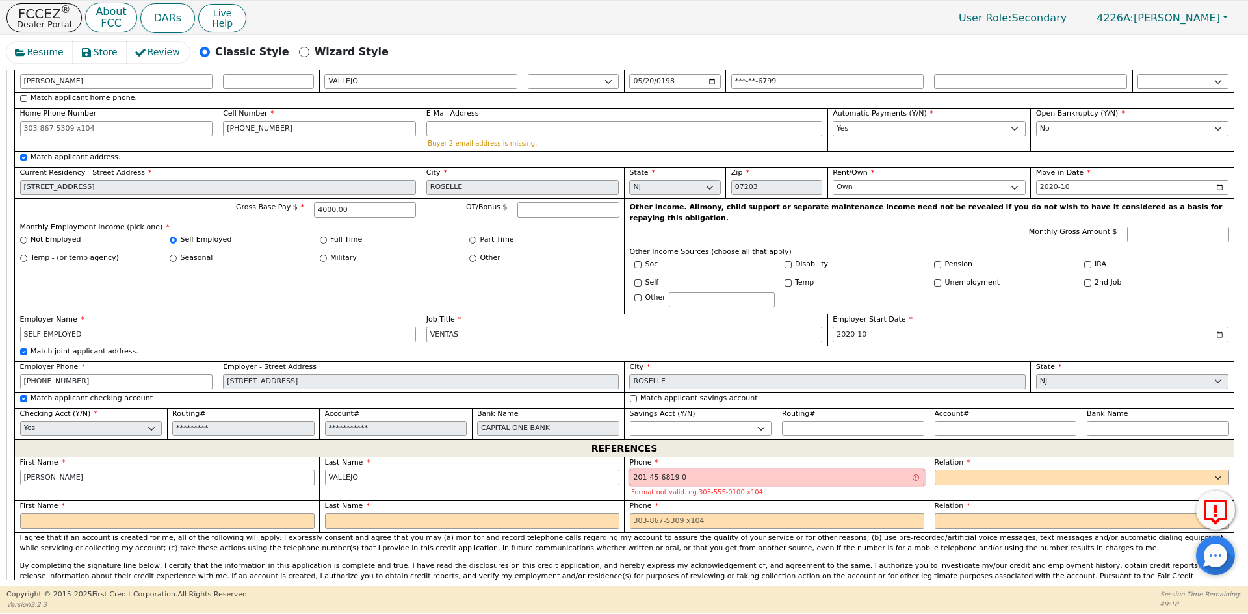
drag, startPoint x: 698, startPoint y: 440, endPoint x: 602, endPoint y: 434, distance: 96.4
click at [602, 457] on div "First Name [PERSON_NAME] Last Name [PERSON_NAME] Phone [PHONE_NUMBER] 0 Format …" at bounding box center [624, 494] width 1220 height 75
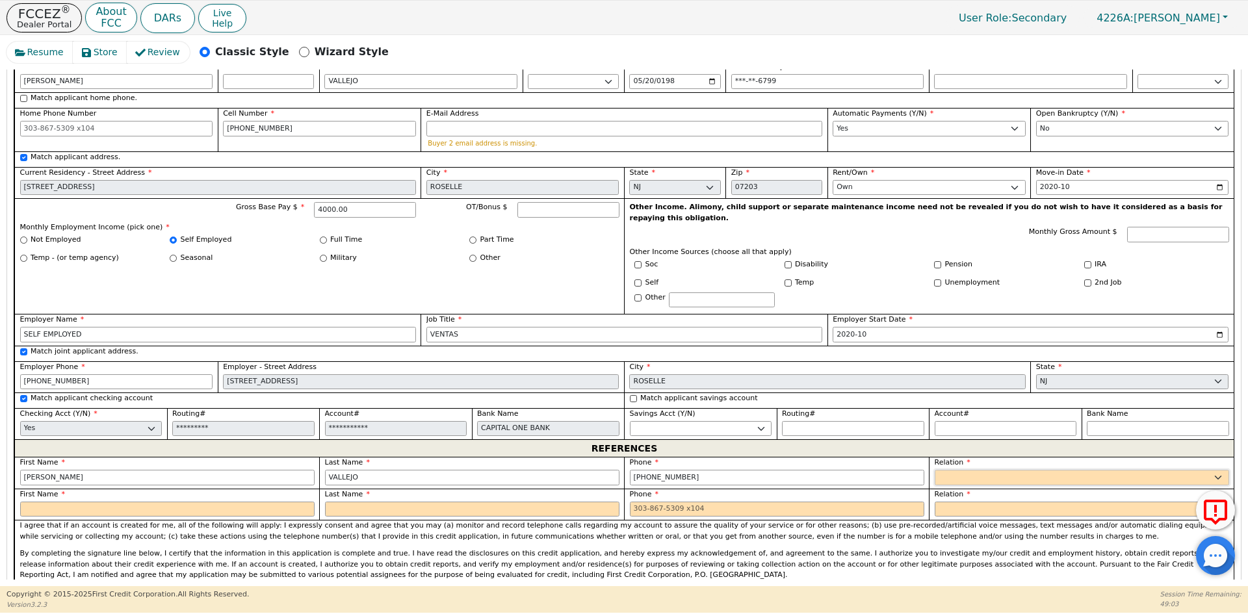
click at [952, 470] on select "FATHER MOTHER SISTER BROTHER DAUGHTER SON CO-WORKER NEIGHBOR FRIEND COUSIN G-MO…" at bounding box center [1082, 478] width 295 height 16
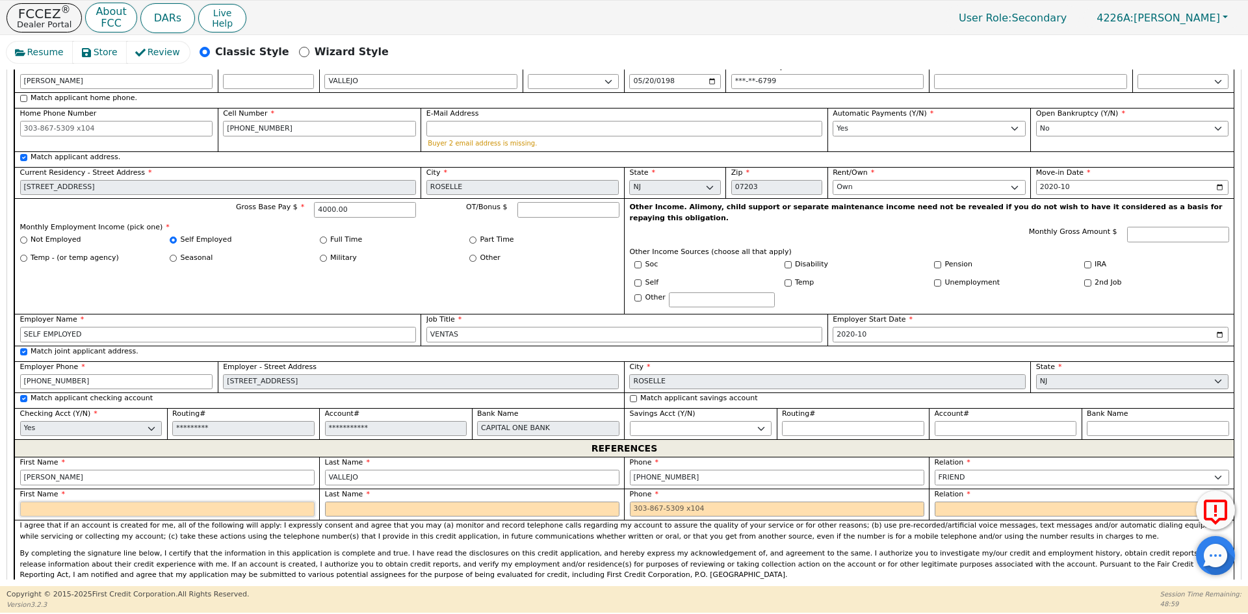
click at [207, 502] on input "text" at bounding box center [167, 510] width 295 height 16
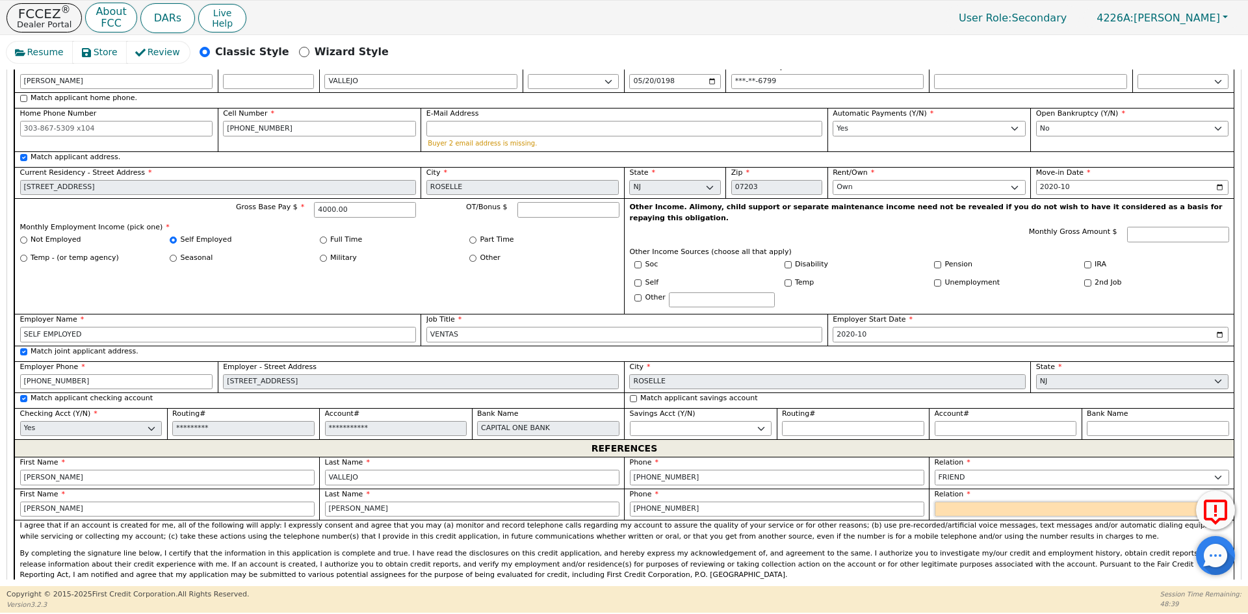
click at [971, 502] on select "FATHER MOTHER SISTER BROTHER DAUGHTER SON CO-WORKER NEIGHBOR FRIEND COUSIN G-MO…" at bounding box center [1082, 510] width 295 height 16
click at [971, 502] on select "FATHER MOTHER SISTER BROTHER DAUGHTER SON CO-WORKER NEIGHBOR FRIEND COUSIN G-MO…" at bounding box center [929, 510] width 193 height 16
click at [1050, 502] on input "text" at bounding box center [1132, 510] width 193 height 16
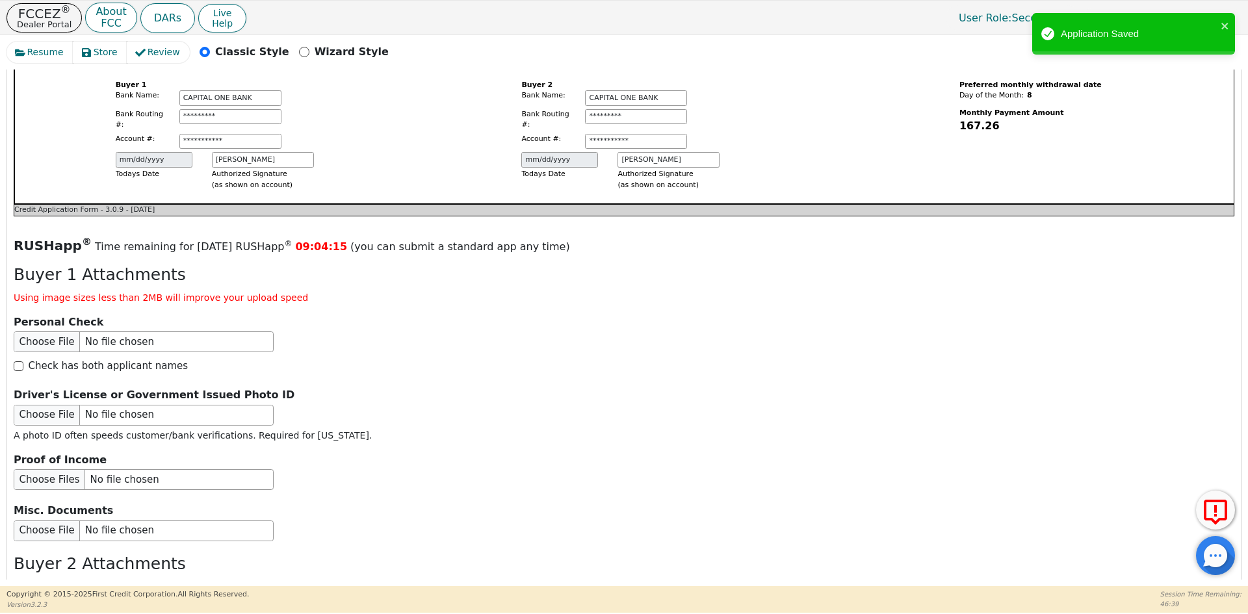
scroll to position [1780, 0]
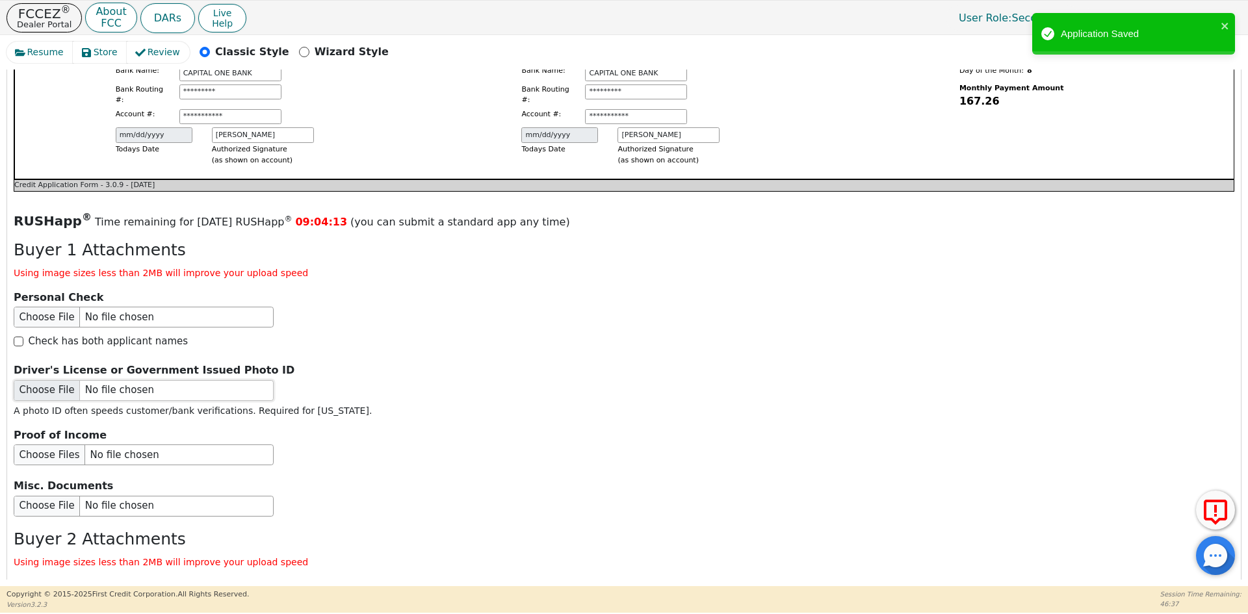
click at [101, 380] on input "file" at bounding box center [144, 390] width 260 height 21
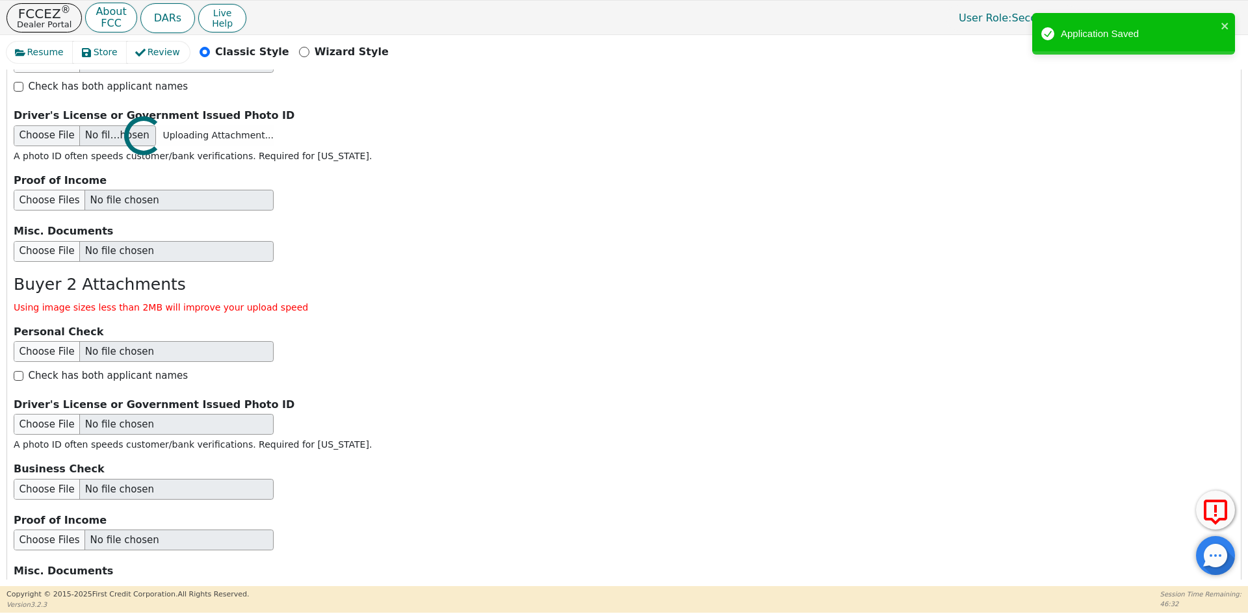
scroll to position [2040, 0]
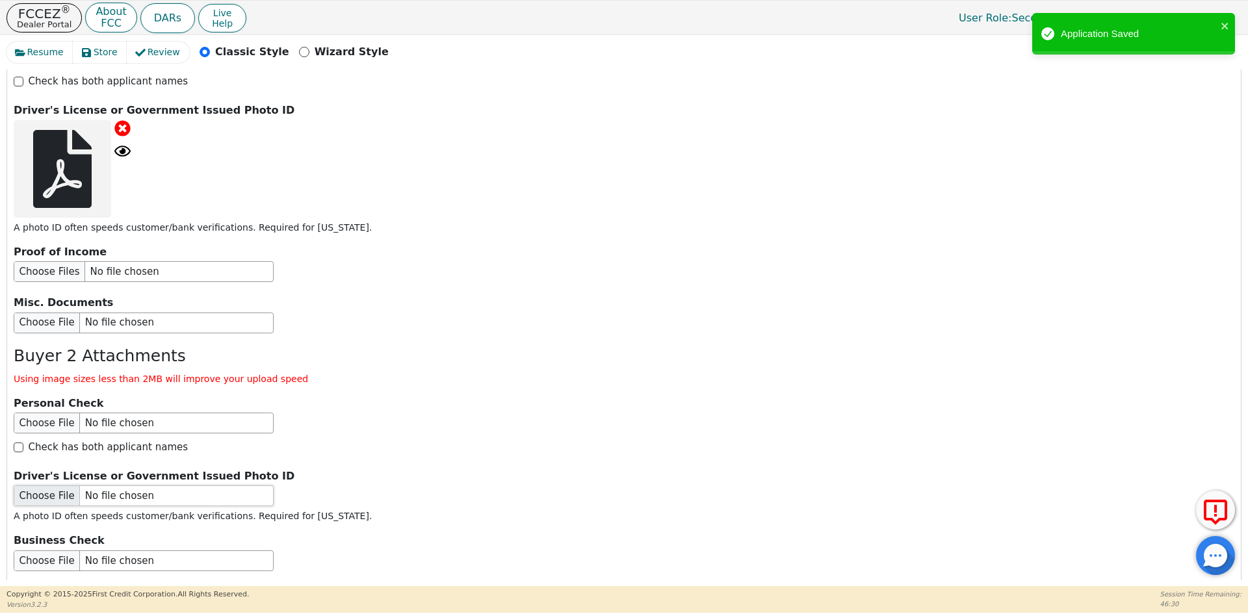
click at [92, 486] on input "file" at bounding box center [144, 496] width 260 height 21
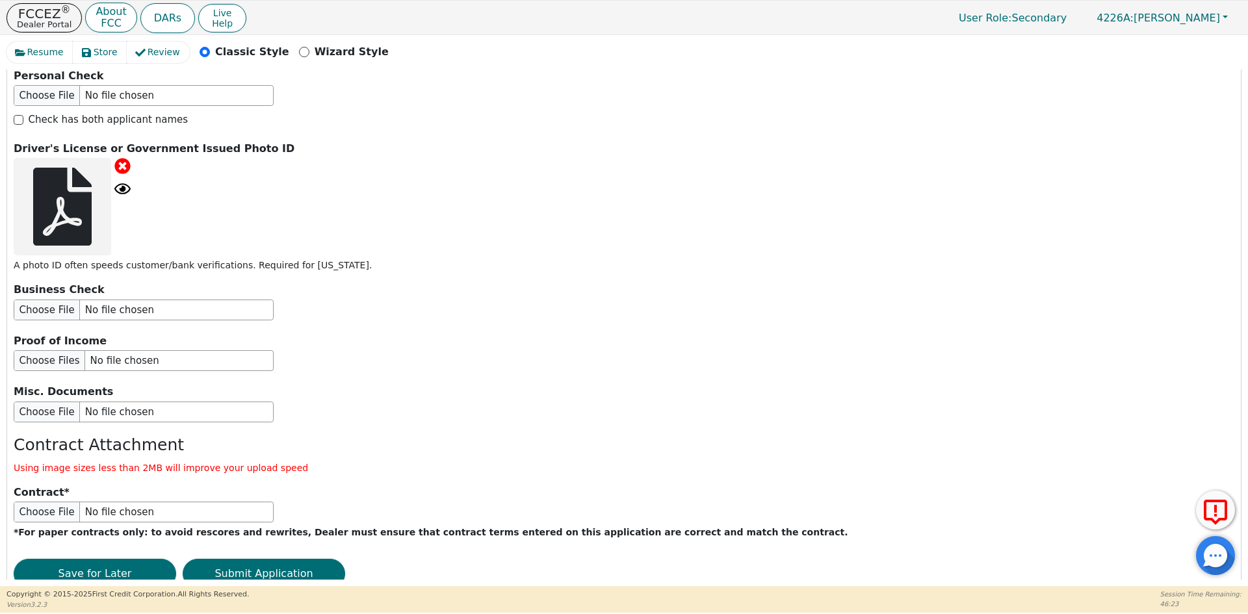
scroll to position [2369, 0]
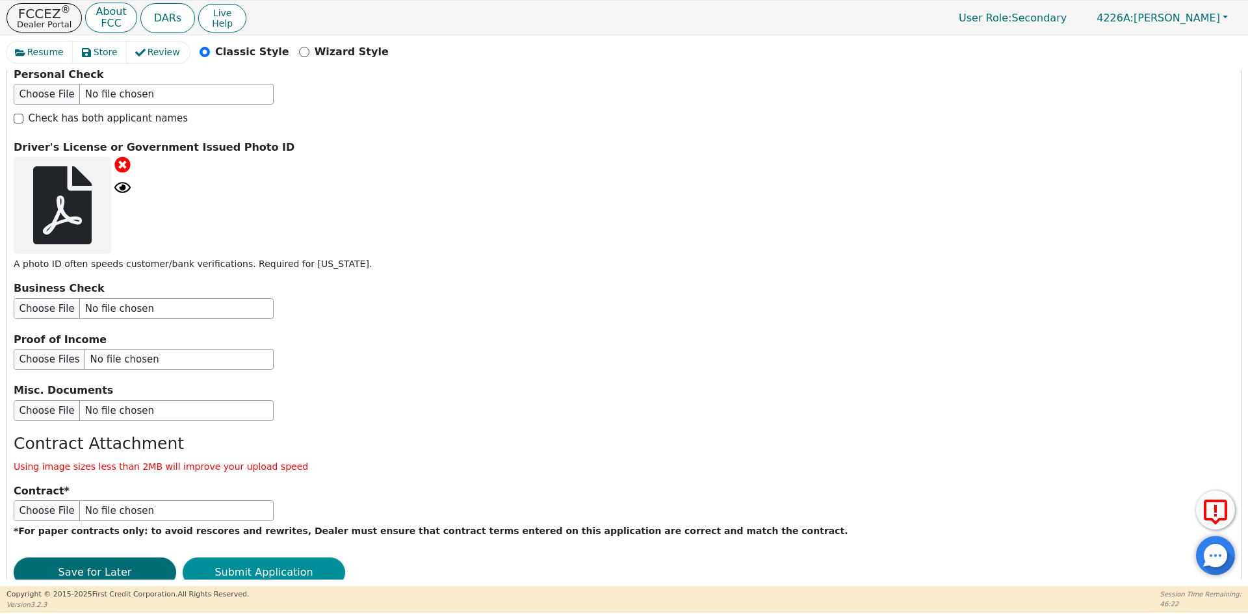
click at [303, 558] on button "Submit Application" at bounding box center [264, 573] width 163 height 30
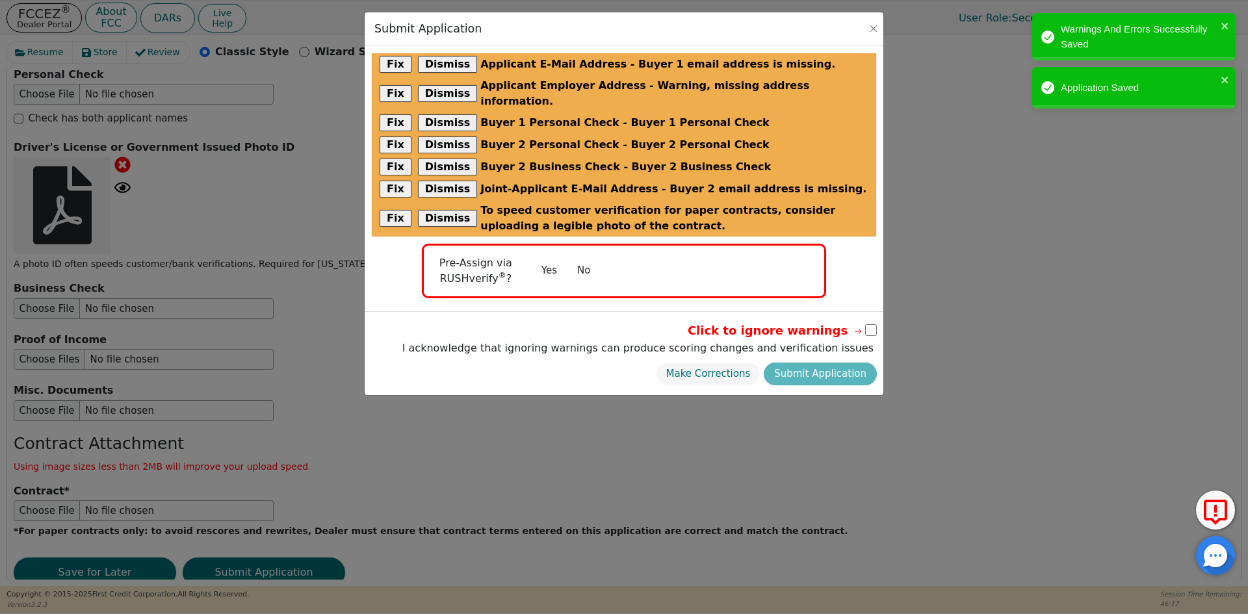
click at [585, 259] on button "No" at bounding box center [584, 270] width 34 height 23
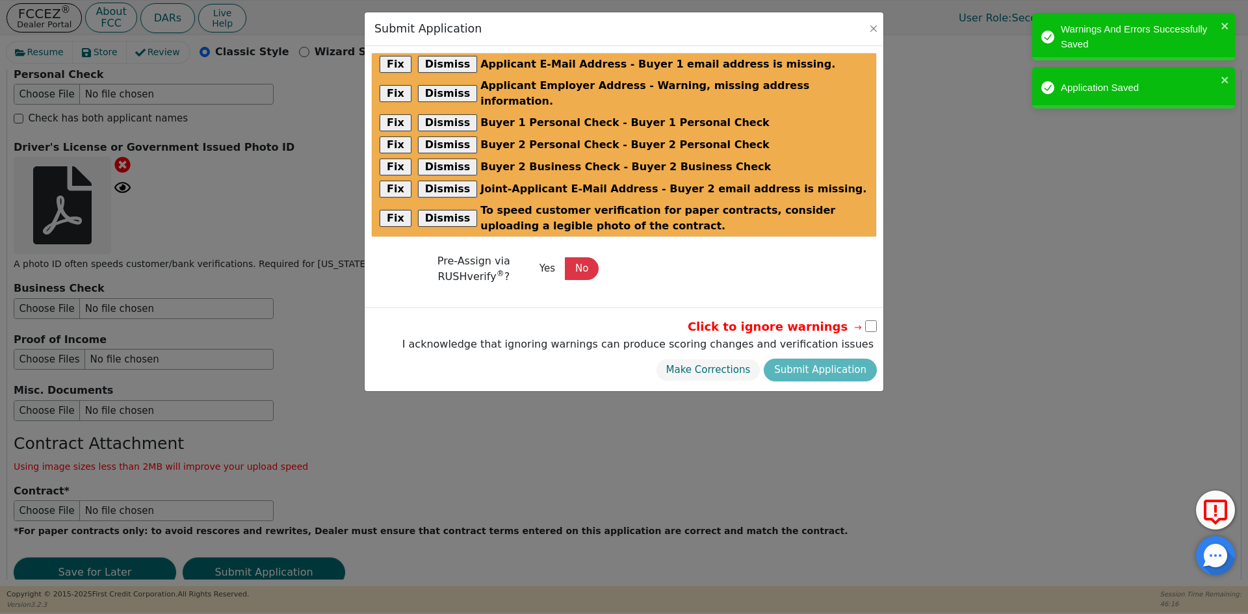
click at [871, 321] on input "checkbox" at bounding box center [871, 327] width 12 height 12
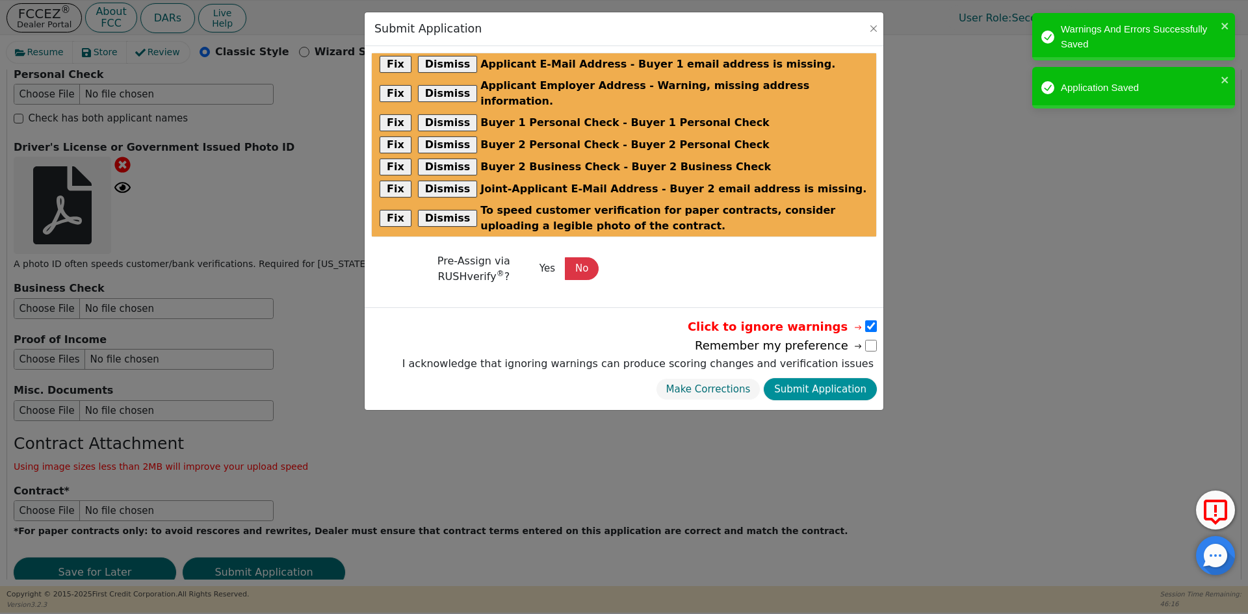
click at [852, 378] on button "Submit Application" at bounding box center [820, 389] width 113 height 23
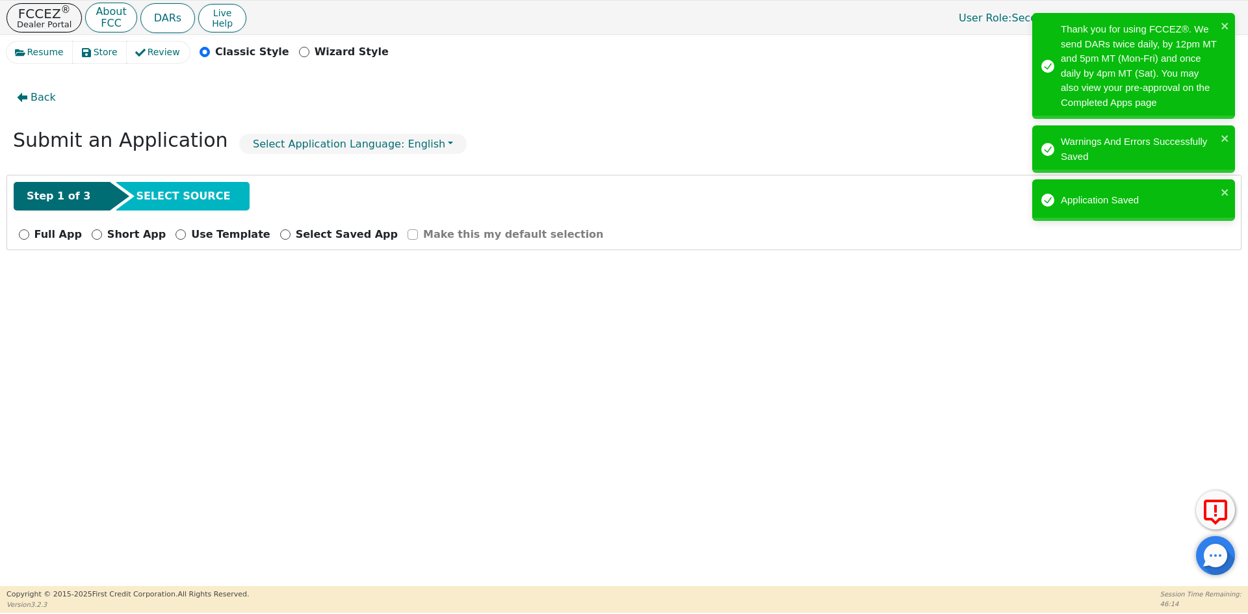
scroll to position [0, 0]
